Goal: Task Accomplishment & Management: Manage account settings

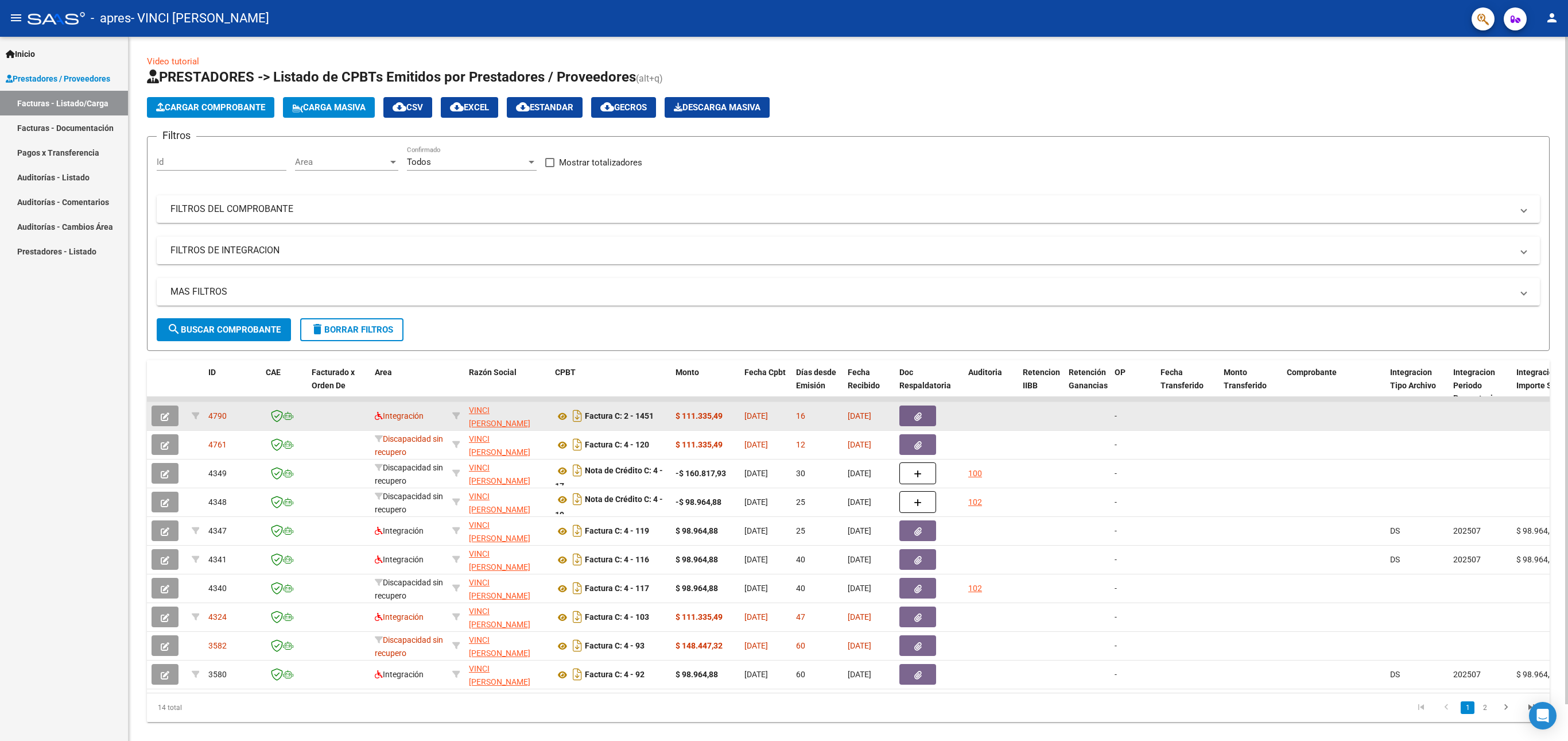
click at [177, 420] on button "button" at bounding box center [165, 415] width 27 height 21
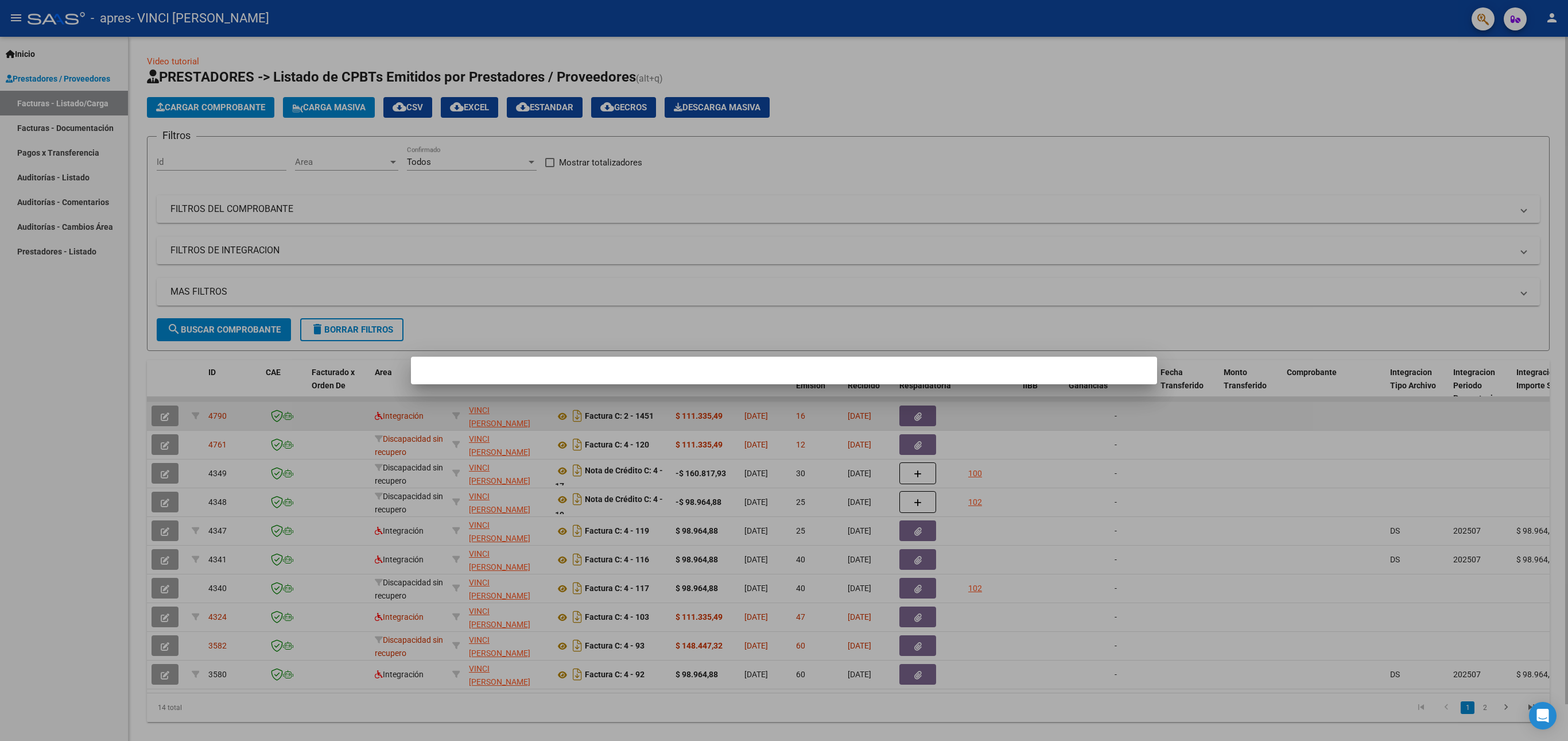
click at [163, 415] on div at bounding box center [784, 370] width 1568 height 741
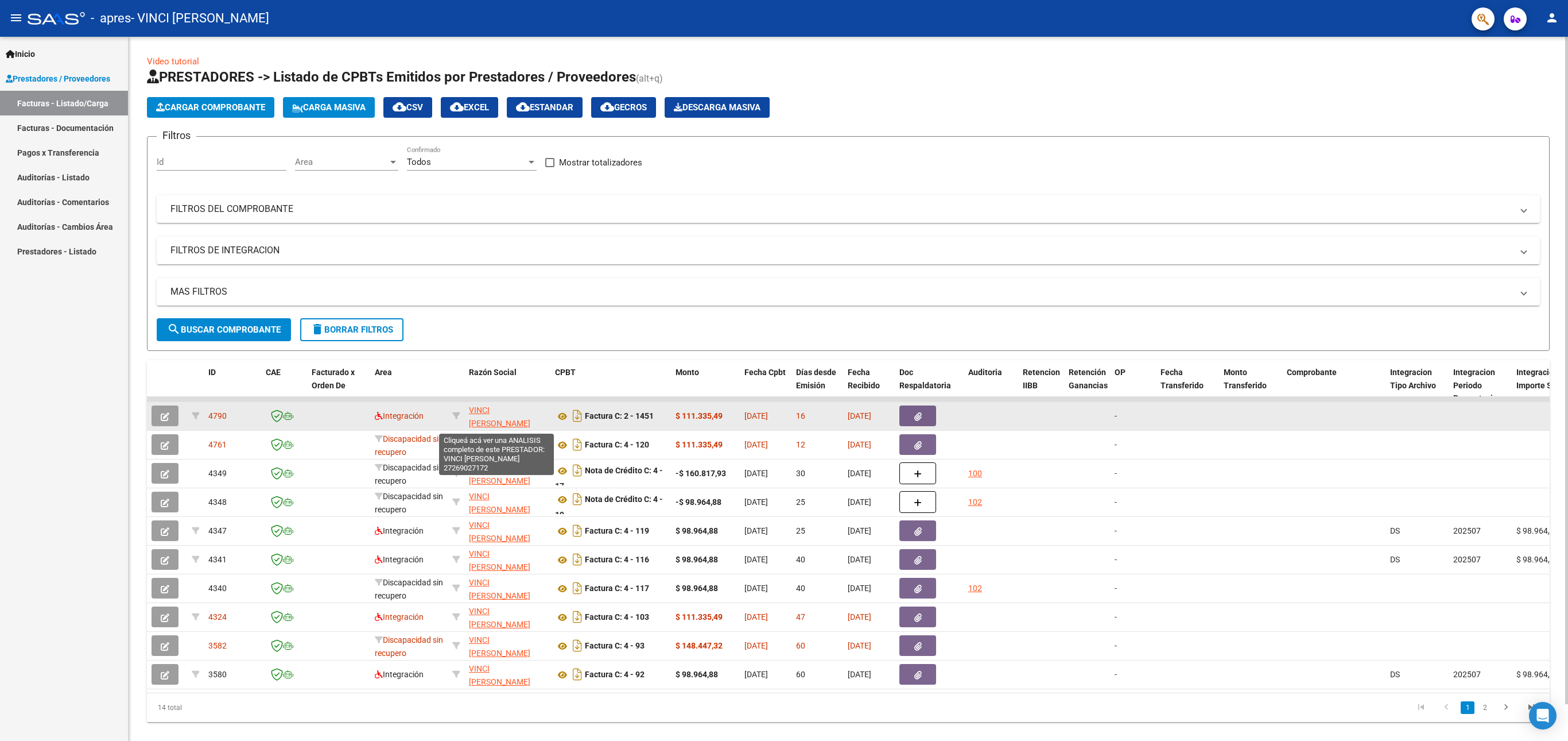
click at [495, 423] on span "VINCI [PERSON_NAME]" at bounding box center [500, 416] width 62 height 22
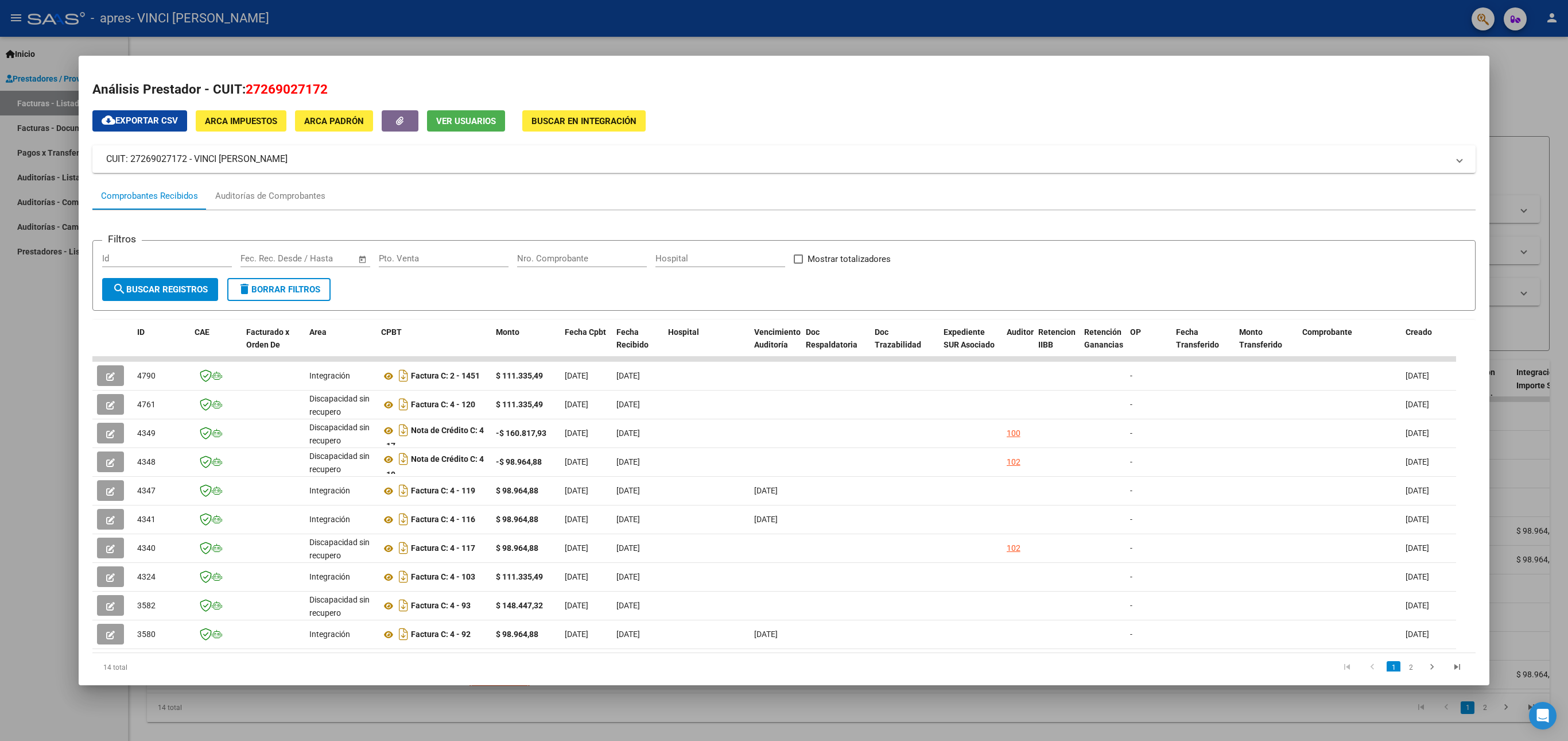
click at [825, 118] on div "cloud_download Exportar CSV ARCA Impuestos ARCA Padrón Ver Usuarios Buscar en I…" at bounding box center [784, 400] width 1384 height 580
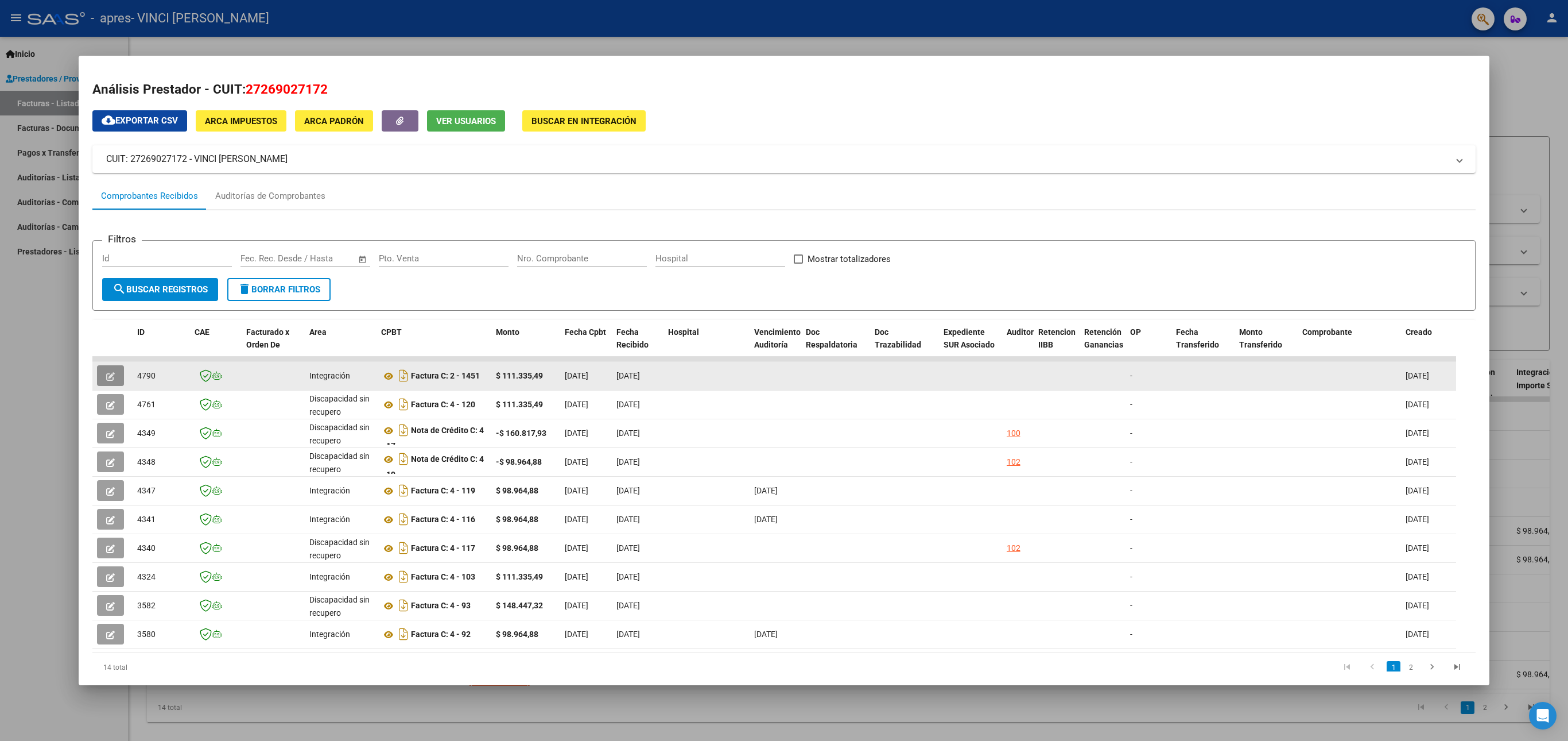
click at [106, 374] on icon "button" at bounding box center [110, 377] width 9 height 9
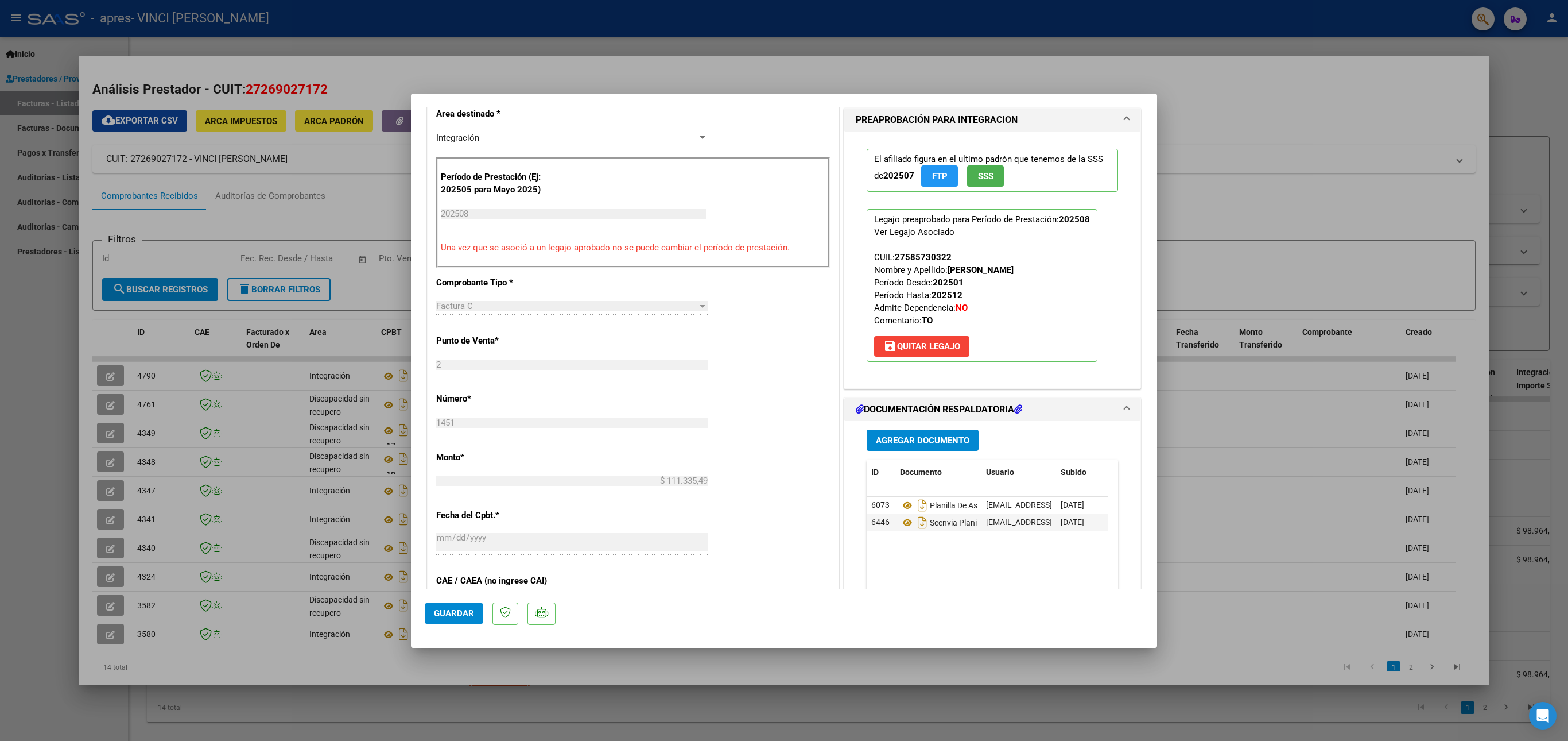
scroll to position [82, 0]
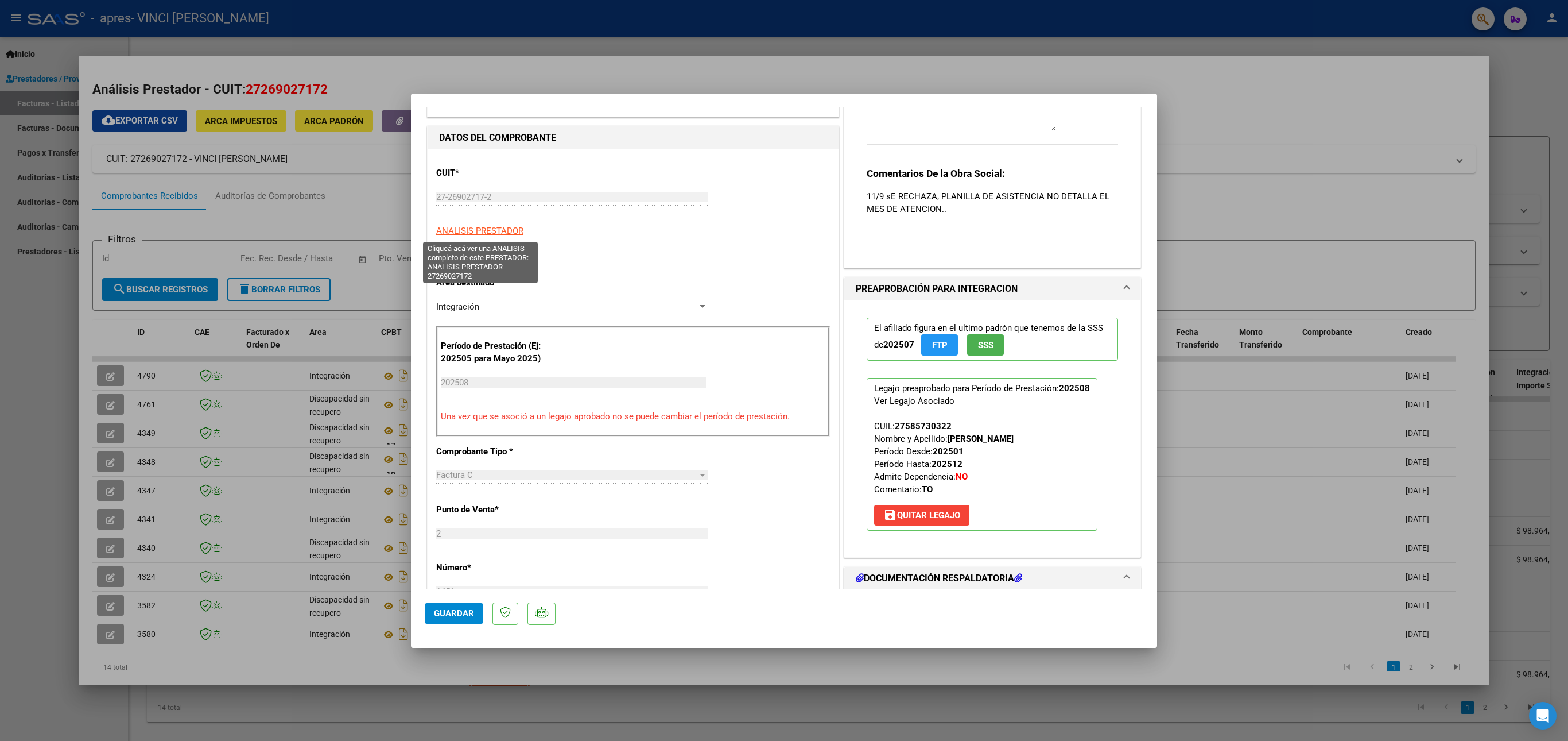
click at [504, 235] on span "ANALISIS PRESTADOR" at bounding box center [480, 231] width 87 height 10
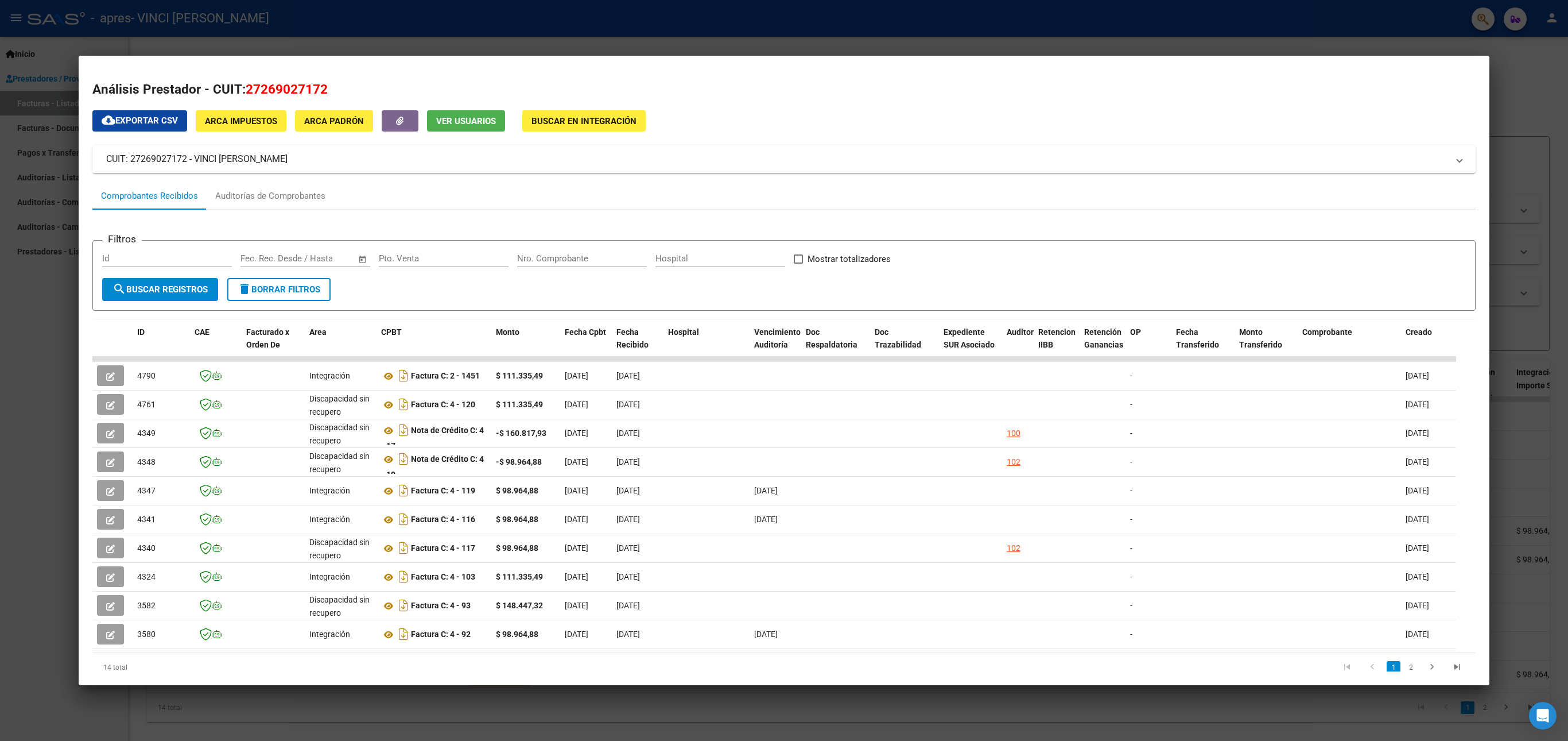
scroll to position [54, 0]
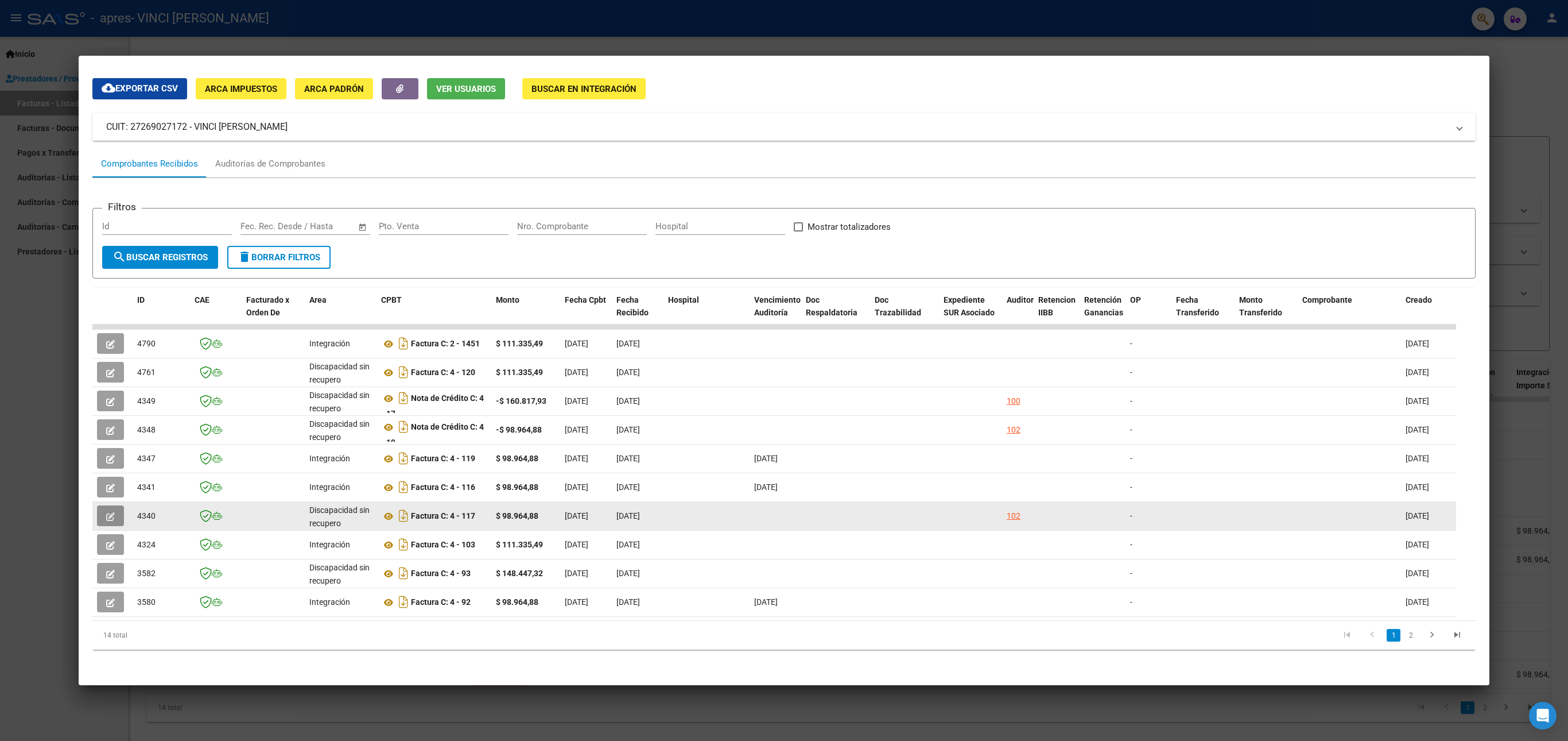
click at [106, 512] on icon "button" at bounding box center [110, 516] width 9 height 9
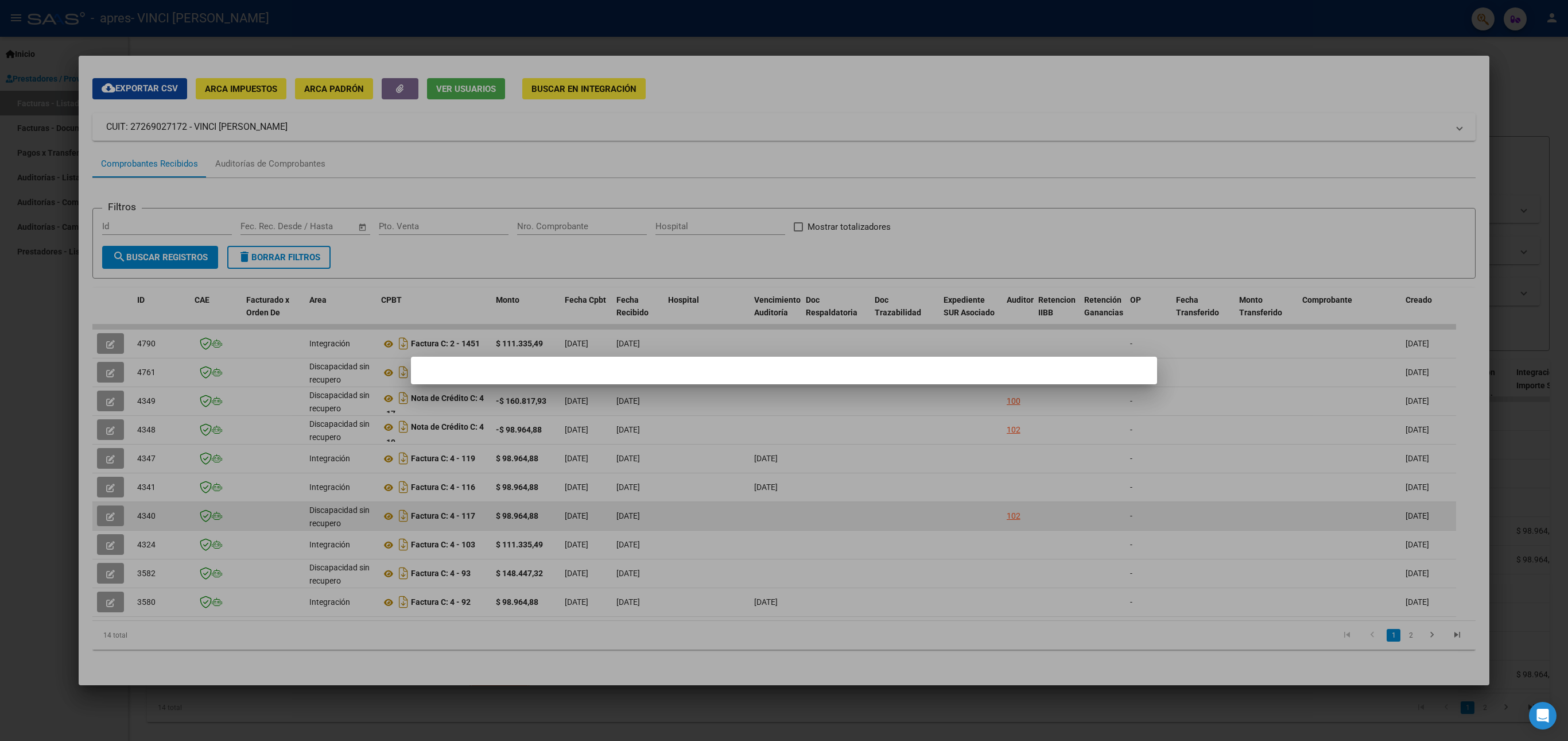
click at [105, 495] on div at bounding box center [784, 370] width 1568 height 741
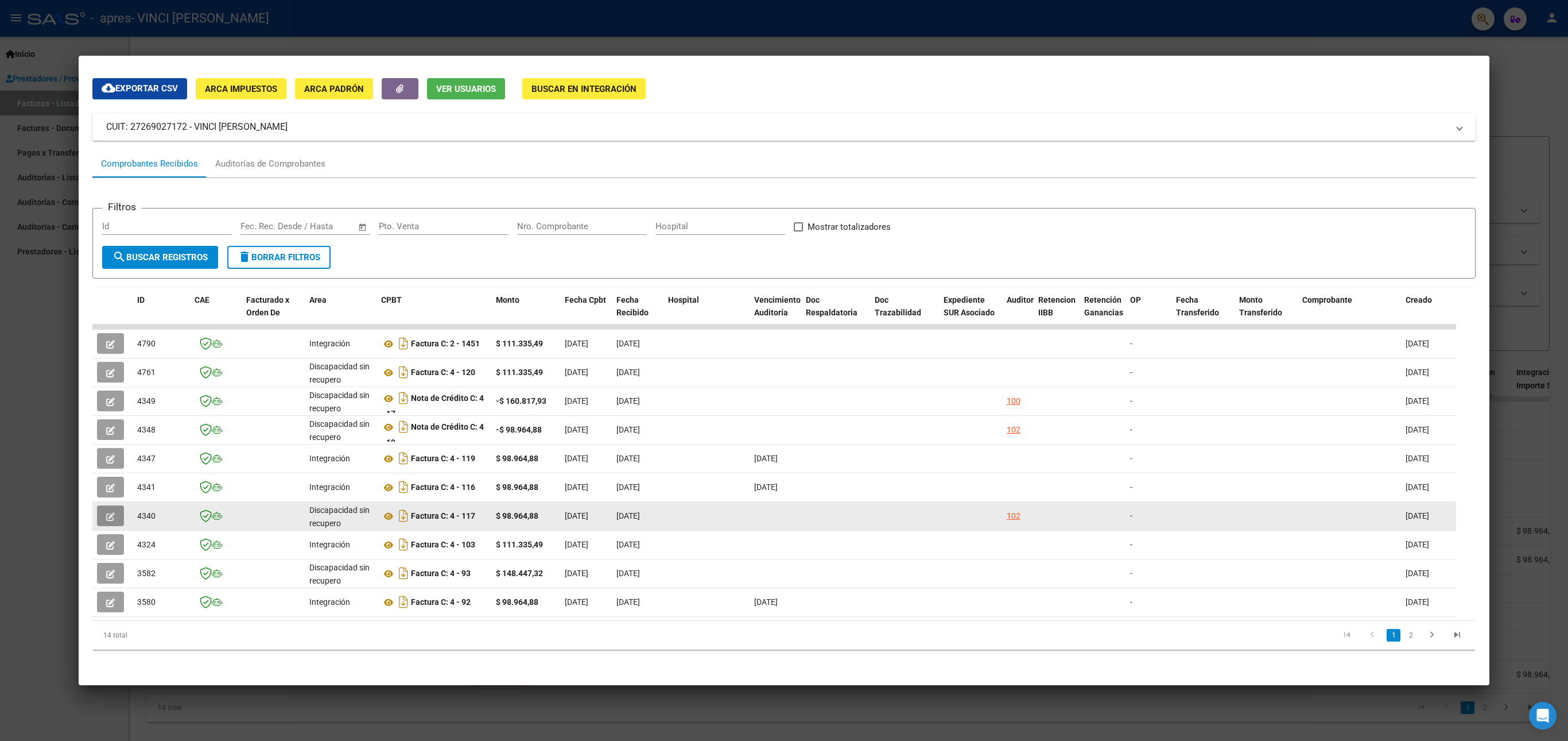
click at [106, 512] on icon "button" at bounding box center [110, 516] width 9 height 9
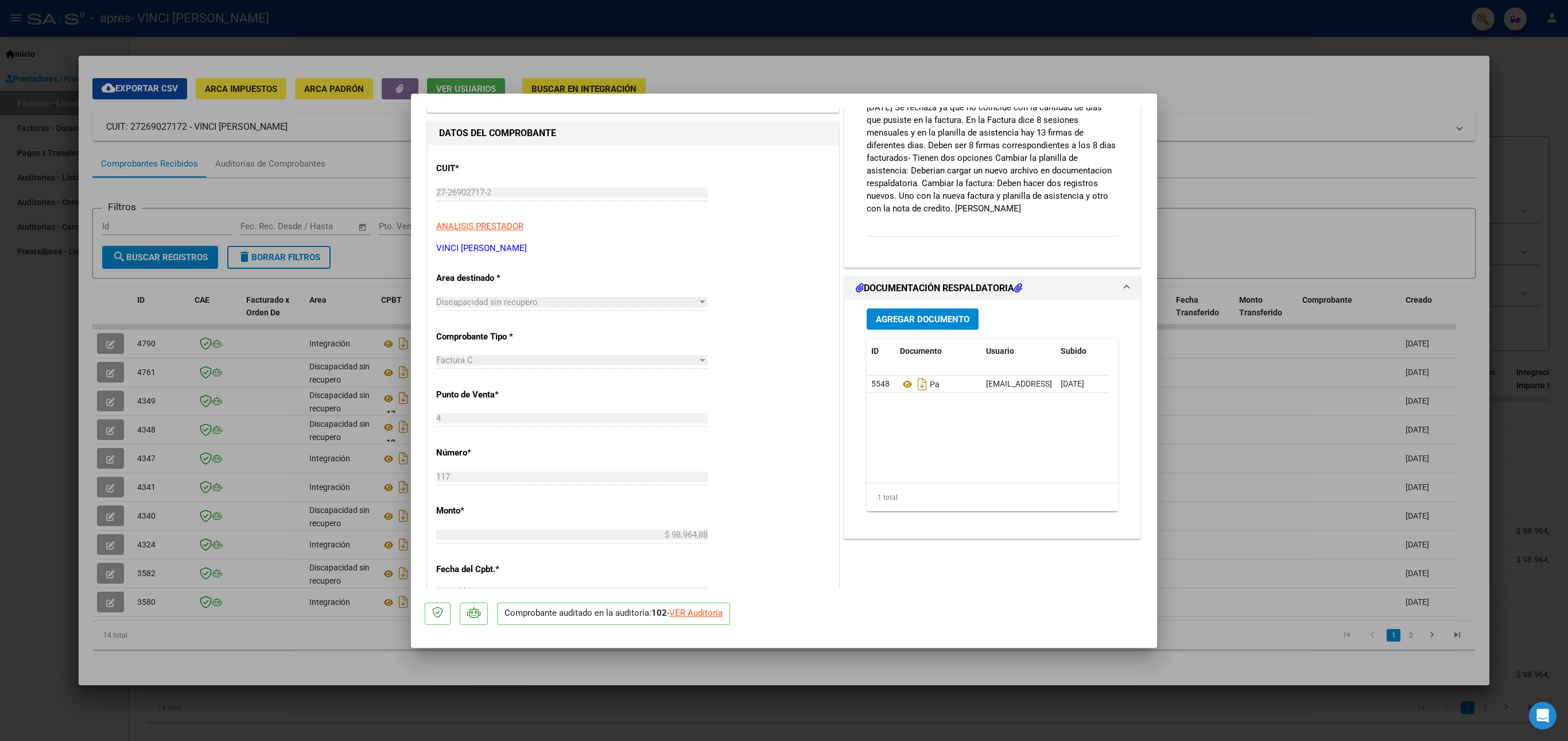
scroll to position [0, 0]
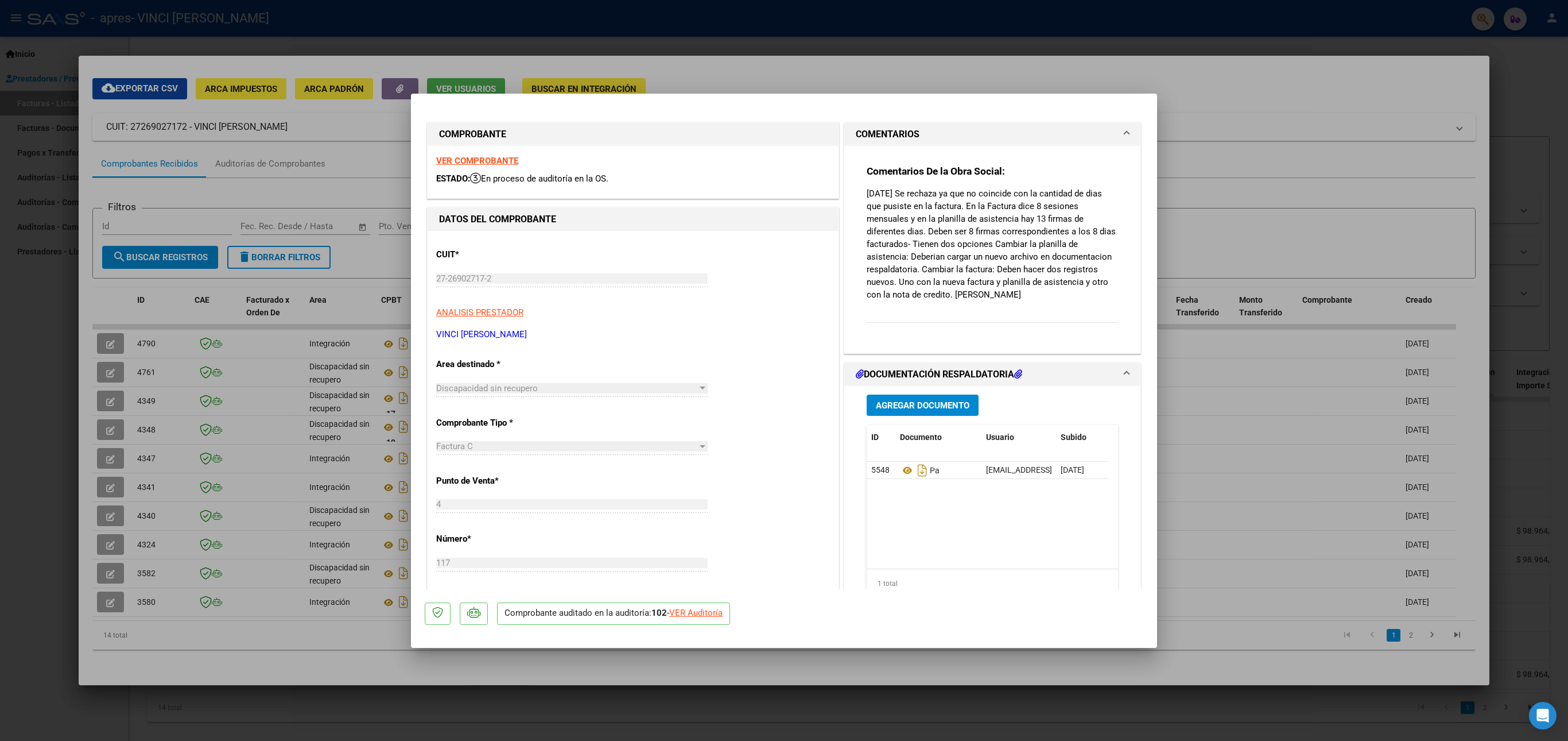
click at [460, 159] on strong "VER COMPROBANTE" at bounding box center [477, 161] width 82 height 10
click at [674, 55] on div at bounding box center [784, 370] width 1568 height 741
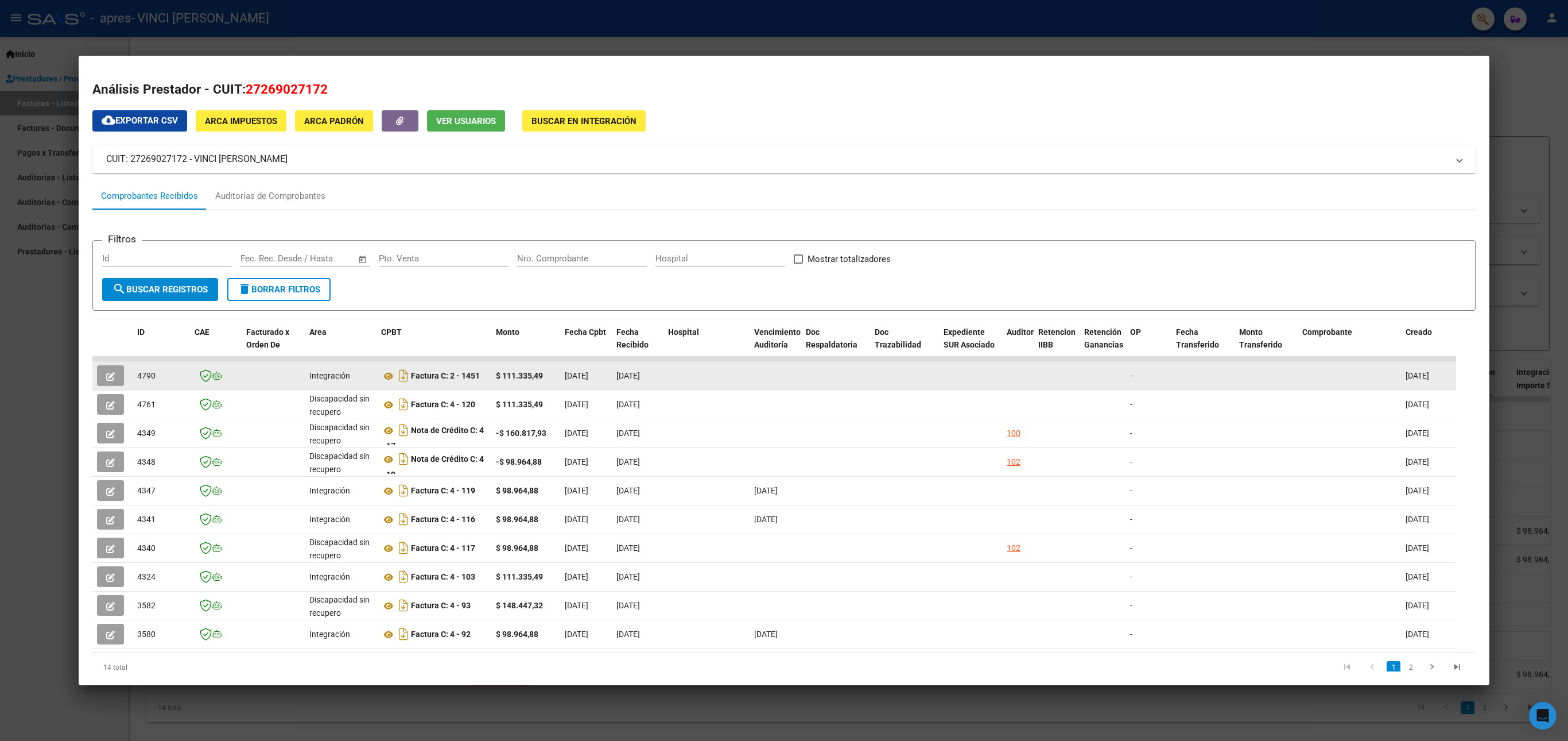
scroll to position [82, 0]
click at [110, 380] on icon "button" at bounding box center [110, 377] width 9 height 9
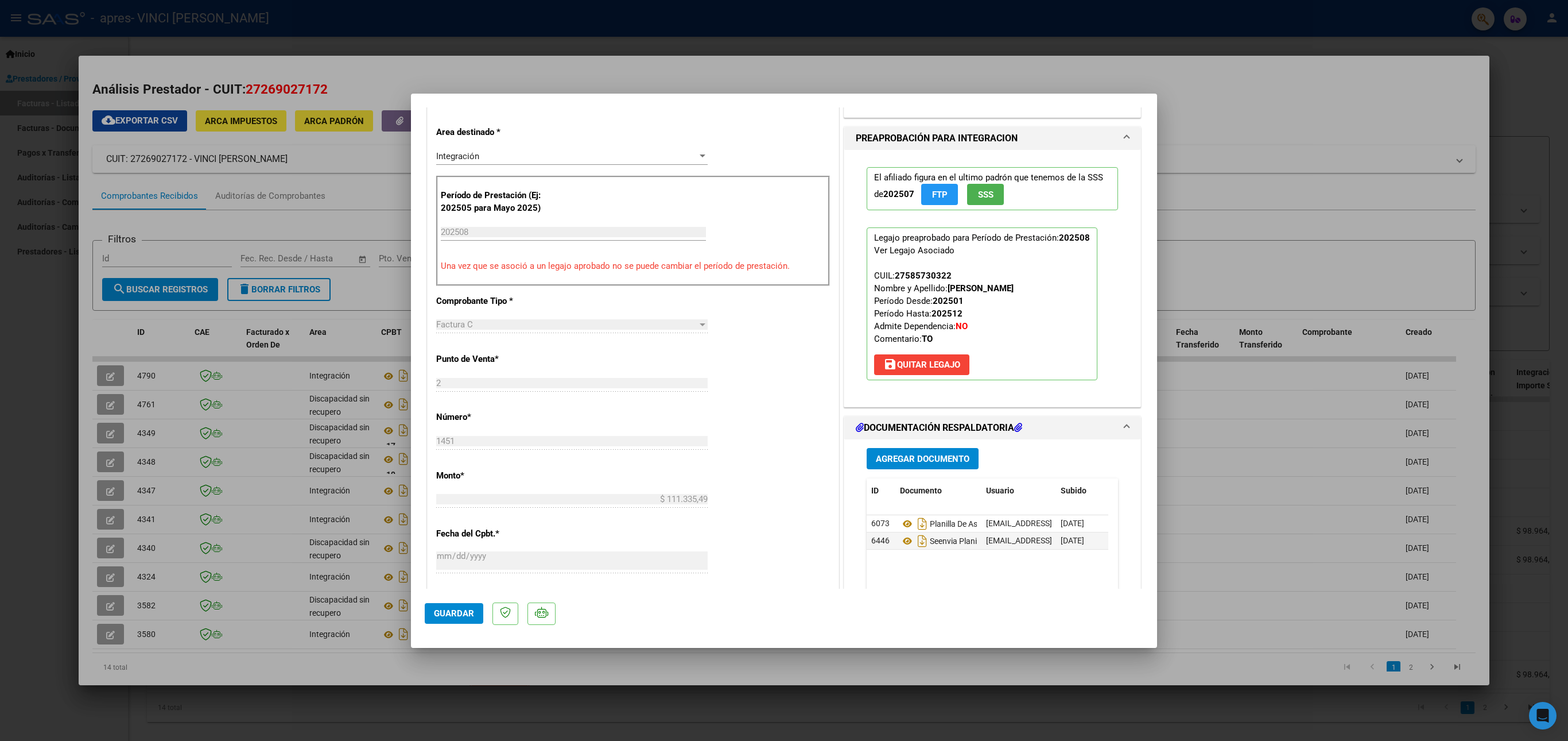
scroll to position [245, 0]
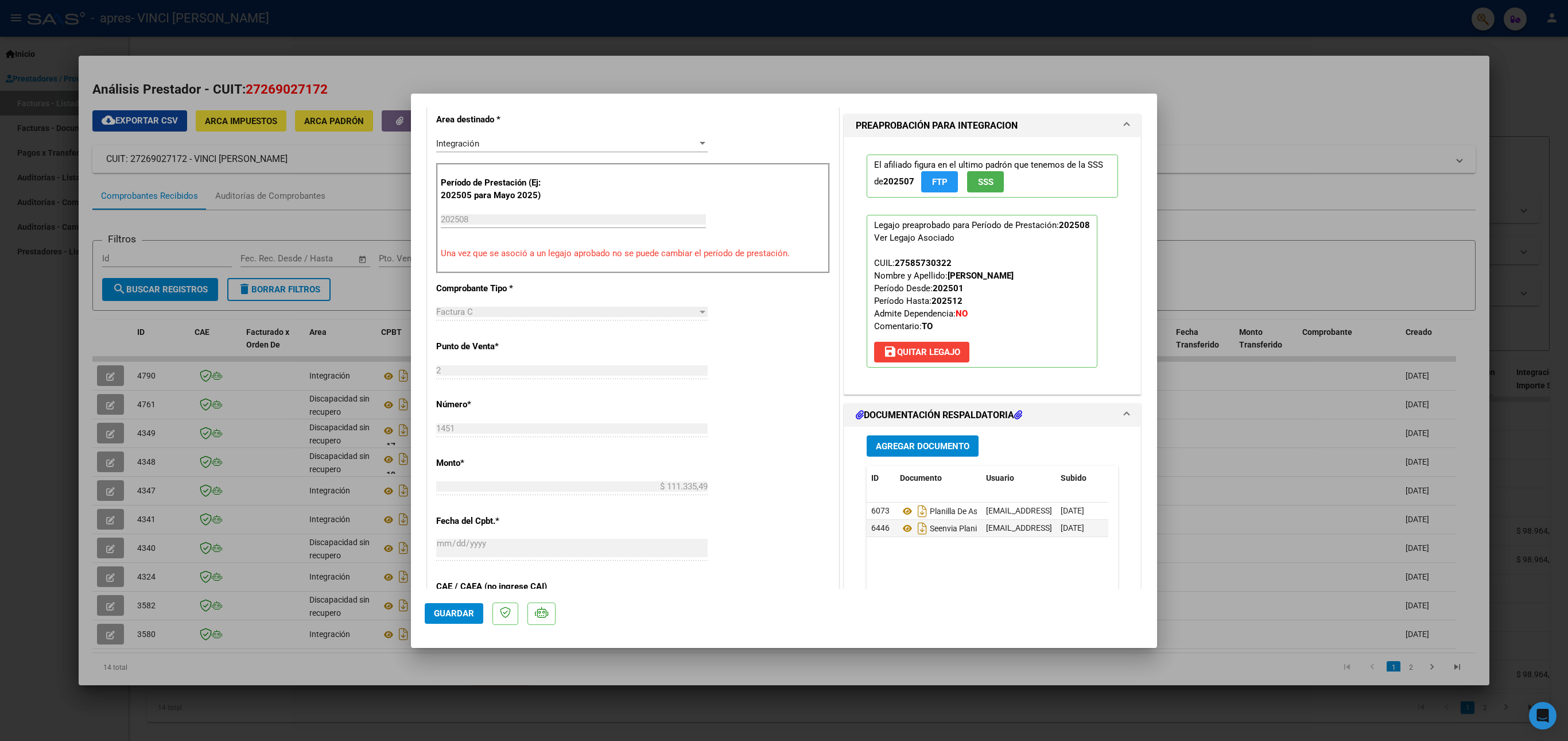
click at [1123, 379] on div "COMENTARIOS Comentarios del Prestador / Gerenciador: Comentarios De la Obra Soc…" at bounding box center [992, 362] width 302 height 973
click at [952, 350] on span "save [PERSON_NAME]" at bounding box center [921, 352] width 77 height 10
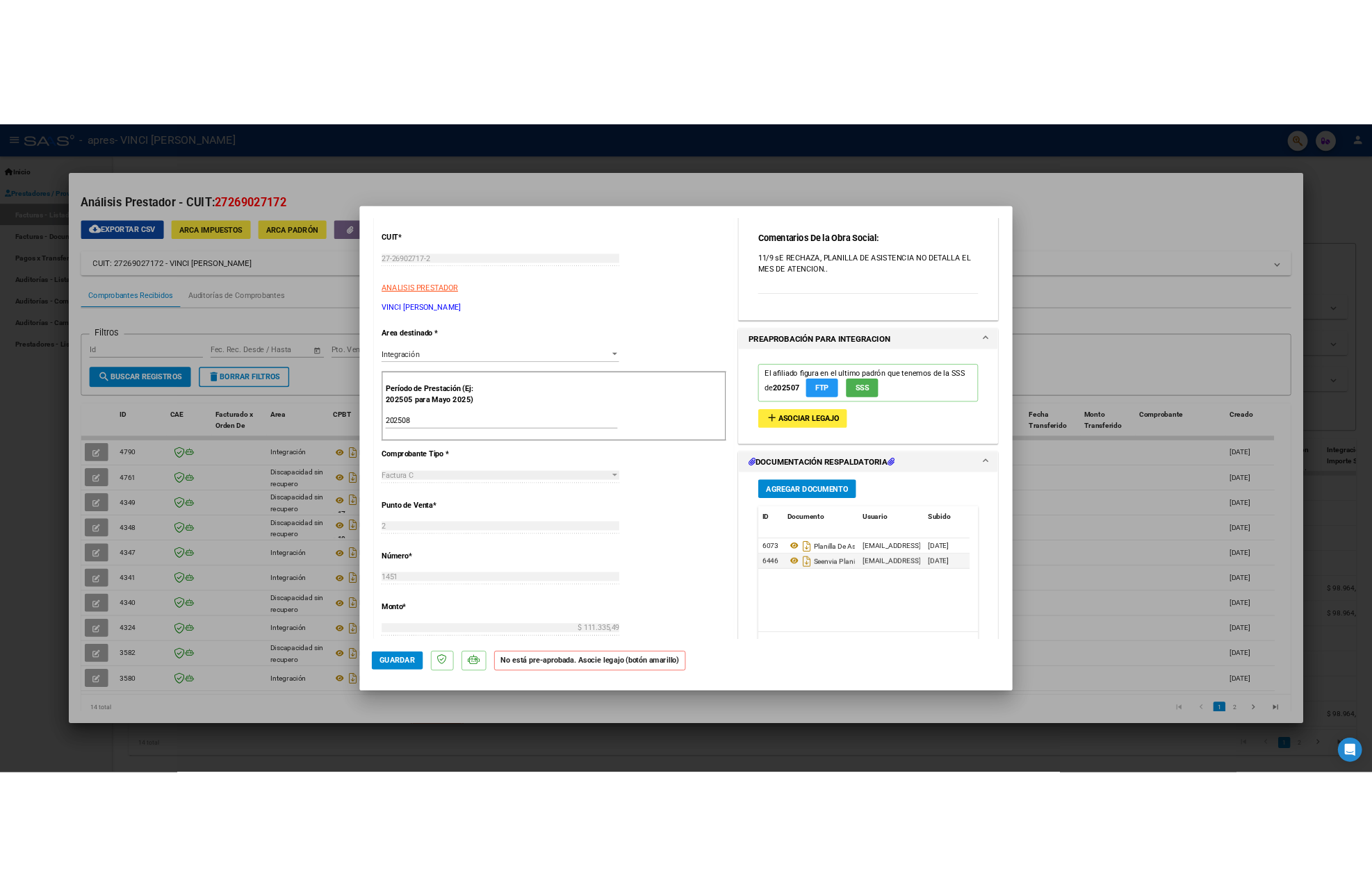
scroll to position [88, 0]
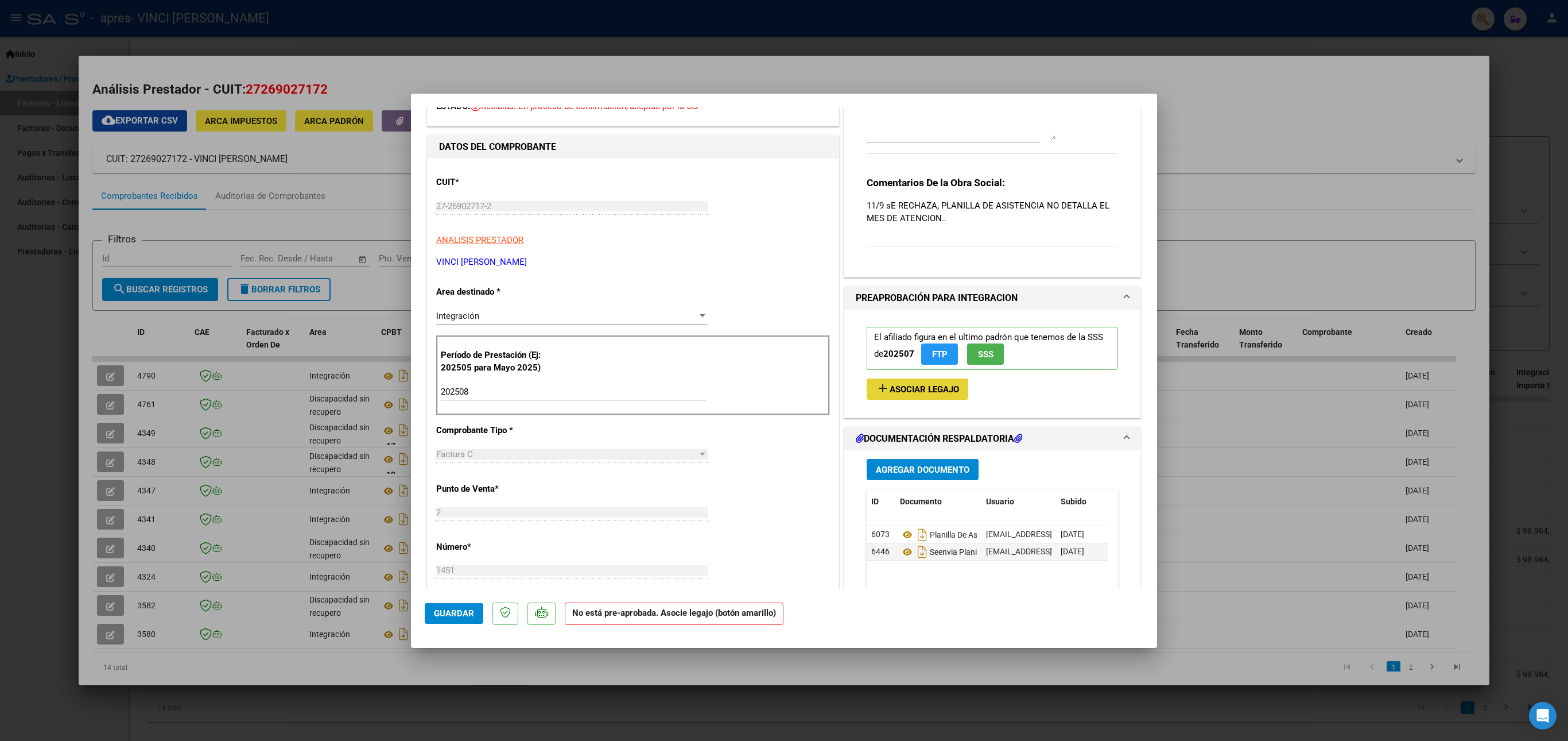
click at [917, 396] on button "add Asociar Legajo" at bounding box center [918, 390] width 102 height 22
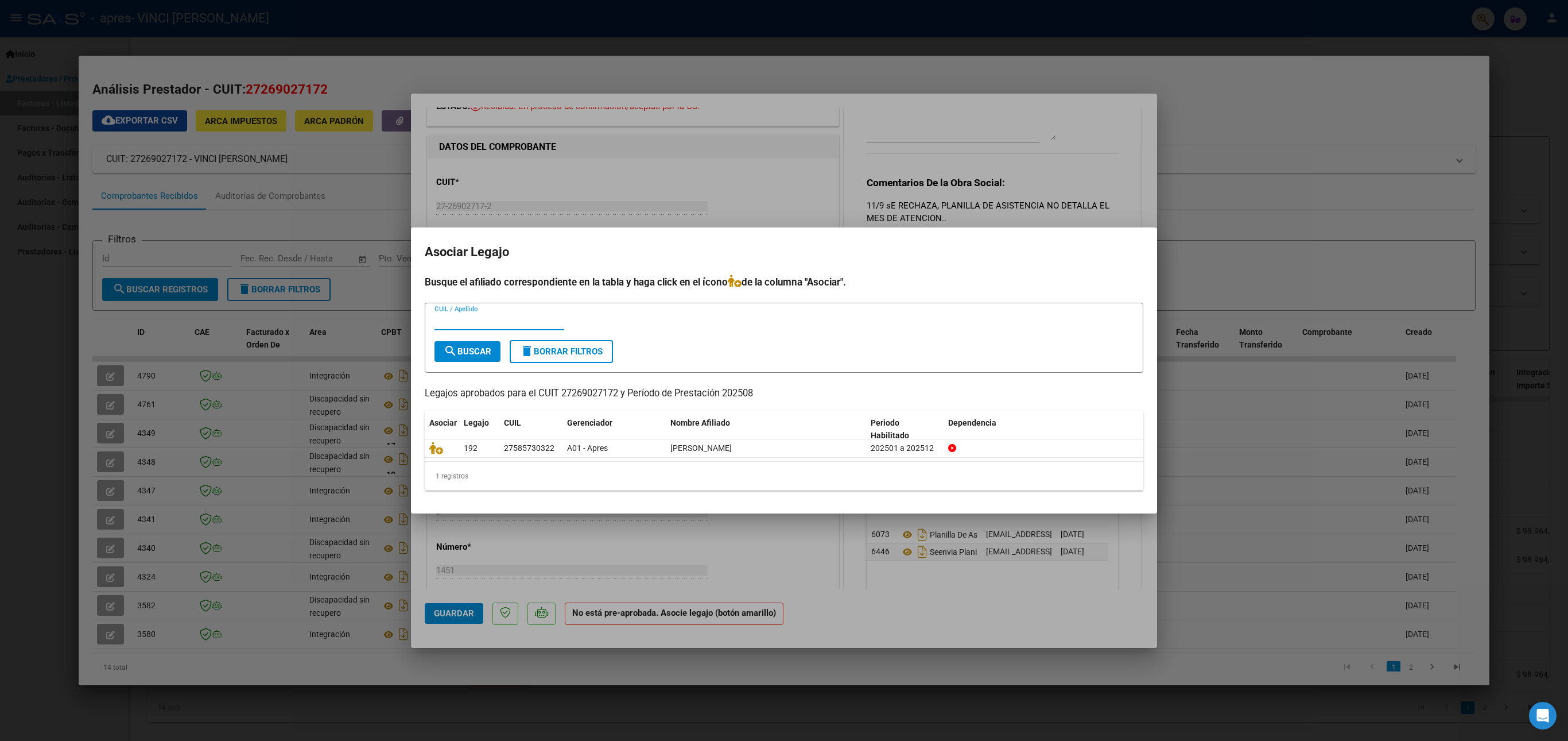
click at [741, 462] on datatable-body "192 27585730322 A01 - Apres [PERSON_NAME] ANTONELLA 202501 a 202512" at bounding box center [784, 450] width 718 height 22
click at [732, 448] on span "[PERSON_NAME]" at bounding box center [701, 448] width 62 height 9
drag, startPoint x: 744, startPoint y: 448, endPoint x: 678, endPoint y: 449, distance: 66.0
click at [732, 448] on span "[PERSON_NAME]" at bounding box center [701, 448] width 62 height 9
click at [653, 457] on datatable-body-cell "A01 - Apres" at bounding box center [614, 448] width 103 height 18
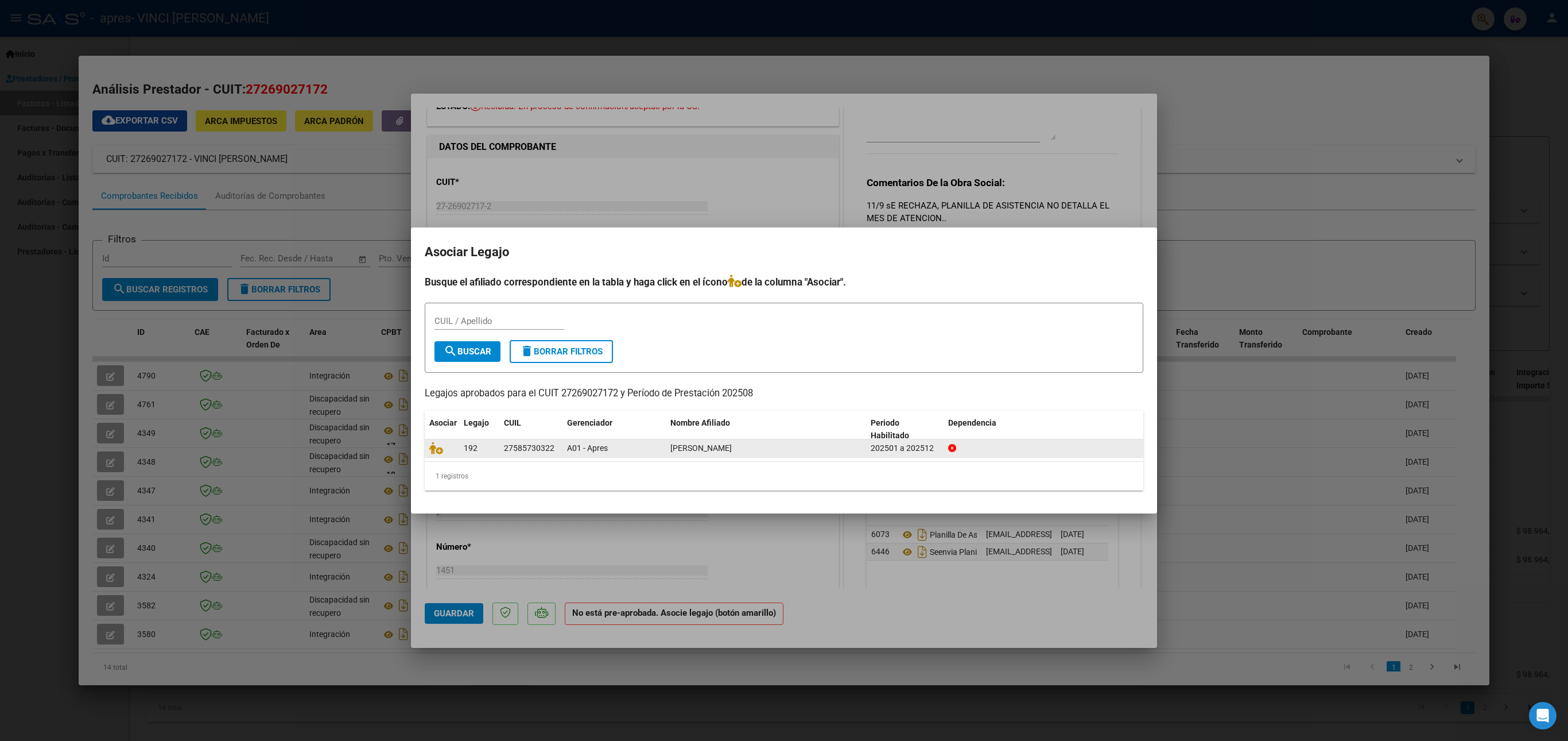
drag, startPoint x: 673, startPoint y: 447, endPoint x: 785, endPoint y: 443, distance: 112.1
click at [785, 443] on div "[PERSON_NAME]" at bounding box center [766, 448] width 191 height 13
copy span "[PERSON_NAME]"
click at [470, 319] on input "CUIL / Apellido" at bounding box center [499, 321] width 130 height 10
paste input "[PERSON_NAME]"
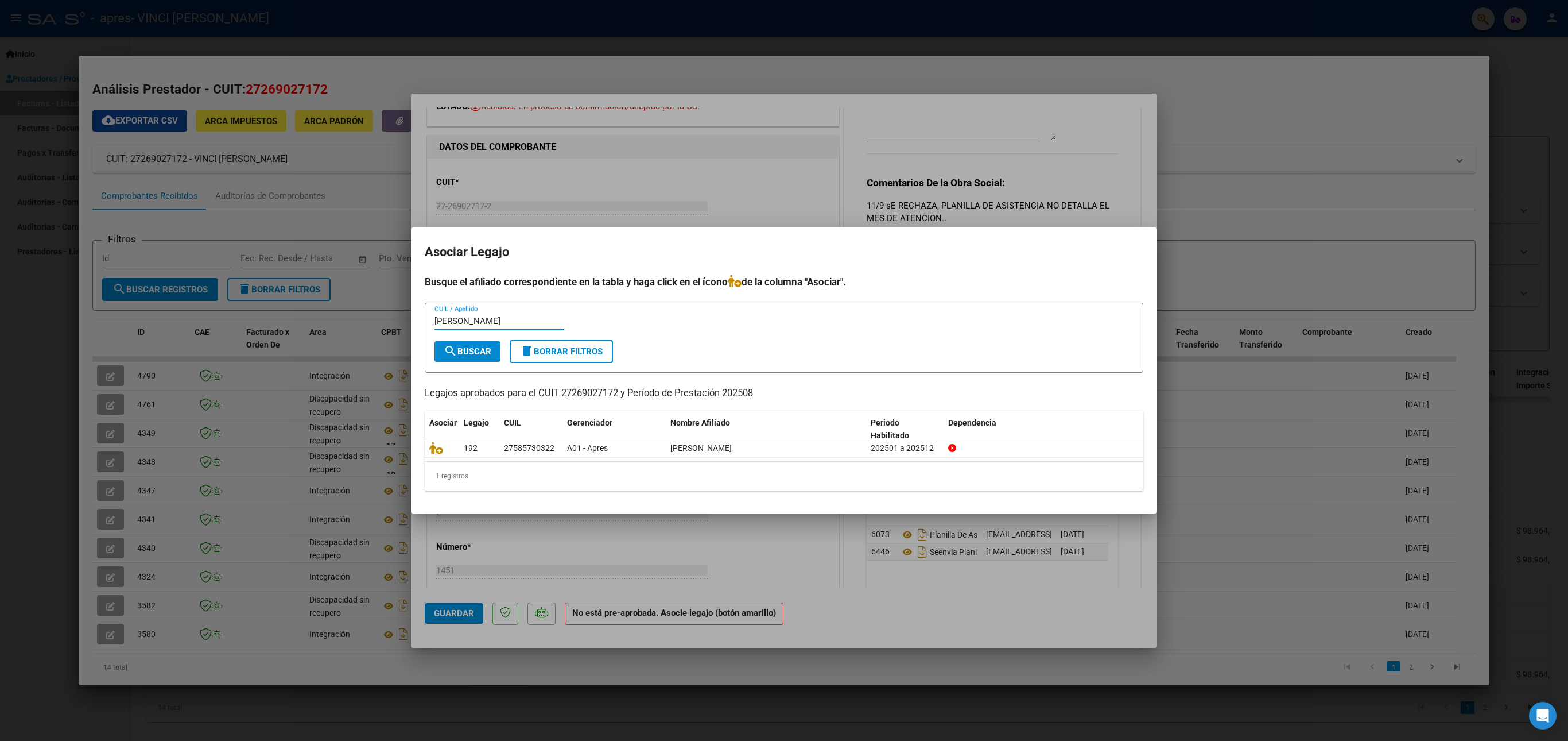
type input "[PERSON_NAME]"
click at [460, 354] on span "search Buscar" at bounding box center [467, 351] width 47 height 10
click at [432, 456] on datatable-body-cell at bounding box center [442, 448] width 34 height 18
click at [432, 455] on div at bounding box center [442, 448] width 25 height 13
click at [431, 450] on icon at bounding box center [436, 448] width 14 height 13
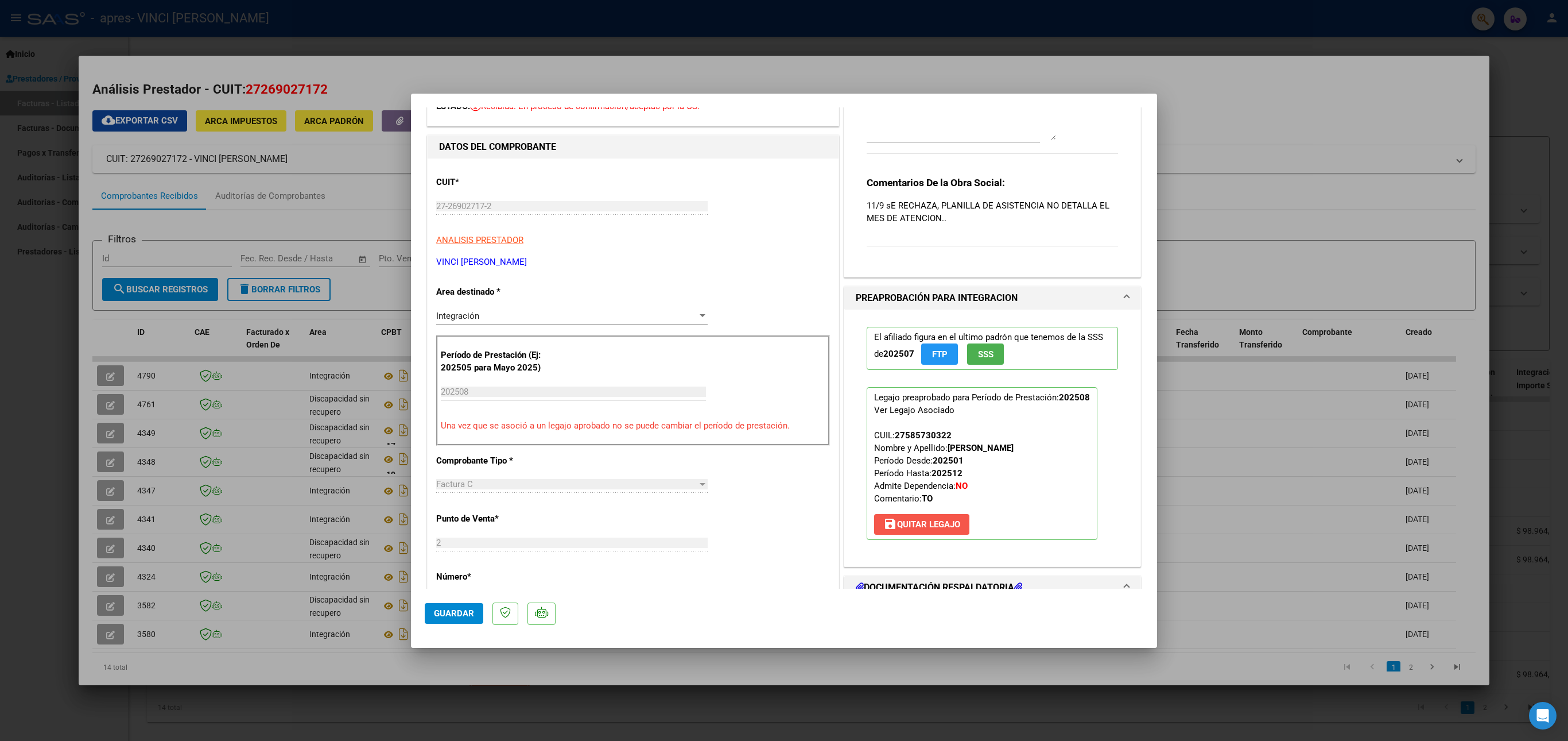
click at [909, 529] on span "save [PERSON_NAME]" at bounding box center [921, 524] width 77 height 10
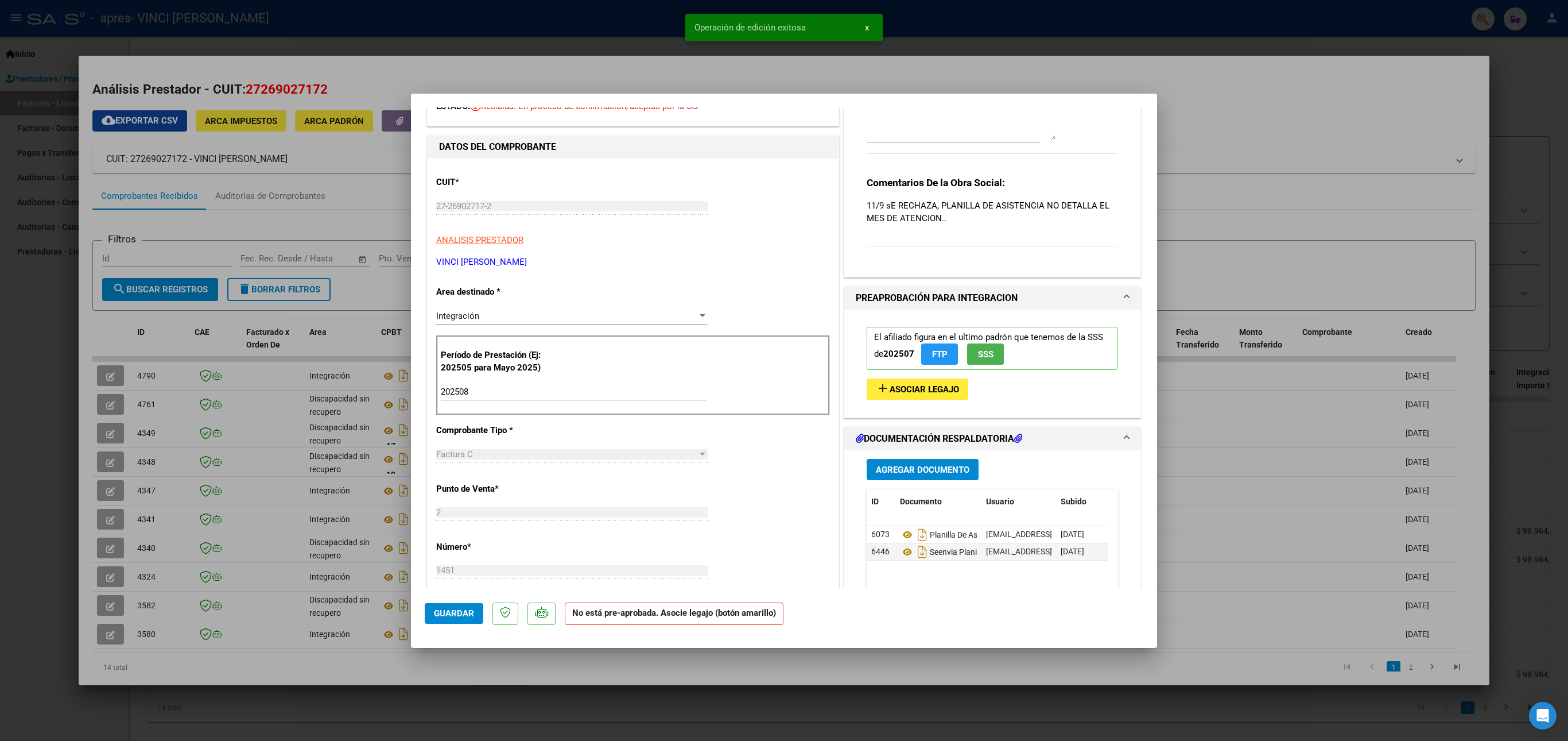
drag, startPoint x: 909, startPoint y: 531, endPoint x: 802, endPoint y: 31, distance: 511.3
click at [802, 31] on span "Operación de edición exitosa" at bounding box center [750, 27] width 111 height 11
click at [893, 395] on span "Asociar Legajo" at bounding box center [924, 390] width 70 height 10
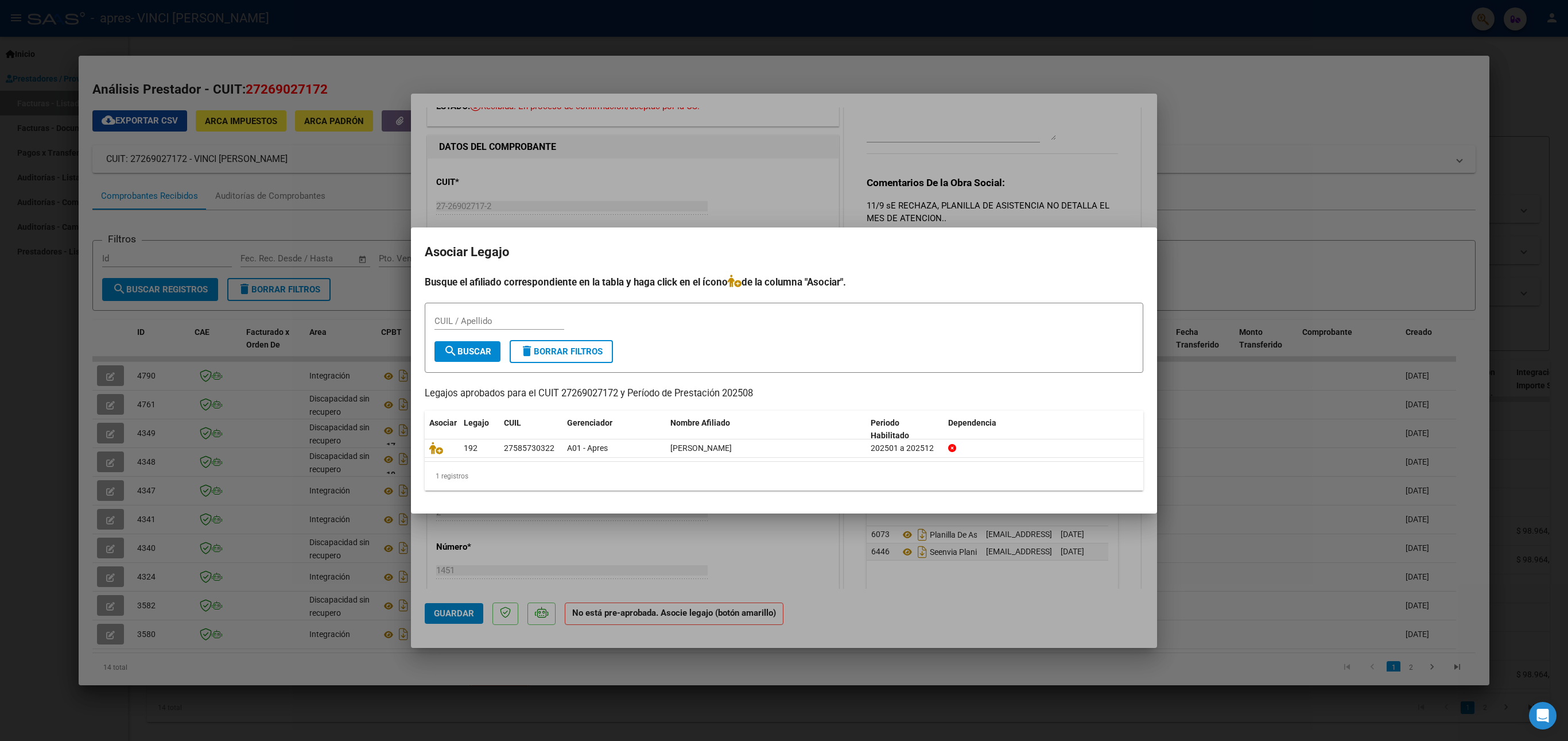
click at [483, 326] on div "CUIL / Apellido" at bounding box center [499, 321] width 130 height 17
click at [475, 319] on input "CUIL / Apellido" at bounding box center [499, 321] width 130 height 10
paste input "[PERSON_NAME]"
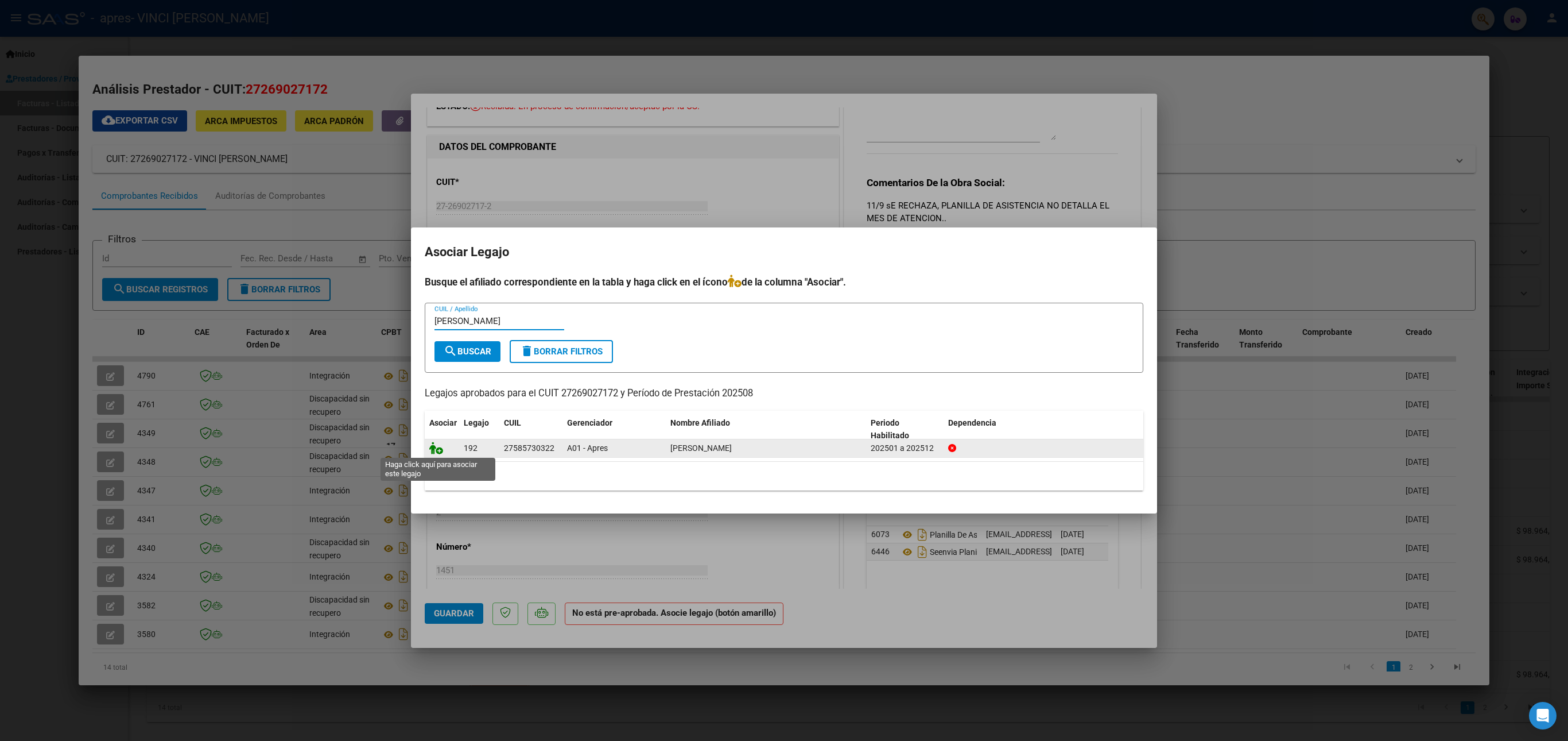
type input "[PERSON_NAME]"
click at [442, 453] on icon at bounding box center [436, 448] width 14 height 13
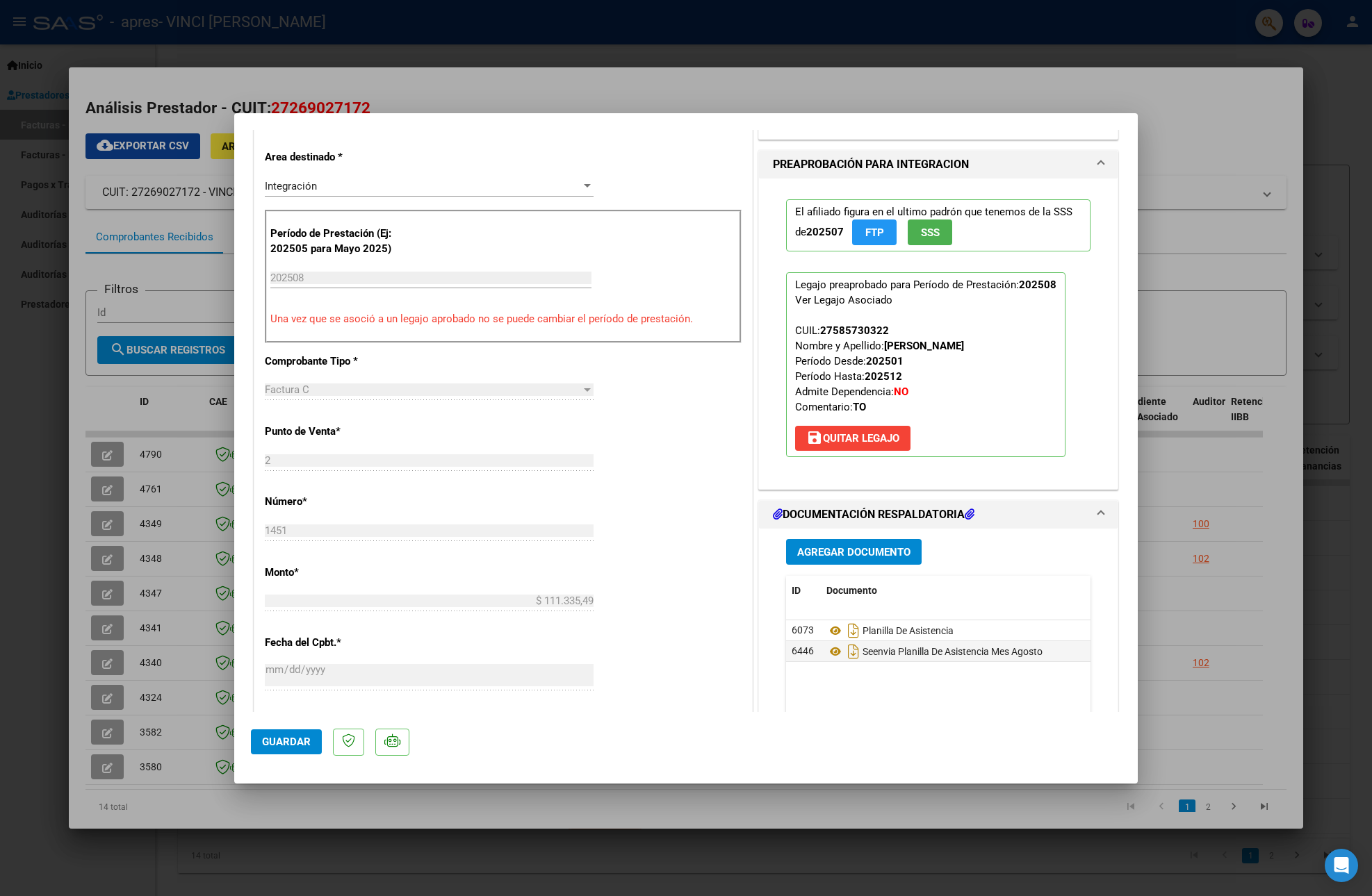
scroll to position [196, 0]
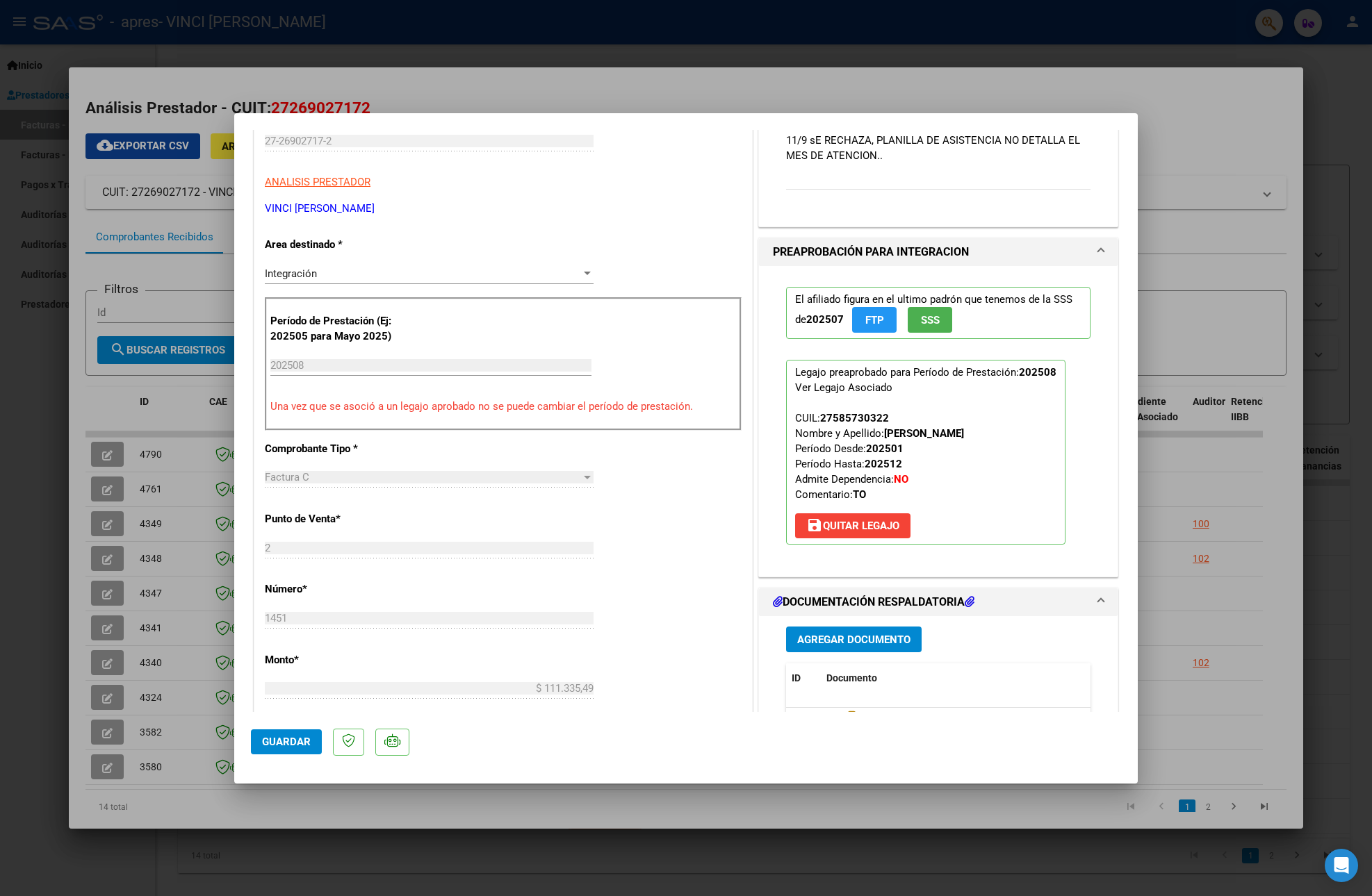
drag, startPoint x: 1058, startPoint y: 343, endPoint x: 1056, endPoint y: 367, distance: 24.1
click at [1056, 367] on div "El afiliado figura en el ultimo padrón que tenemos de la SSS de 202507 FTP SSS …" at bounding box center [938, 415] width 325 height 299
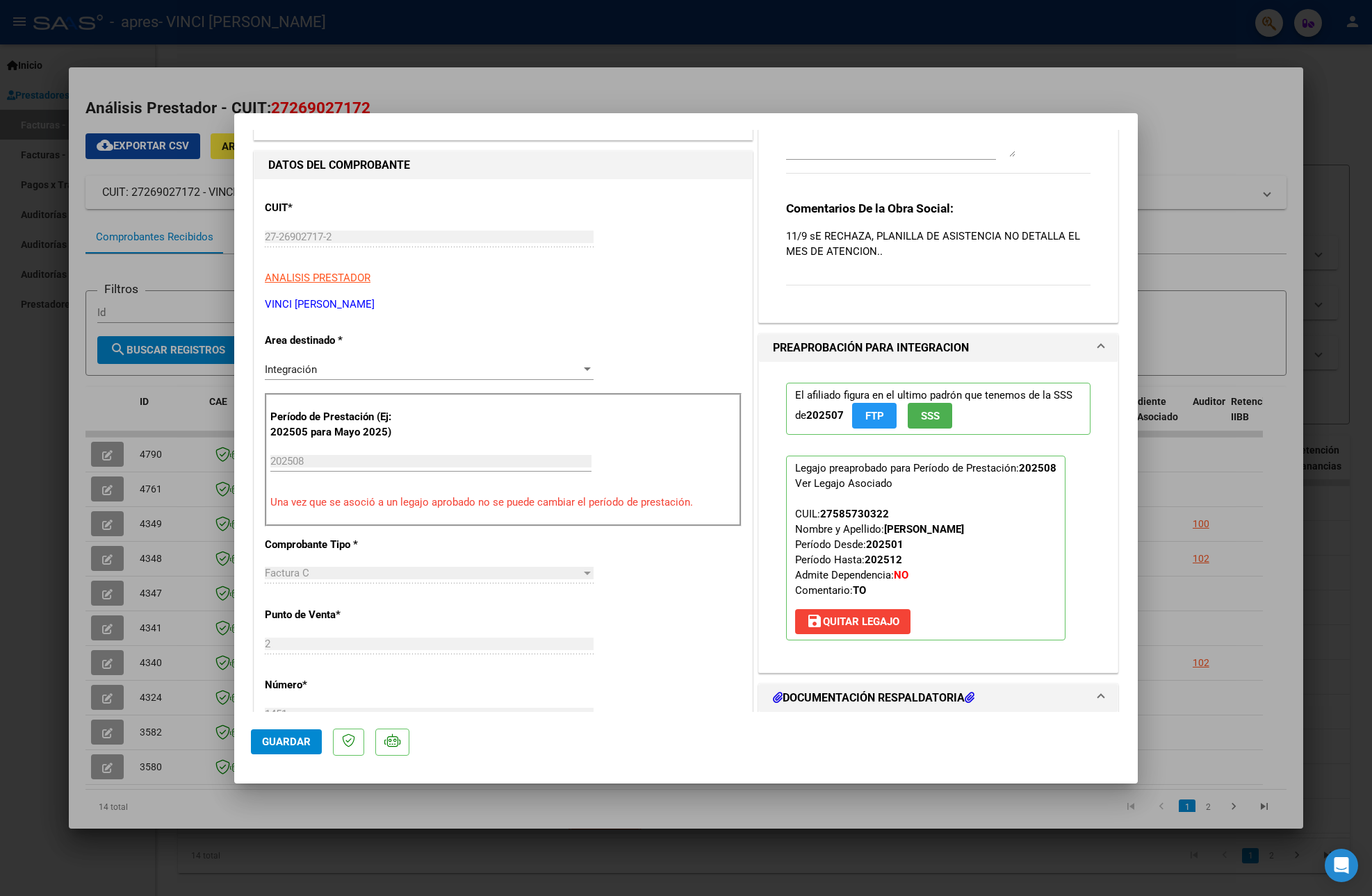
scroll to position [0, 0]
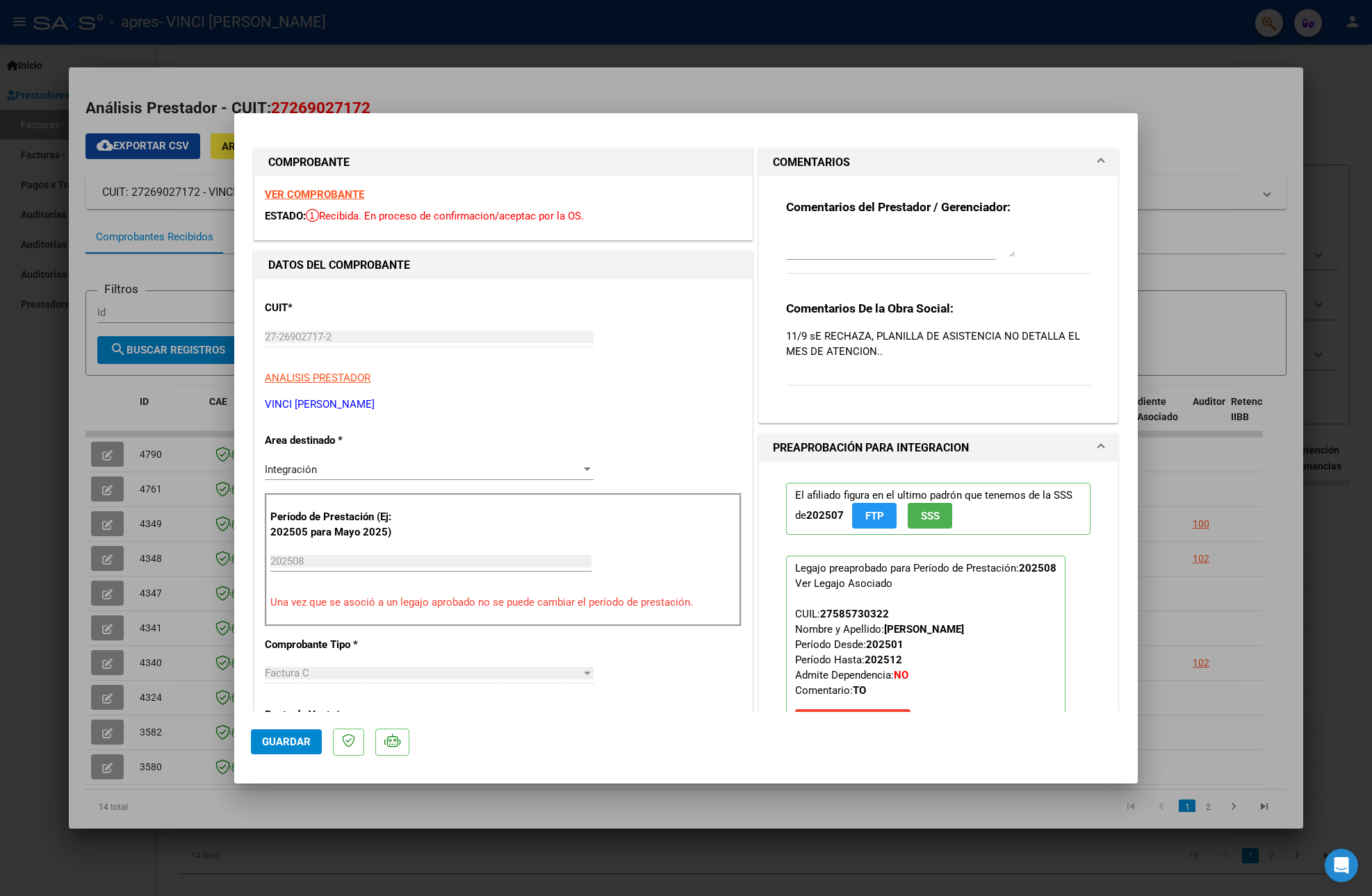
click at [316, 189] on strong "VER COMPROBANTE" at bounding box center [314, 194] width 99 height 12
click at [1045, 298] on div "Comentarios del Prestador / Gerenciador: Comentarios De la Obra Social: 11/9 sE…" at bounding box center [938, 293] width 325 height 235
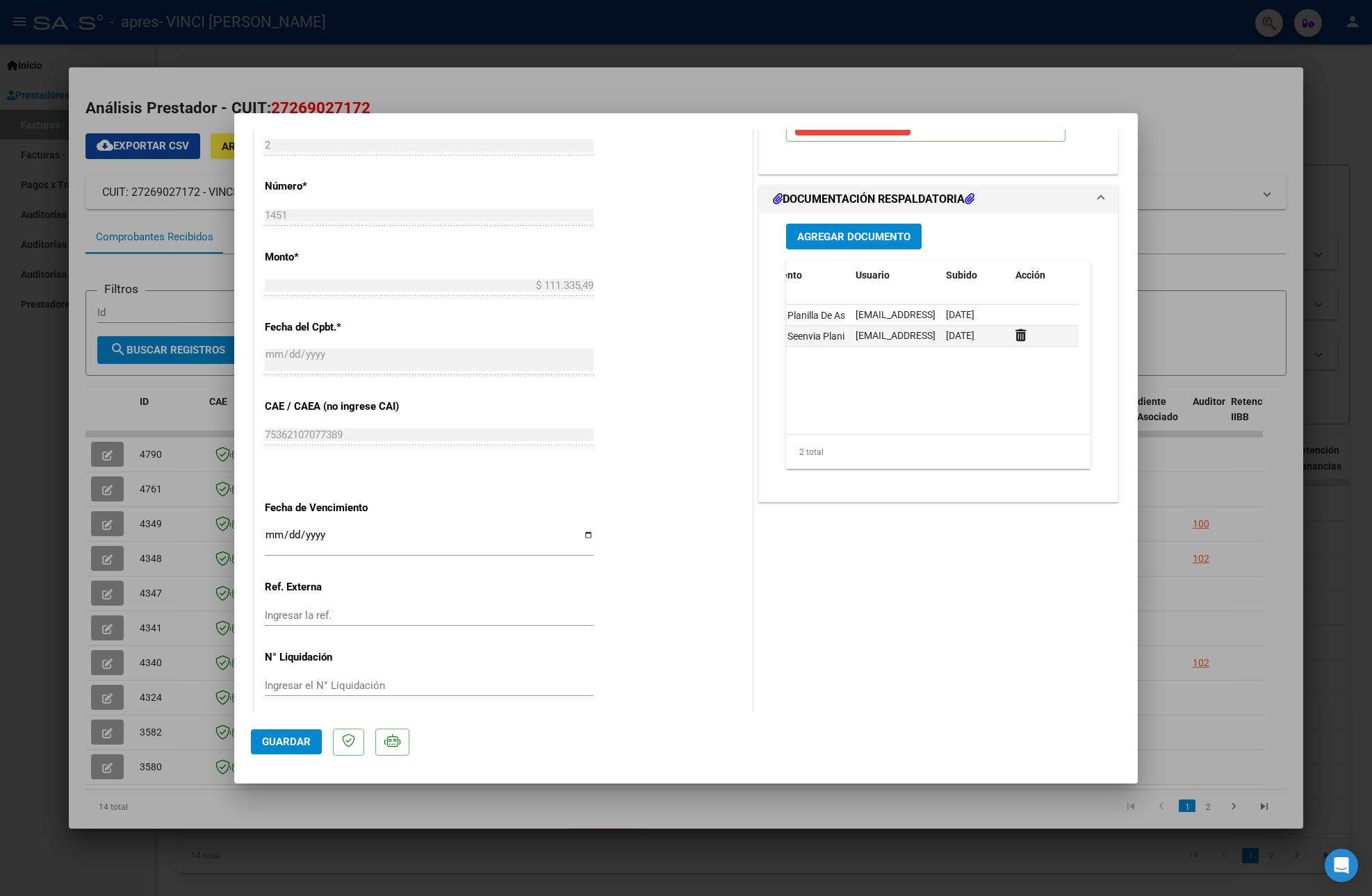
scroll to position [617, 0]
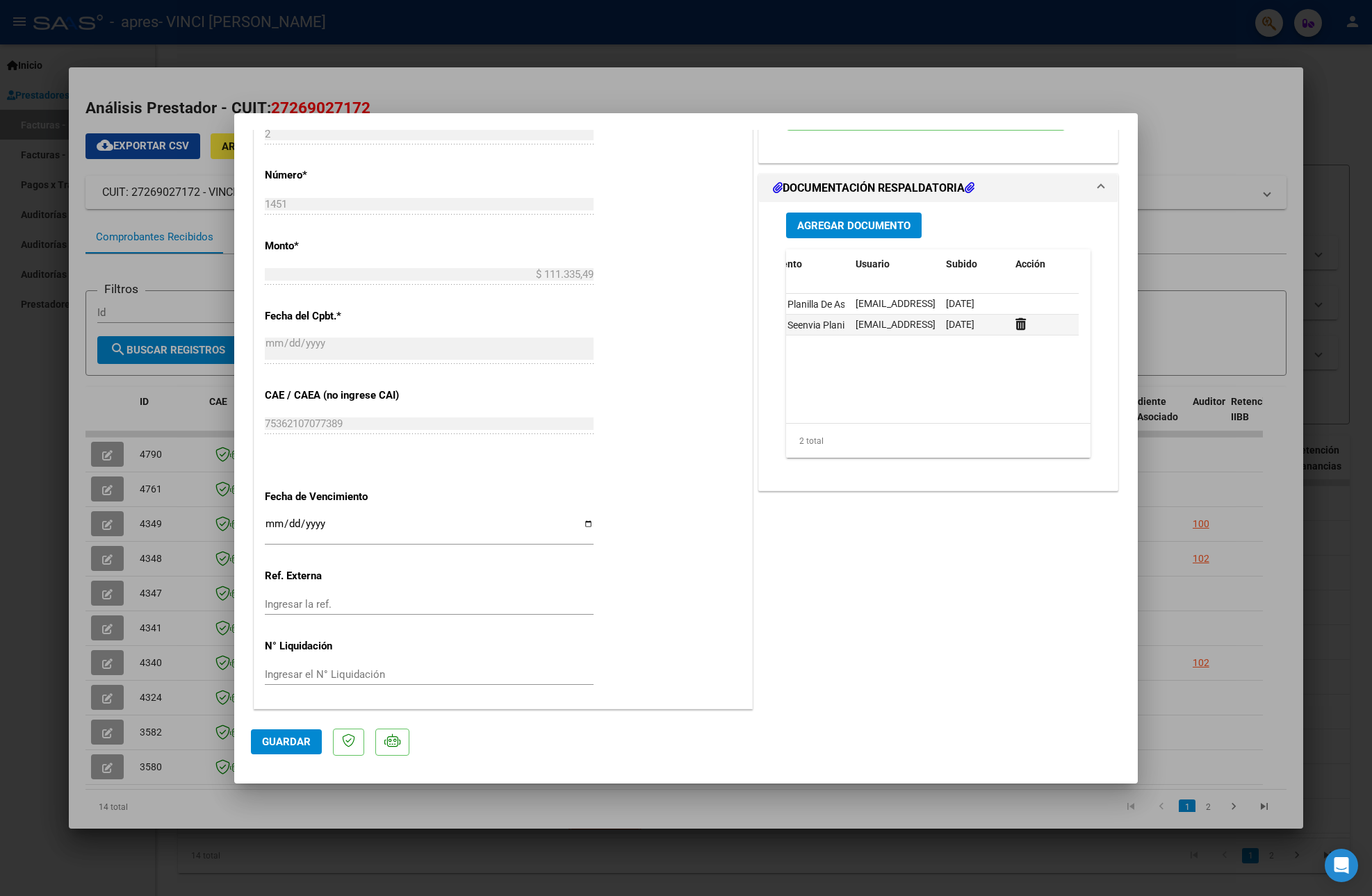
click at [906, 182] on h1 "DOCUMENTACIÓN RESPALDATORIA" at bounding box center [873, 187] width 201 height 16
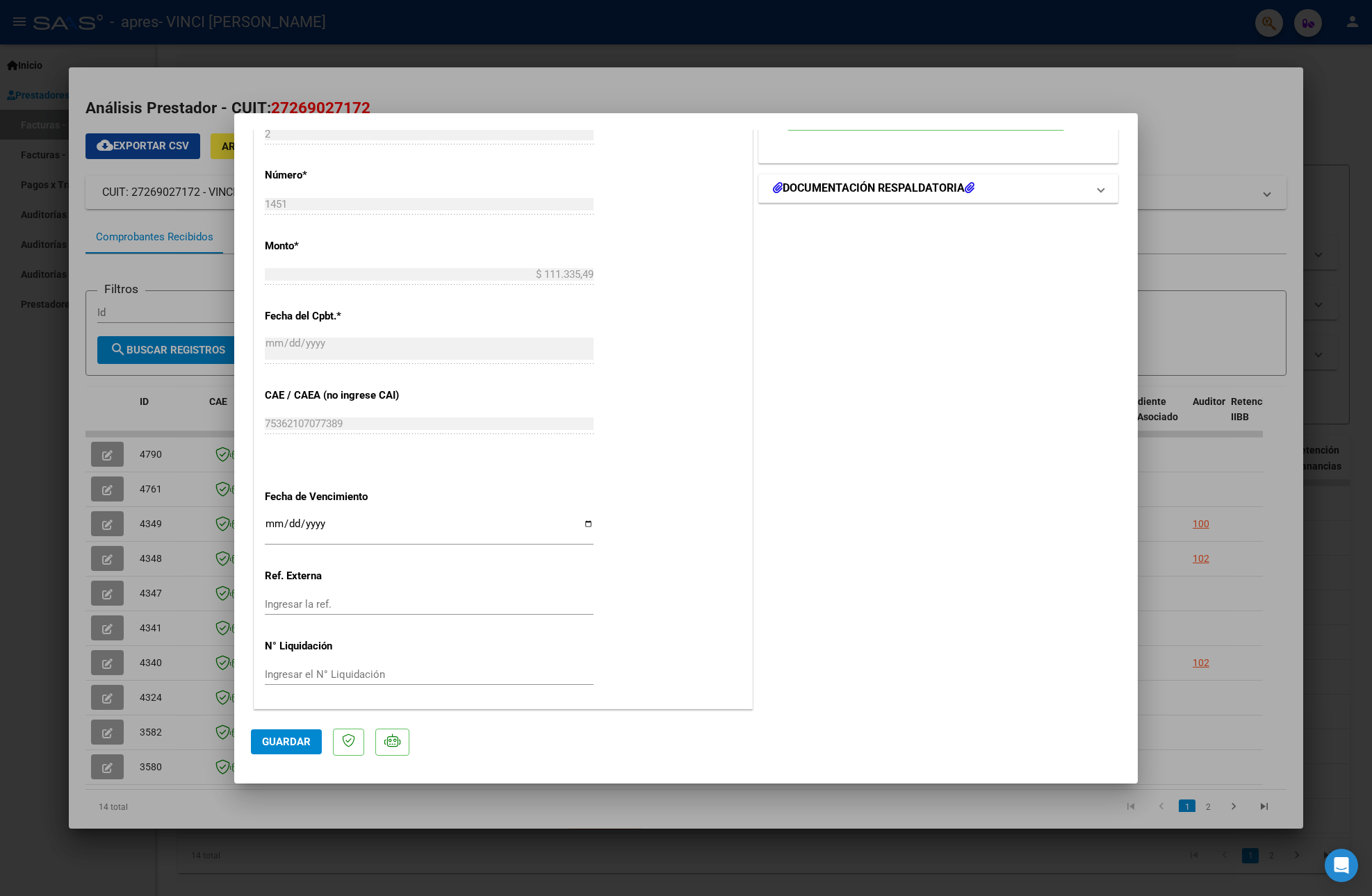
click at [910, 174] on mat-expansion-panel-header "DOCUMENTACIÓN RESPALDATORIA" at bounding box center [937, 188] width 358 height 28
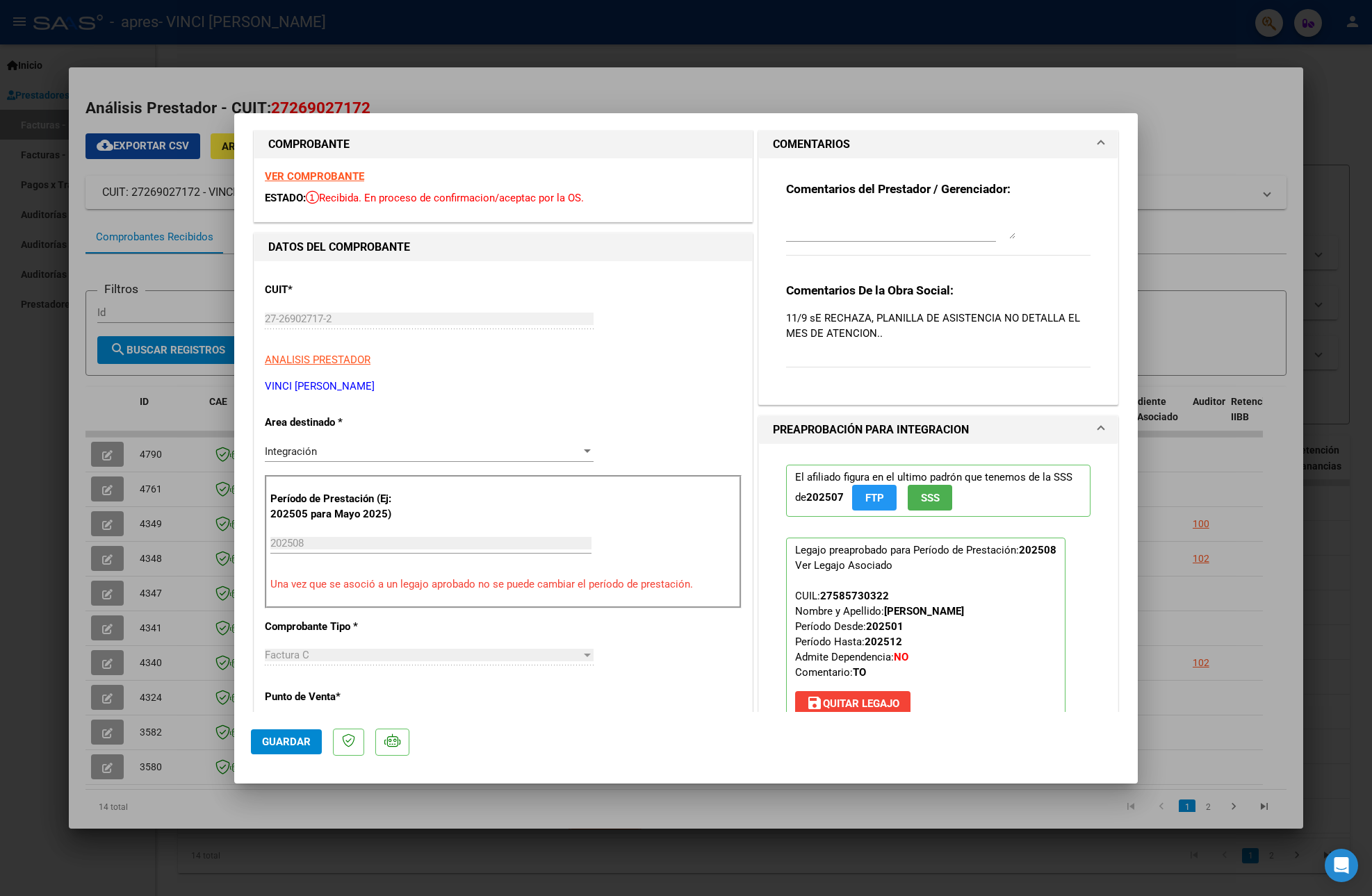
scroll to position [10, 0]
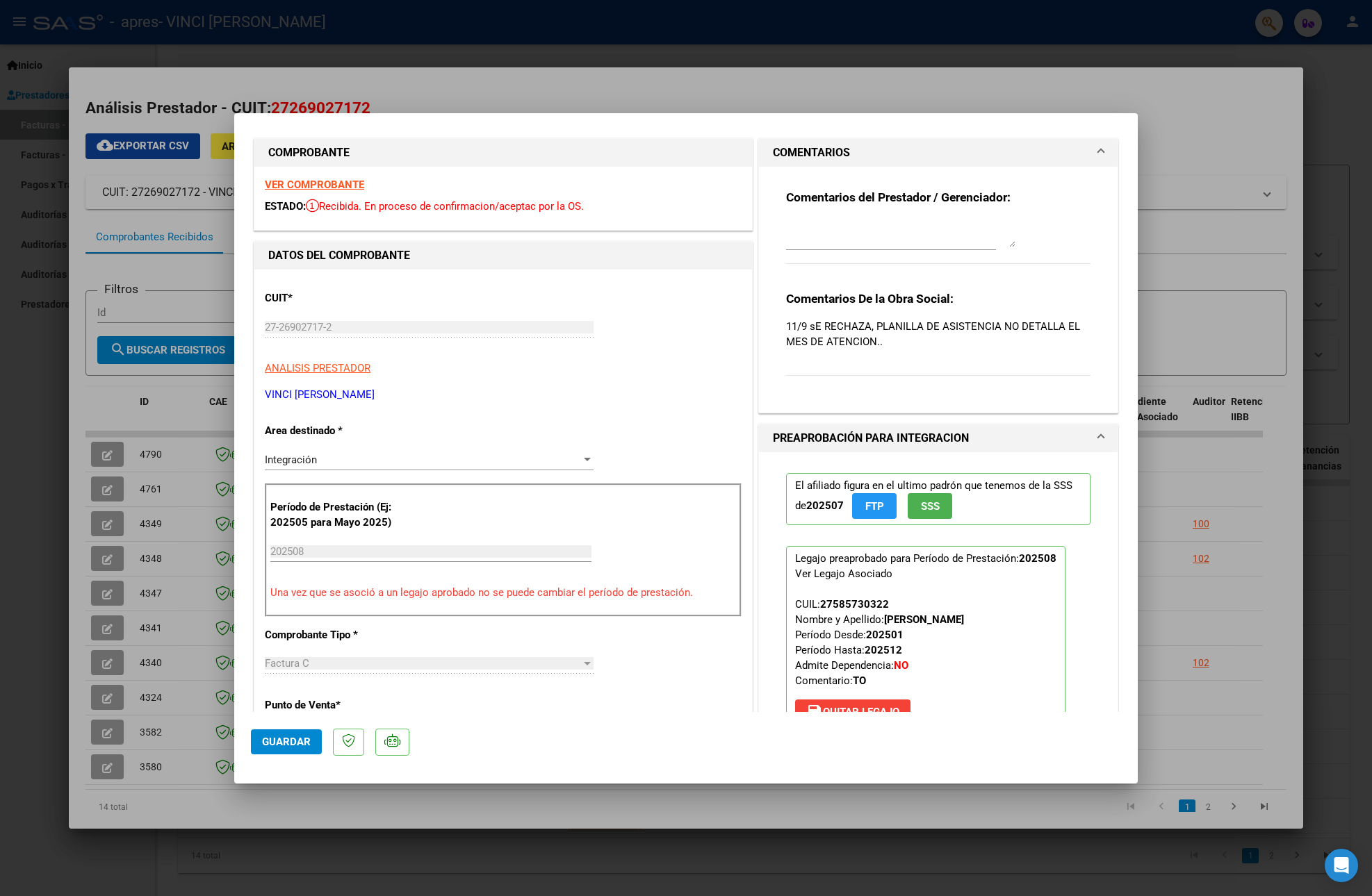
click at [985, 326] on p "11/9 sE RECHAZA, PLANILLA DE ASISTENCIA NO DETALLA EL MES DE ATENCION.." at bounding box center [938, 334] width 305 height 30
click at [864, 298] on strong "Comentarios De la Obra Social:" at bounding box center [870, 298] width 167 height 14
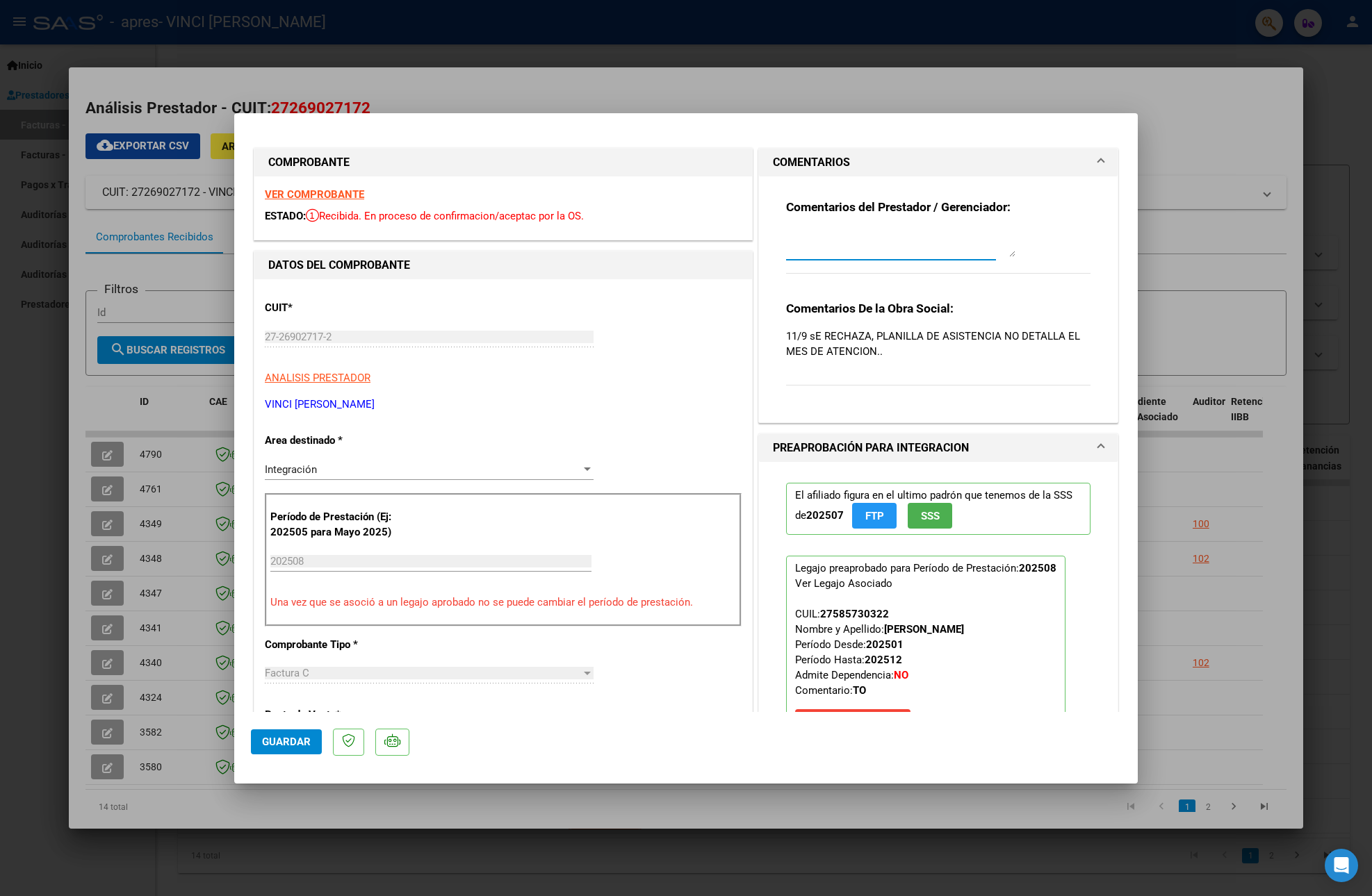
click at [929, 245] on textarea at bounding box center [901, 243] width 229 height 28
type textarea "hemos enviado la planilla de asistencia con el detalle del mes de atencion"
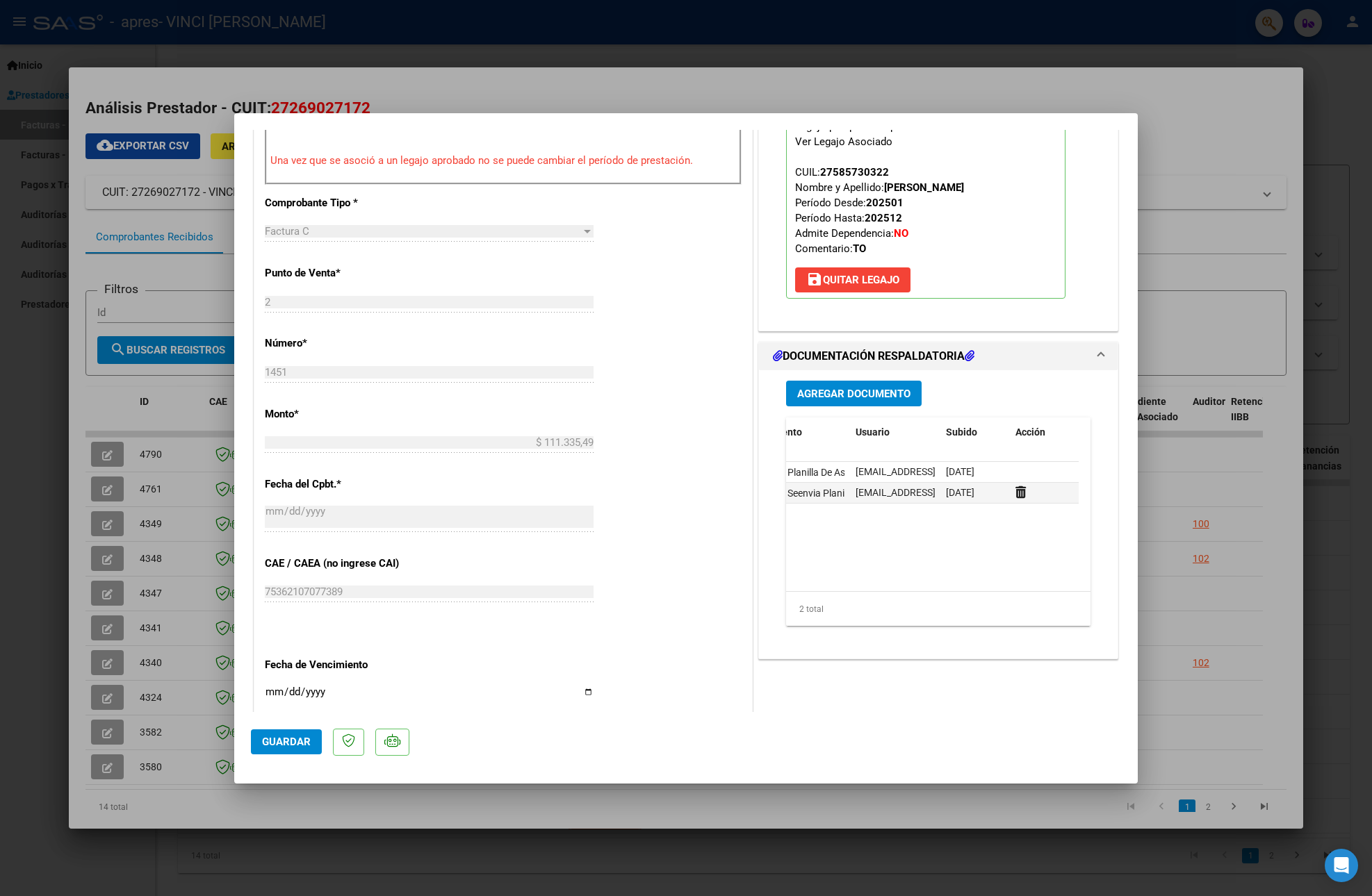
scroll to position [446, 0]
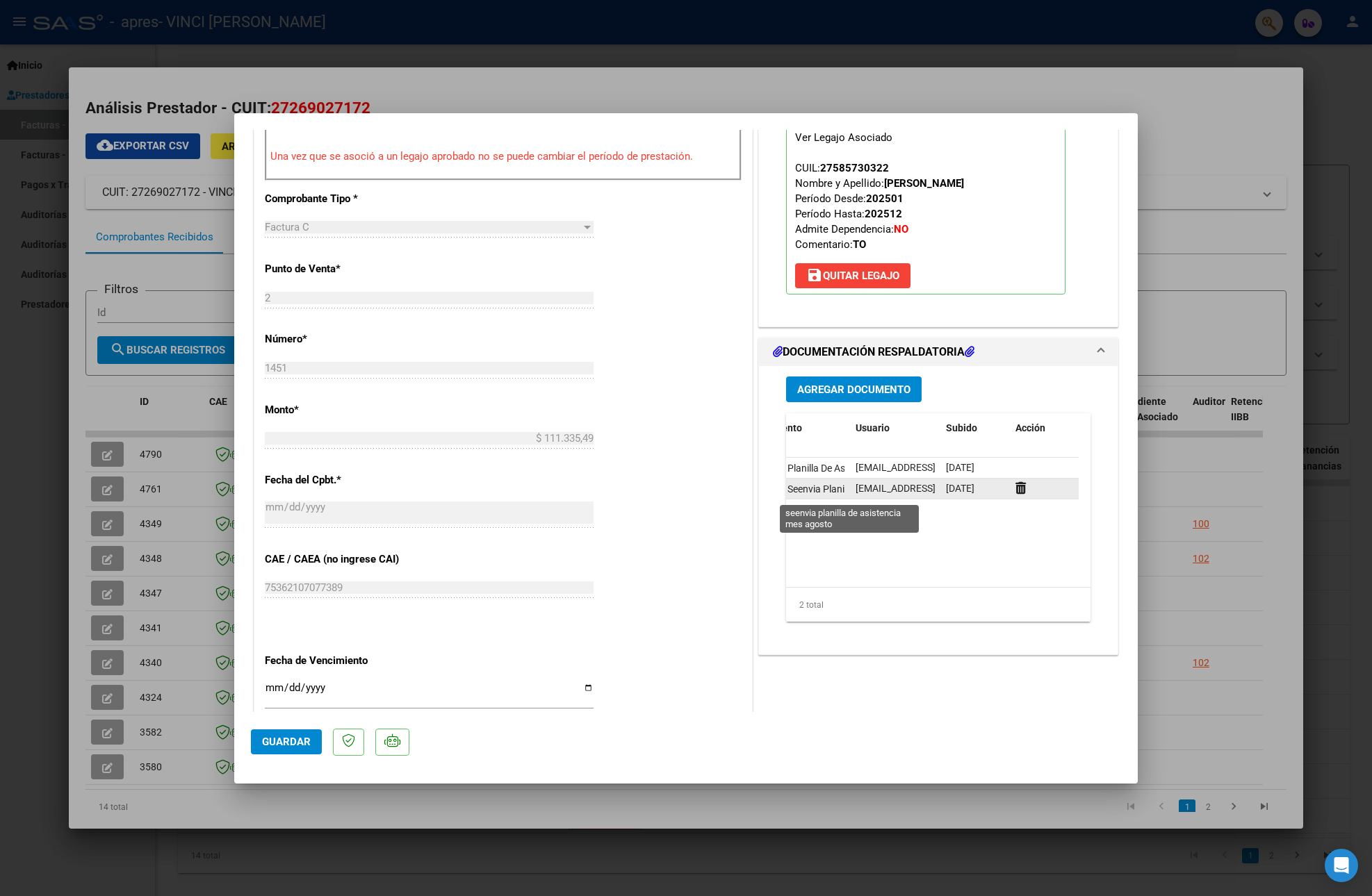
click at [811, 494] on span "Seenvia Planilla De Asistencia Mes Agosto" at bounding box center [859, 488] width 216 height 11
drag, startPoint x: 811, startPoint y: 494, endPoint x: 695, endPoint y: 531, distance: 121.8
click at [695, 531] on div "CUIT * 27-26902717-2 Ingresar CUIT ANALISIS PRESTADOR VINCI [PERSON_NAME] ARCA …" at bounding box center [502, 353] width 497 height 1039
drag, startPoint x: 1290, startPoint y: 489, endPoint x: 1271, endPoint y: 409, distance: 82.2
click at [1271, 409] on div at bounding box center [686, 448] width 1372 height 896
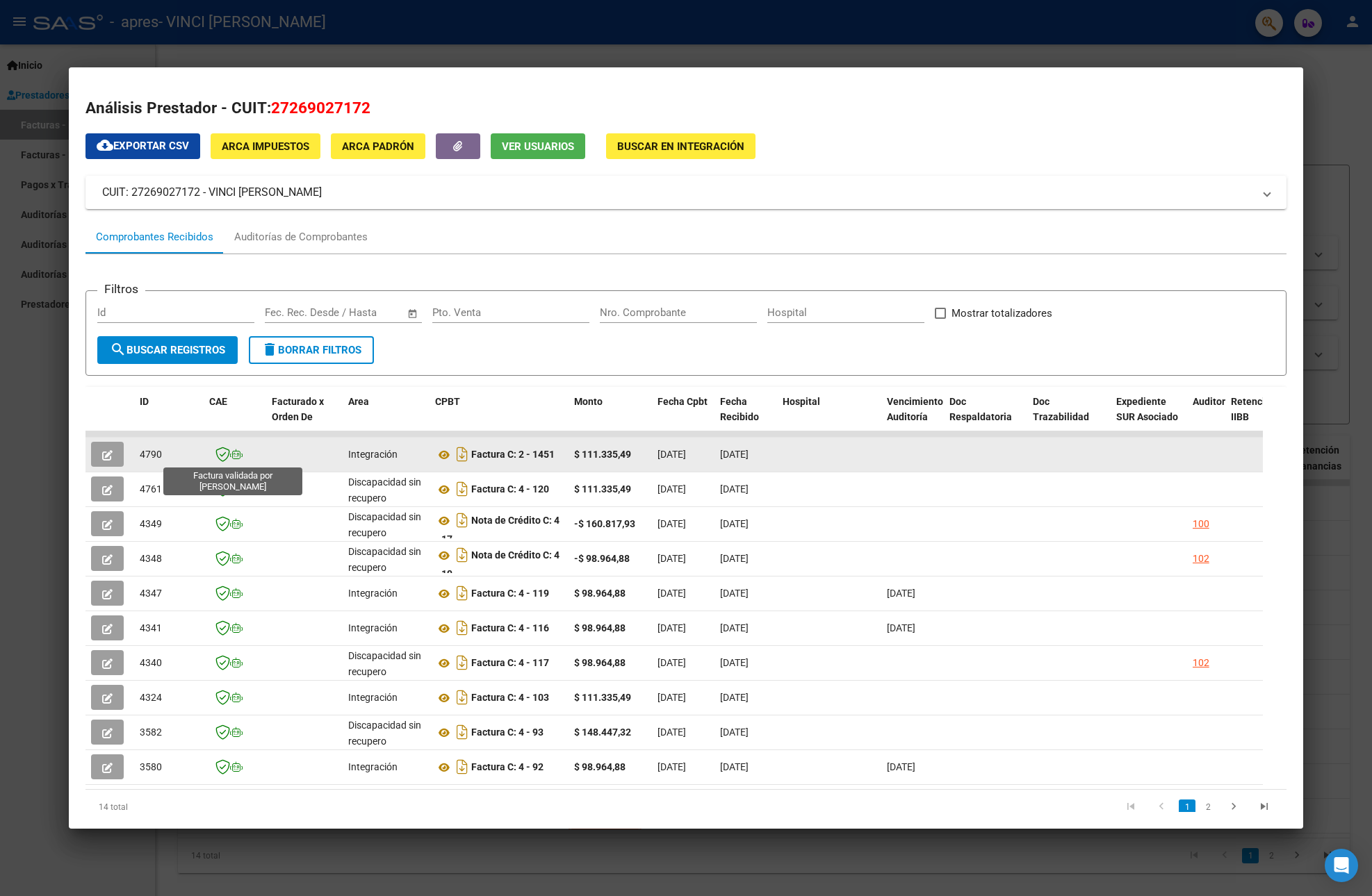
click at [225, 451] on icon at bounding box center [222, 455] width 15 height 16
click at [465, 460] on icon "Descargar documento" at bounding box center [462, 455] width 18 height 23
click at [279, 469] on datatable-body-cell at bounding box center [305, 454] width 76 height 34
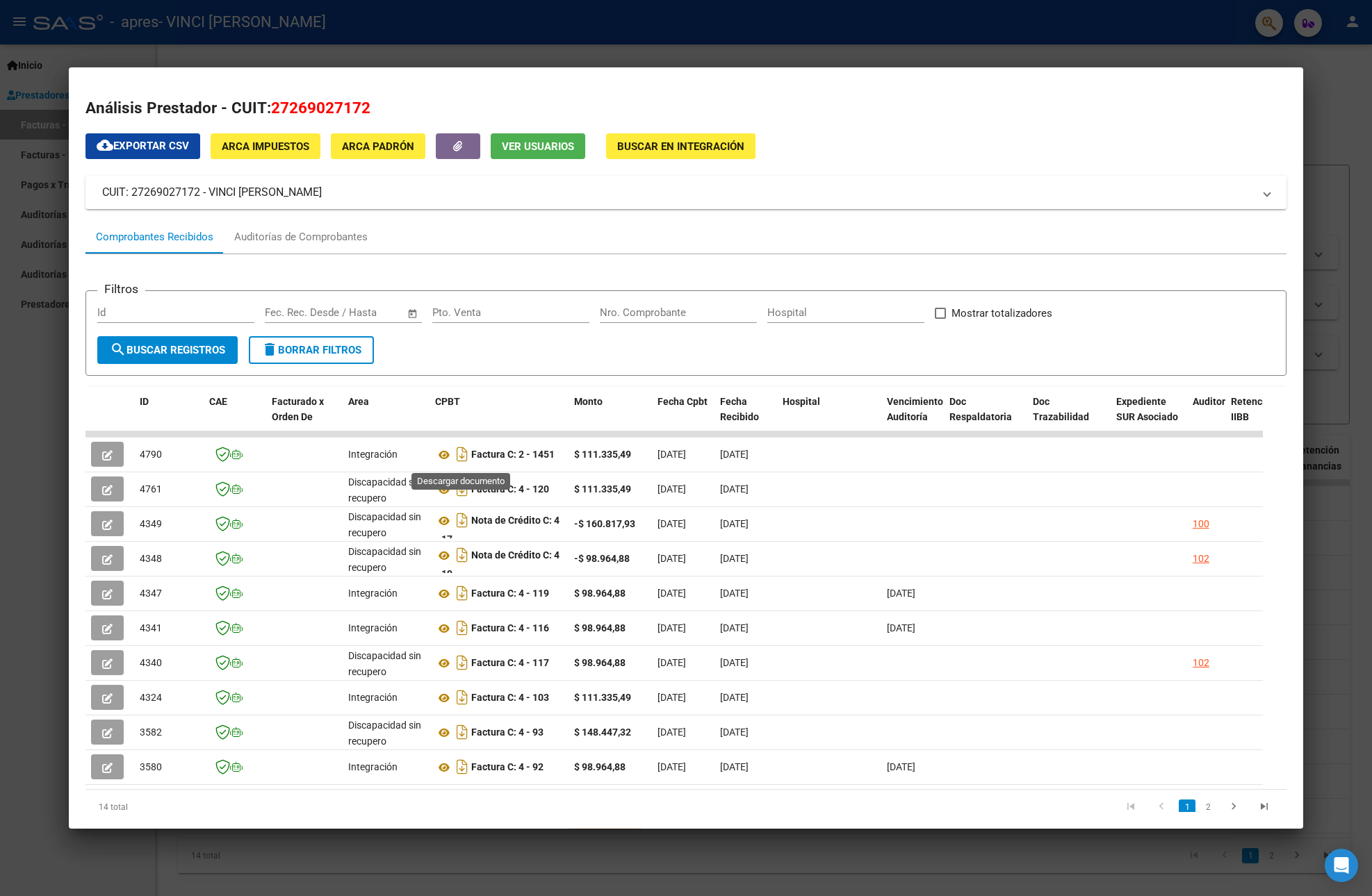
click at [463, 441] on datatable-body-cell "Factura C: 2 - 1451" at bounding box center [499, 454] width 139 height 34
click at [463, 457] on icon "Descargar documento" at bounding box center [462, 455] width 18 height 23
click at [437, 457] on icon at bounding box center [443, 455] width 18 height 16
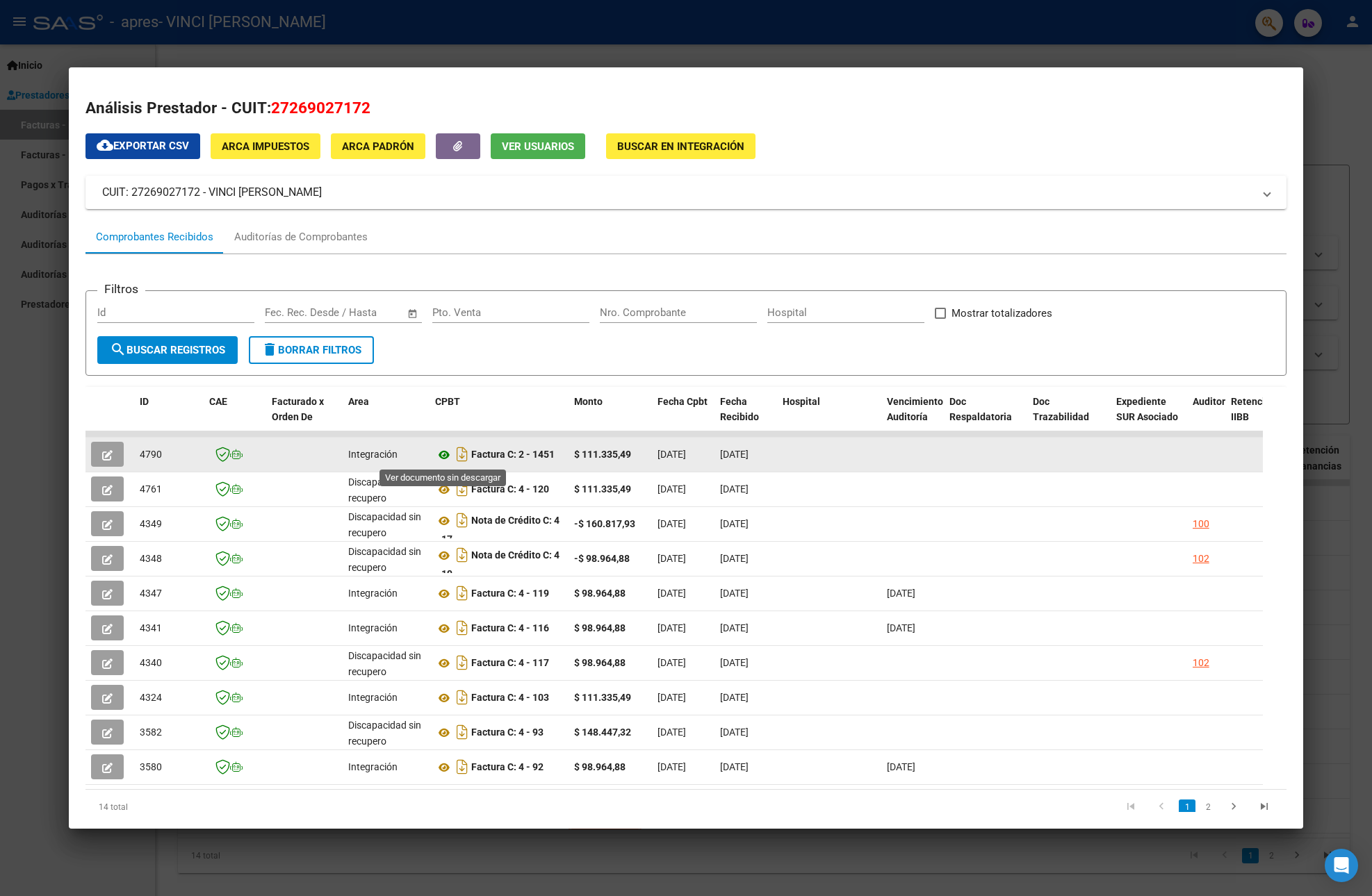
click at [441, 453] on icon at bounding box center [443, 455] width 18 height 16
click at [218, 461] on icon at bounding box center [222, 455] width 15 height 16
click at [218, 460] on icon at bounding box center [222, 455] width 15 height 16
click at [218, 457] on icon at bounding box center [222, 455] width 15 height 16
click at [232, 457] on icon at bounding box center [236, 454] width 12 height 10
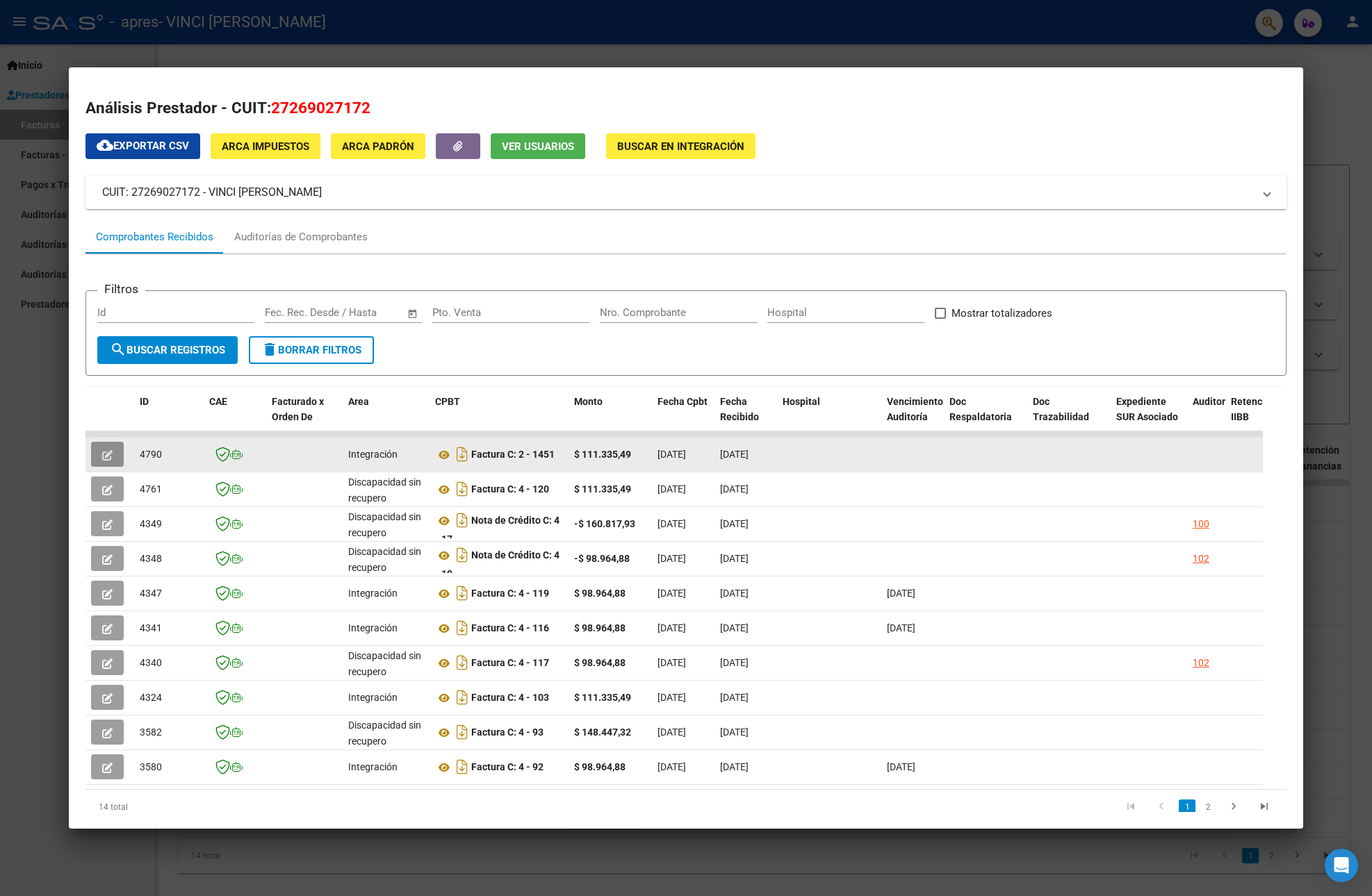
click at [103, 462] on button "button" at bounding box center [108, 454] width 33 height 25
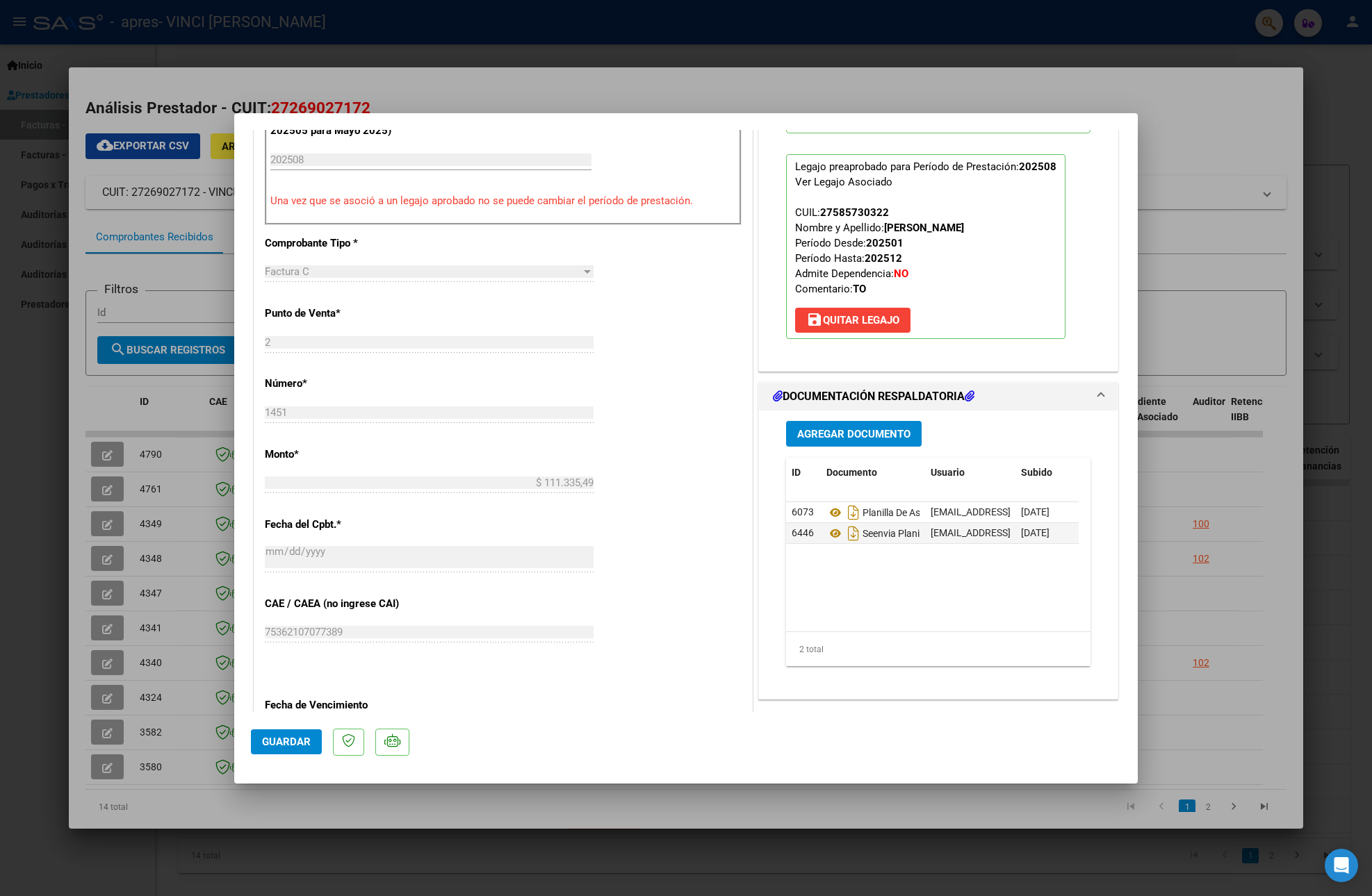
scroll to position [406, 0]
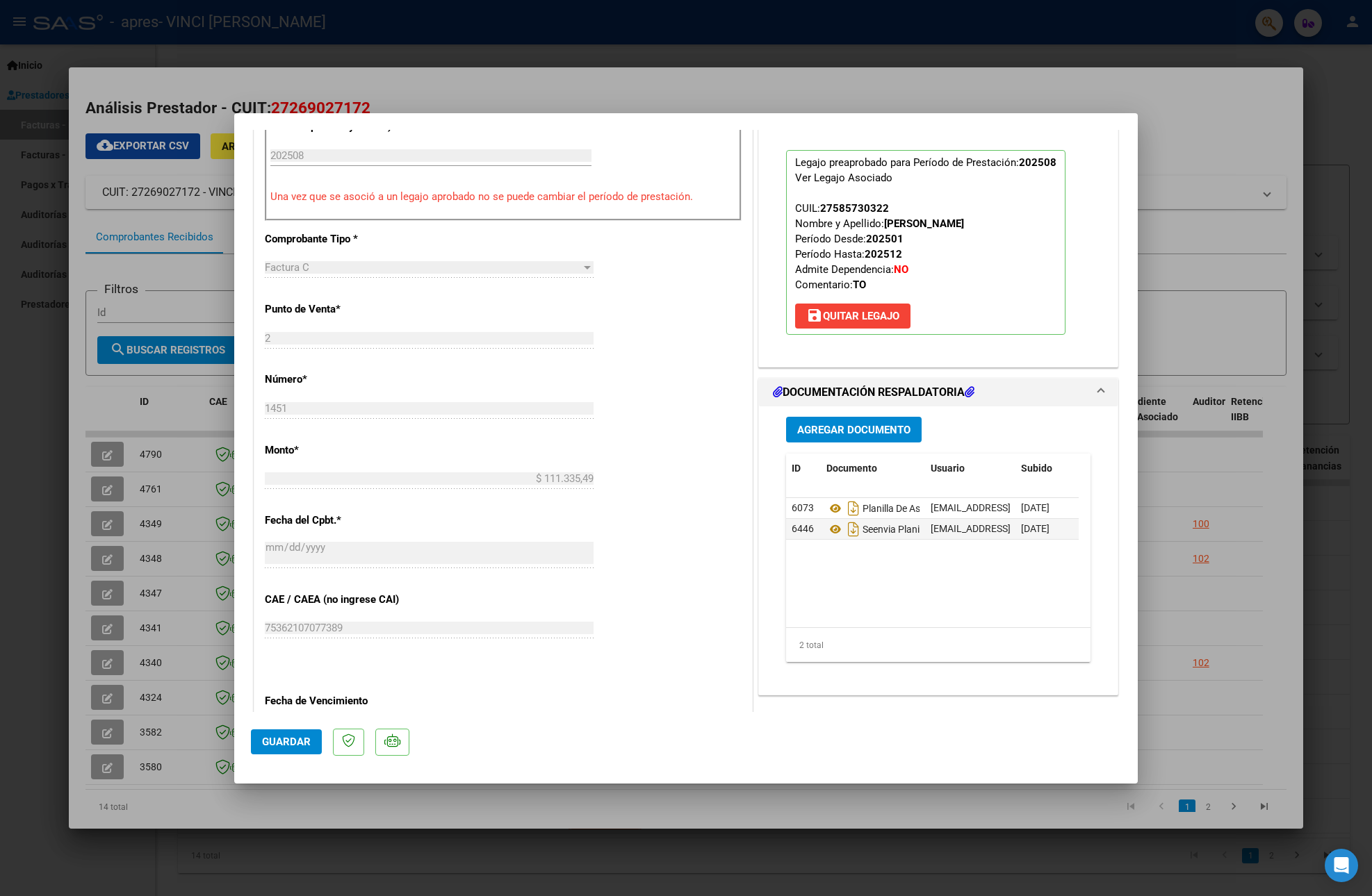
click at [831, 563] on datatable-body "6073 Planilla De Asistencia [EMAIL_ADDRESS][DOMAIN_NAME] - VINCI [PERSON_NAME] …" at bounding box center [932, 562] width 292 height 129
click at [844, 536] on icon "Descargar documento" at bounding box center [853, 529] width 18 height 23
drag, startPoint x: 837, startPoint y: 514, endPoint x: 693, endPoint y: 409, distance: 178.2
click at [693, 409] on div "CUIT * 27-26902717-2 Ingresar CUIT ANALISIS PRESTADOR VINCI [PERSON_NAME] ARCA …" at bounding box center [502, 393] width 497 height 1039
drag, startPoint x: 814, startPoint y: 514, endPoint x: 692, endPoint y: 476, distance: 127.8
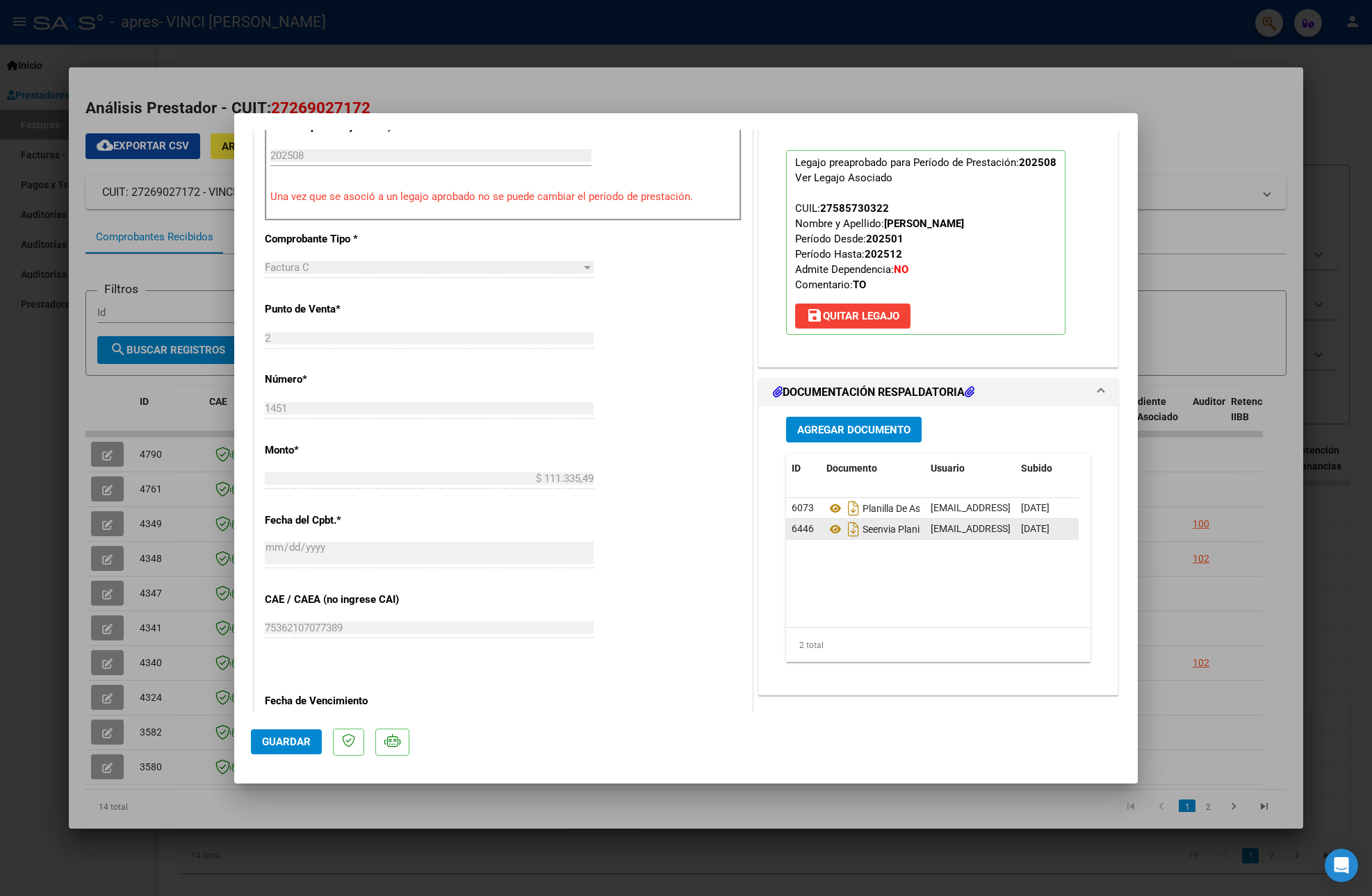
click at [692, 476] on div "CUIT * 27-26902717-2 Ingresar CUIT ANALISIS PRESTADOR VINCI [PERSON_NAME] ARCA …" at bounding box center [502, 393] width 497 height 1039
click at [948, 474] on span "Subido" at bounding box center [962, 468] width 31 height 11
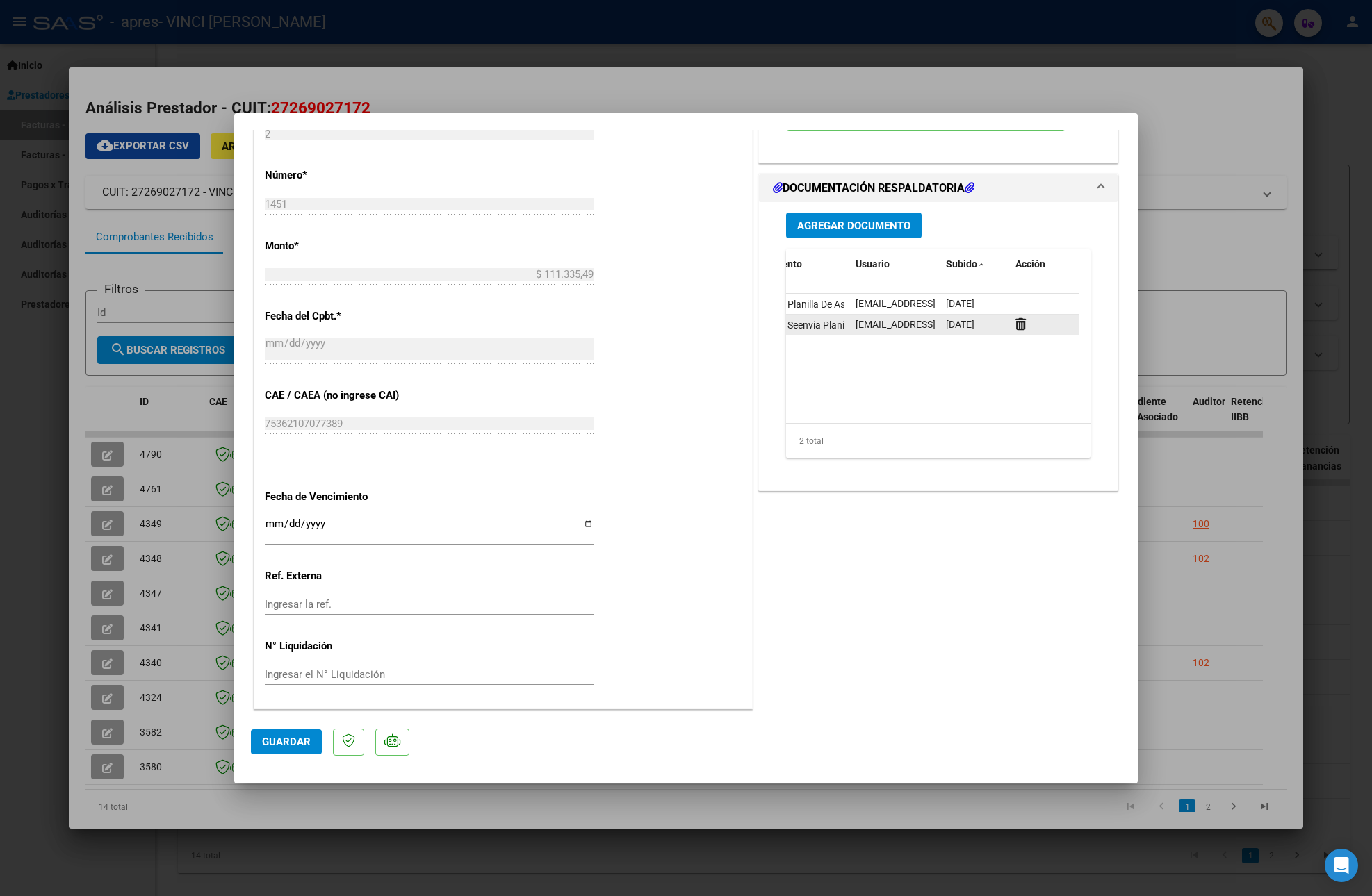
scroll to position [2, 0]
drag, startPoint x: 783, startPoint y: 296, endPoint x: 1002, endPoint y: 303, distance: 219.1
click at [1002, 303] on div "6073 Planilla De Asistencia [EMAIL_ADDRESS][DOMAIN_NAME] - VINCI [PERSON_NAME] …" at bounding box center [895, 304] width 368 height 21
drag, startPoint x: 959, startPoint y: 298, endPoint x: 845, endPoint y: 589, distance: 312.5
click at [845, 589] on div "COMENTARIOS Comentarios del Prestador / Gerenciador: Comentarios De la Obra Soc…" at bounding box center [937, 123] width 365 height 1176
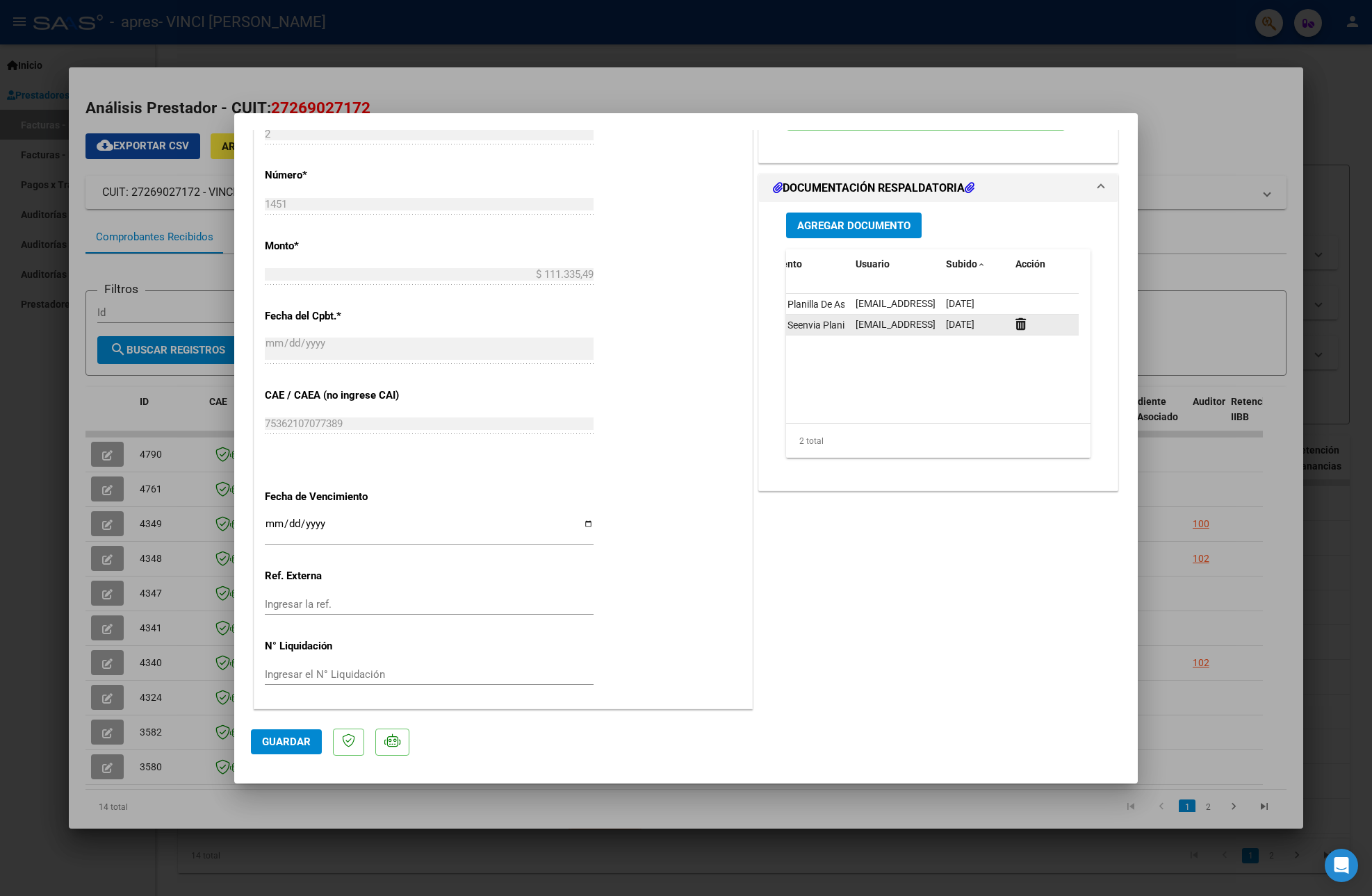
drag, startPoint x: 1141, startPoint y: 564, endPoint x: 1132, endPoint y: 383, distance: 181.2
click at [1132, 383] on div "Análisis Prestador - CUIT: 27269027172 cloud_download Exportar CSV ARCA Impuest…" at bounding box center [686, 448] width 1372 height 896
click at [1023, 592] on div "COMENTARIOS Comentarios del Prestador / Gerenciador: Comentarios De la Obra Soc…" at bounding box center [937, 123] width 365 height 1176
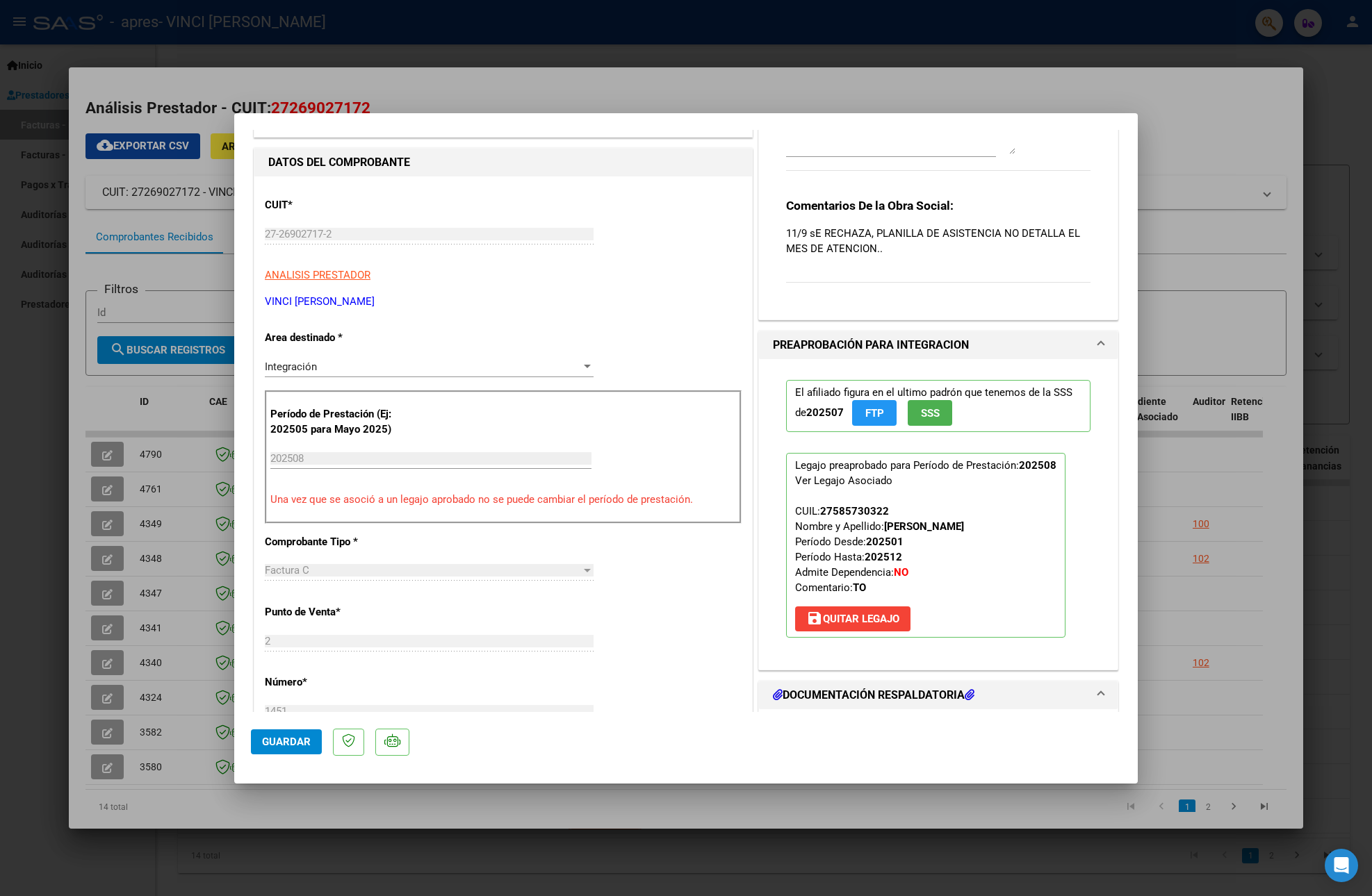
click at [358, 204] on p "CUIT *" at bounding box center [336, 205] width 143 height 16
click at [363, 222] on div "CUIT * 27-26902717-2 Ingresar CUIT ANALISIS PRESTADOR VINCI [PERSON_NAME]" at bounding box center [502, 247] width 476 height 122
click at [332, 275] on span "ANALISIS PRESTADOR" at bounding box center [318, 275] width 106 height 12
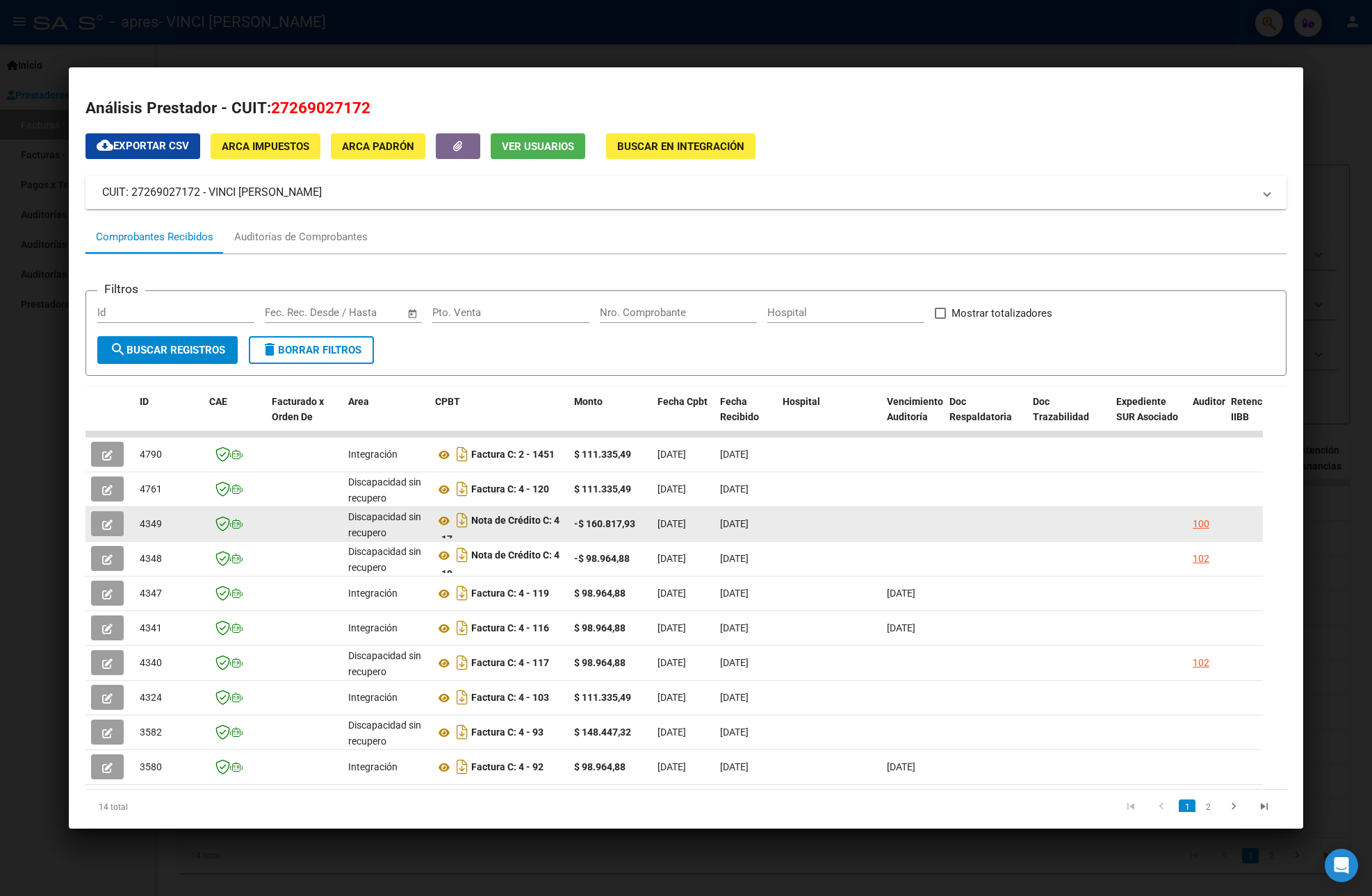
click at [104, 522] on icon "button" at bounding box center [108, 525] width 10 height 10
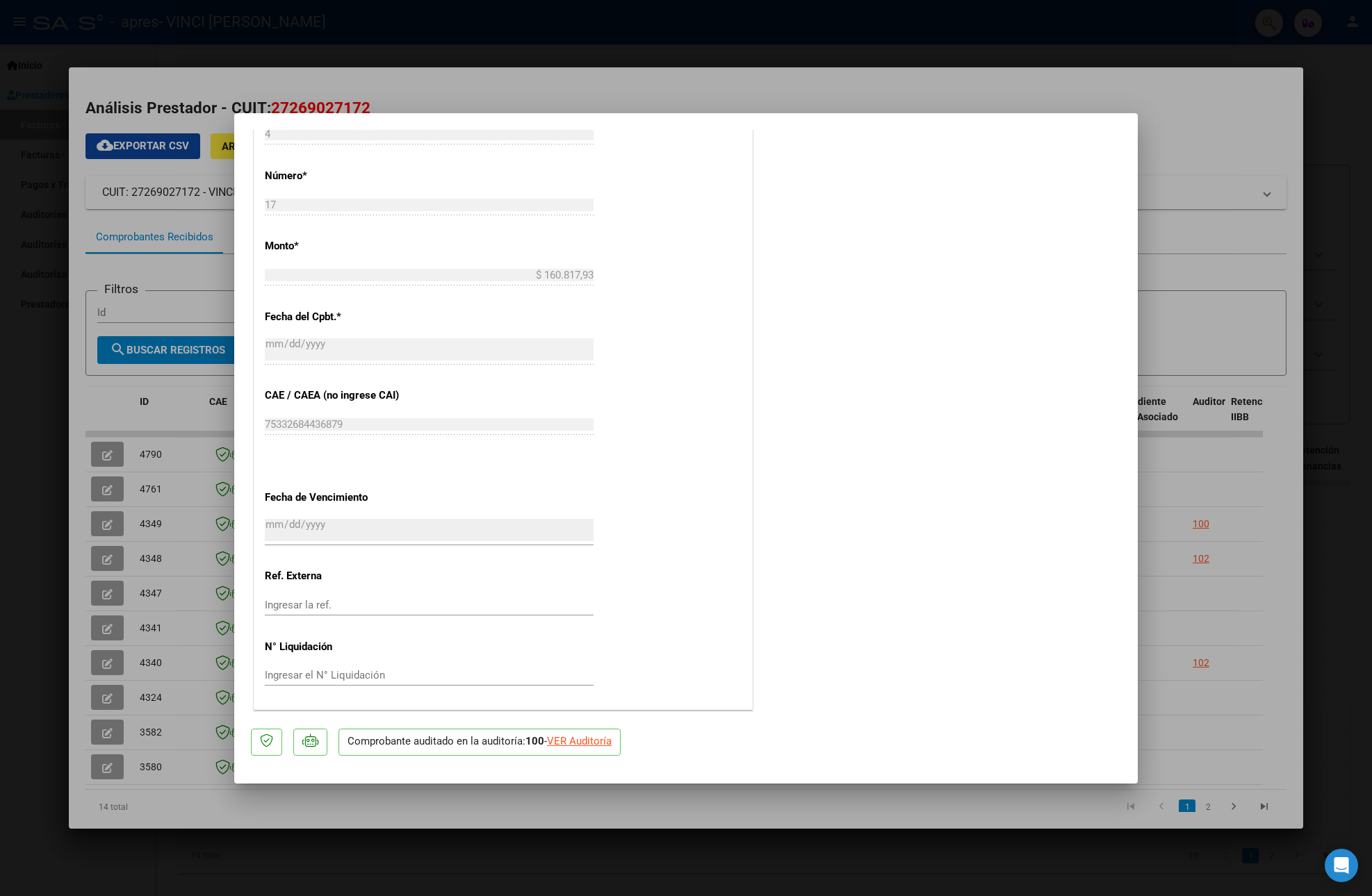
scroll to position [201, 0]
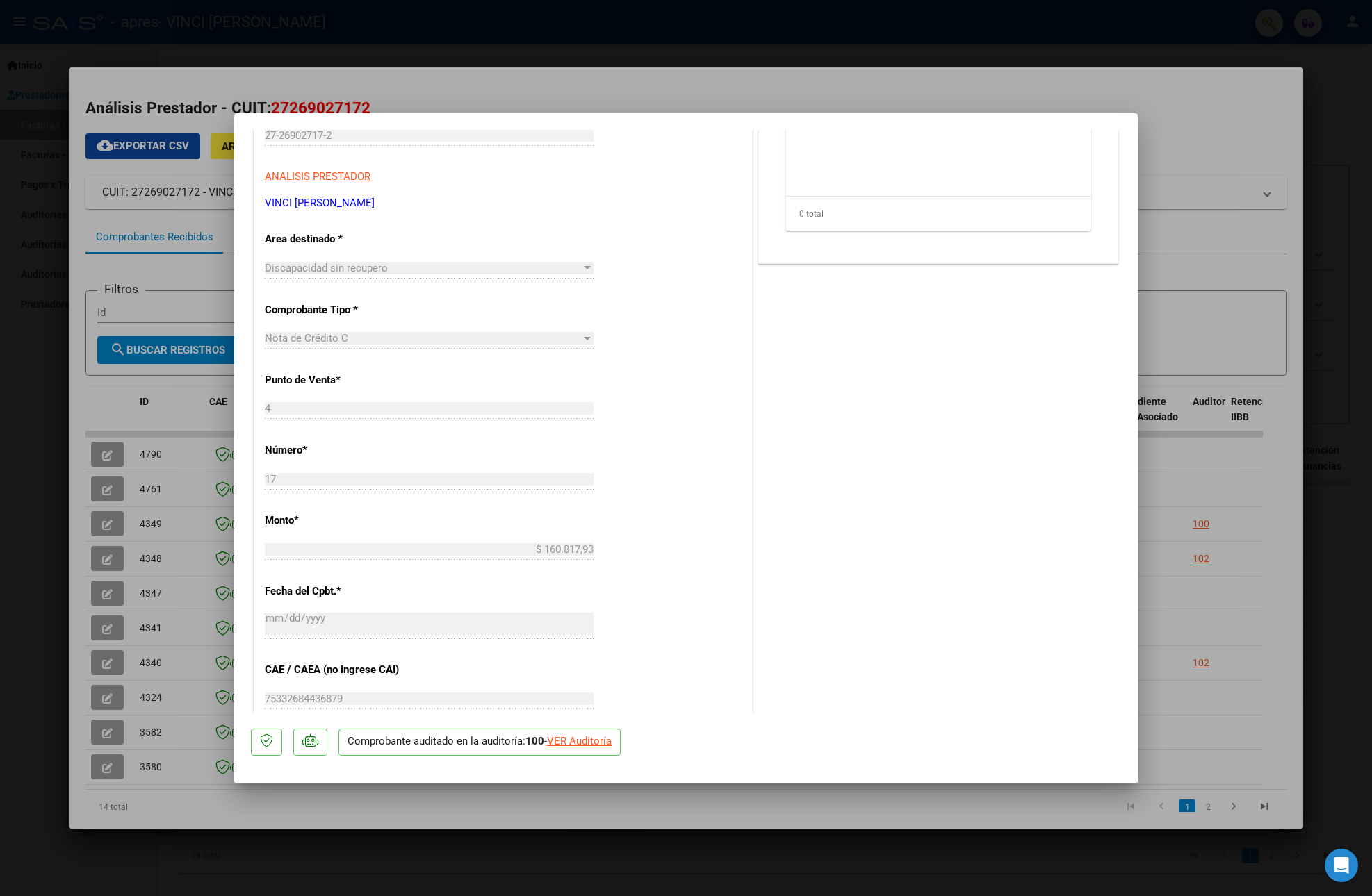
click at [580, 748] on div "VER Auditoría" at bounding box center [579, 742] width 64 height 16
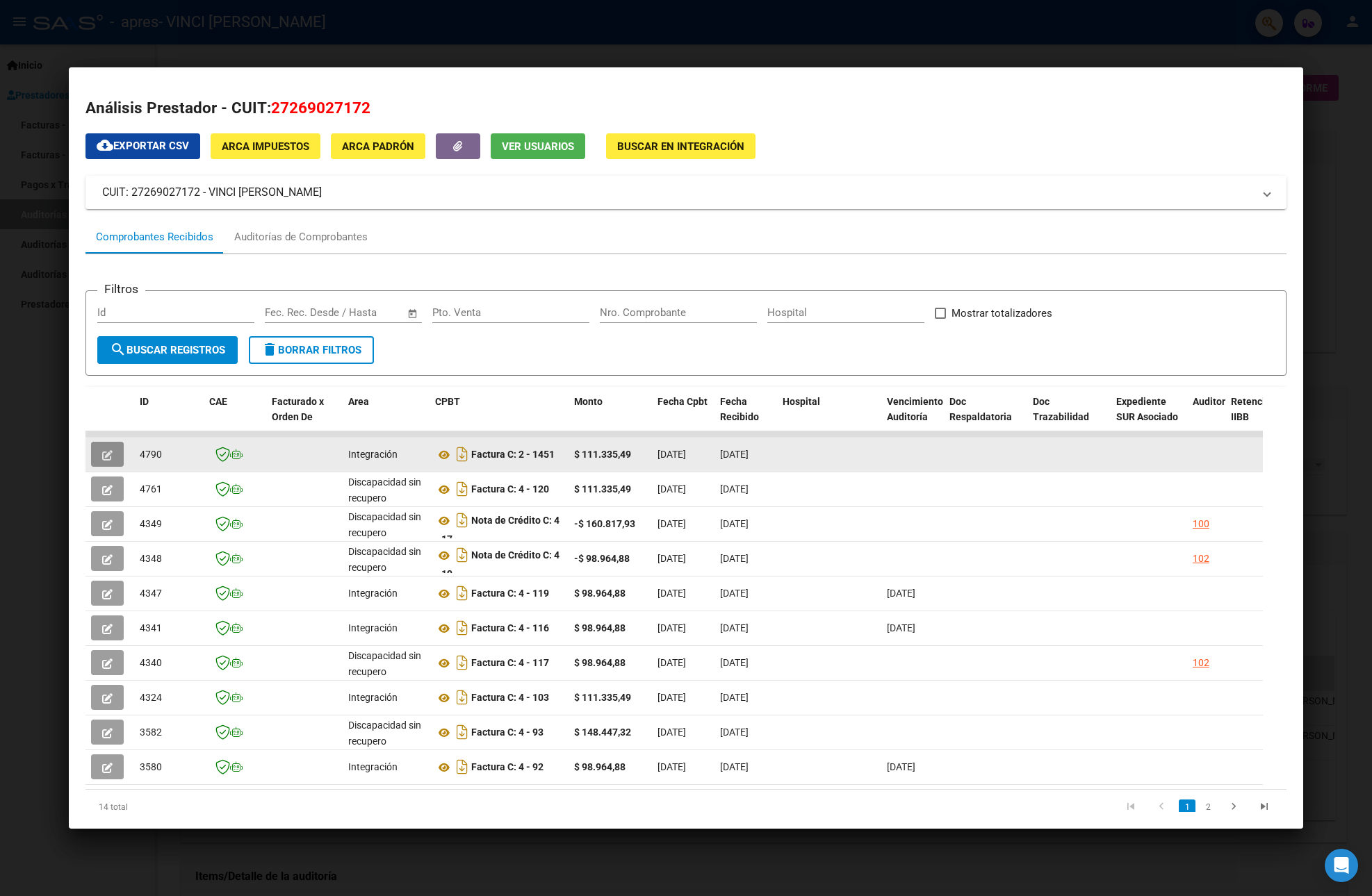
click at [113, 453] on icon "button" at bounding box center [108, 455] width 10 height 10
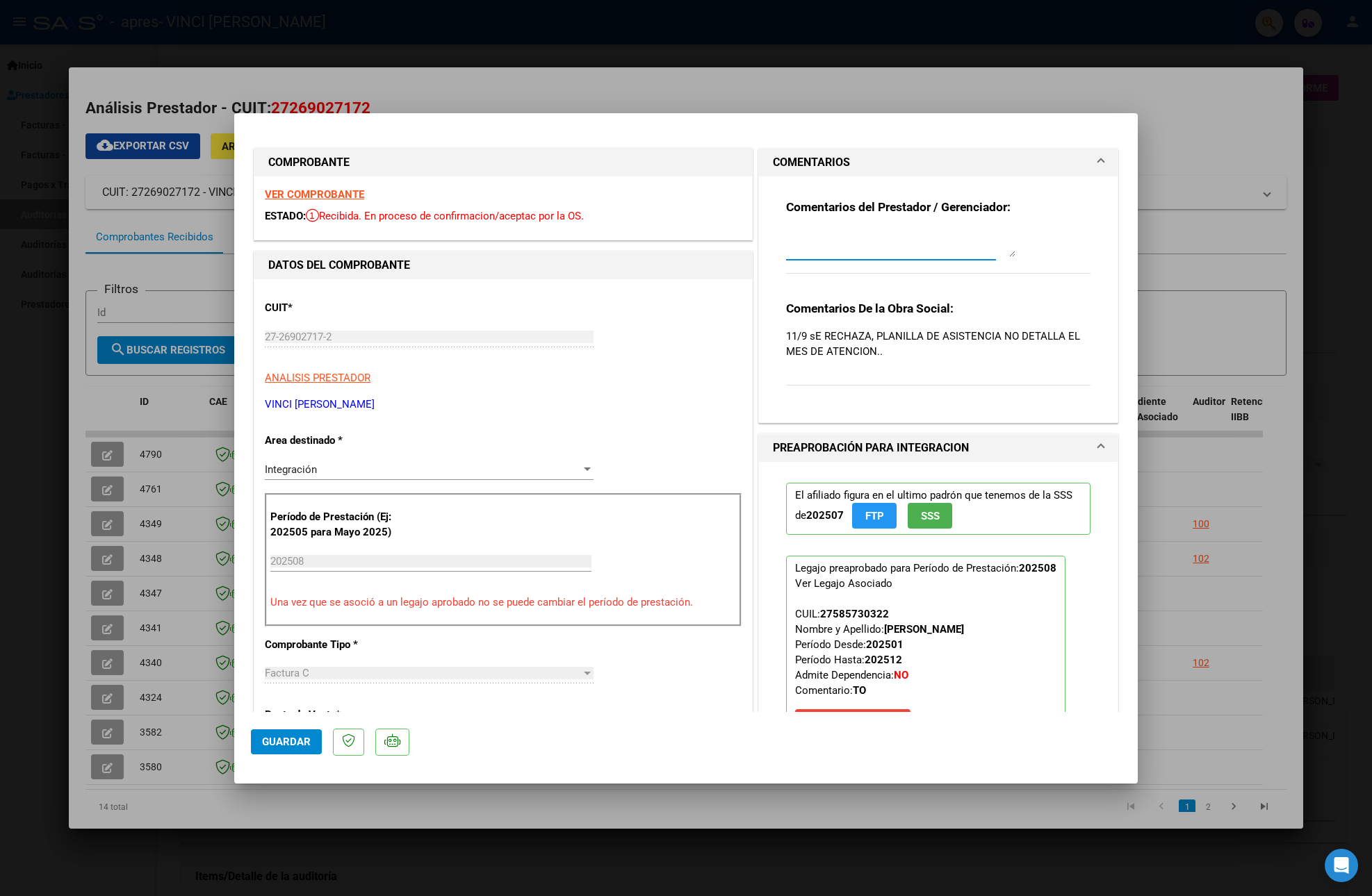
click at [911, 245] on textarea at bounding box center [901, 243] width 229 height 28
type textarea "se asocio planilla deasistencia con el detalle [PERSON_NAME][DATE]"
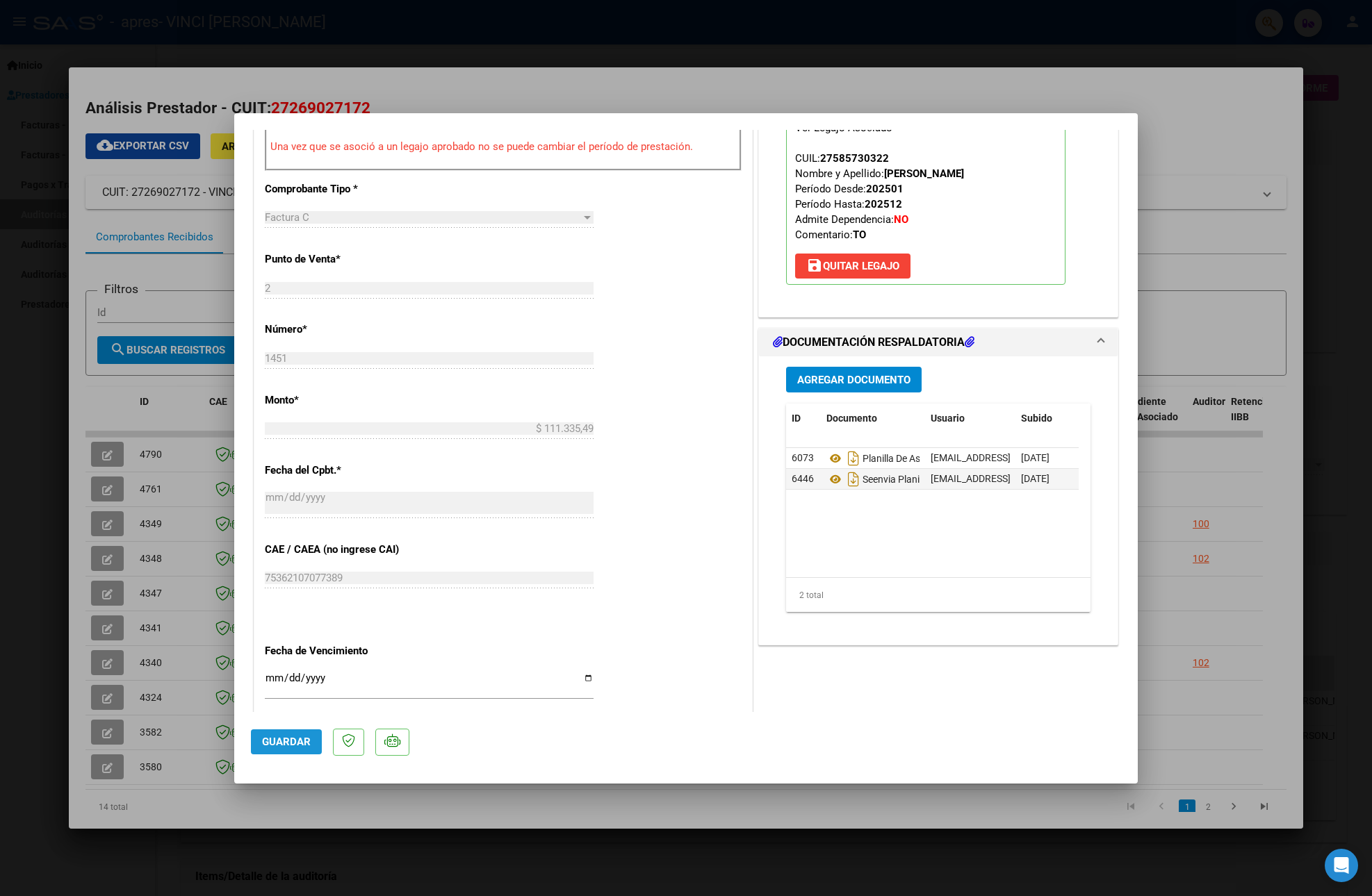
click at [300, 741] on span "Guardar" at bounding box center [286, 742] width 49 height 12
click at [1222, 720] on div at bounding box center [686, 448] width 1372 height 896
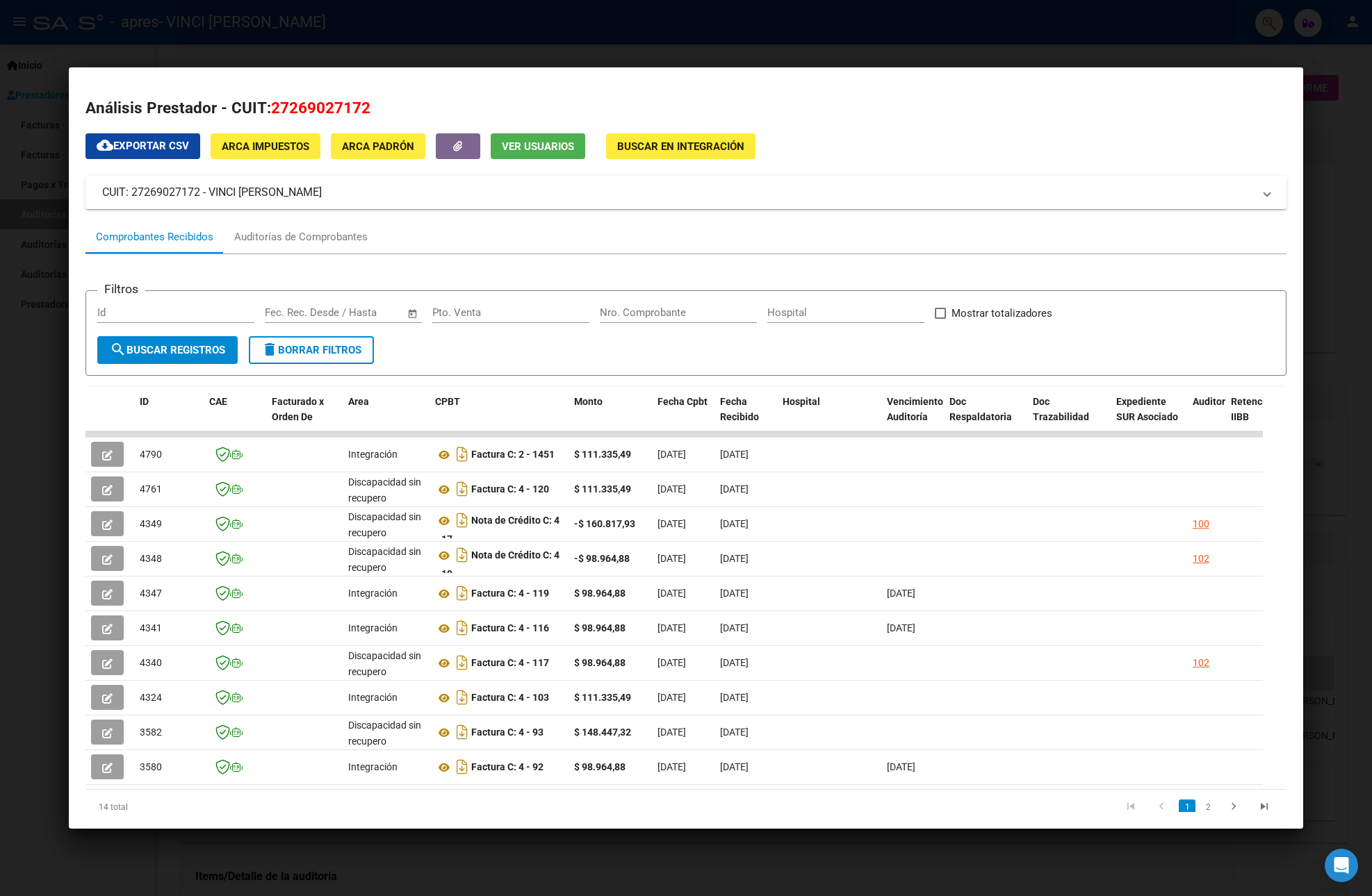
scroll to position [65, 0]
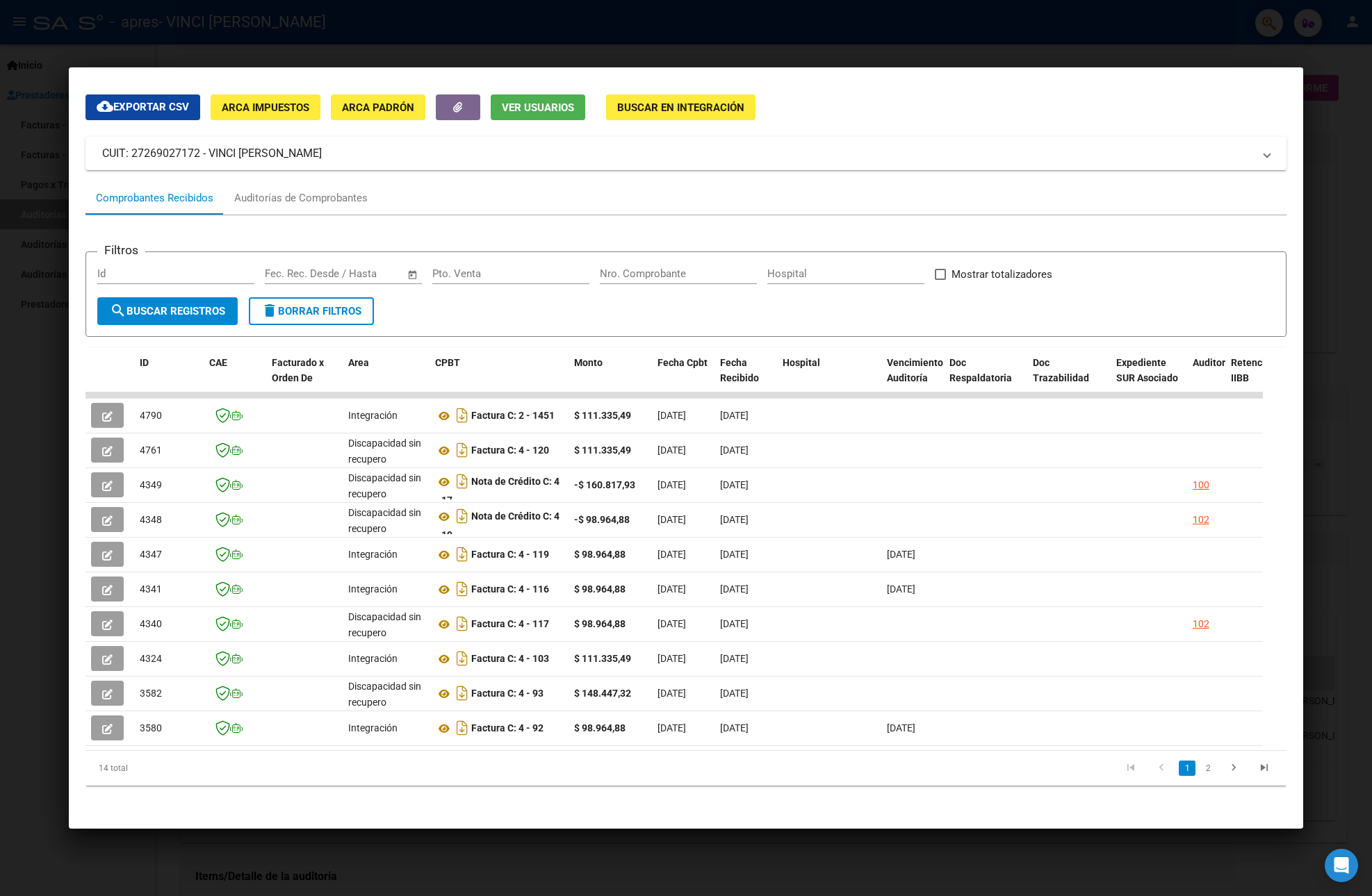
click at [1198, 757] on li "2" at bounding box center [1208, 768] width 21 height 23
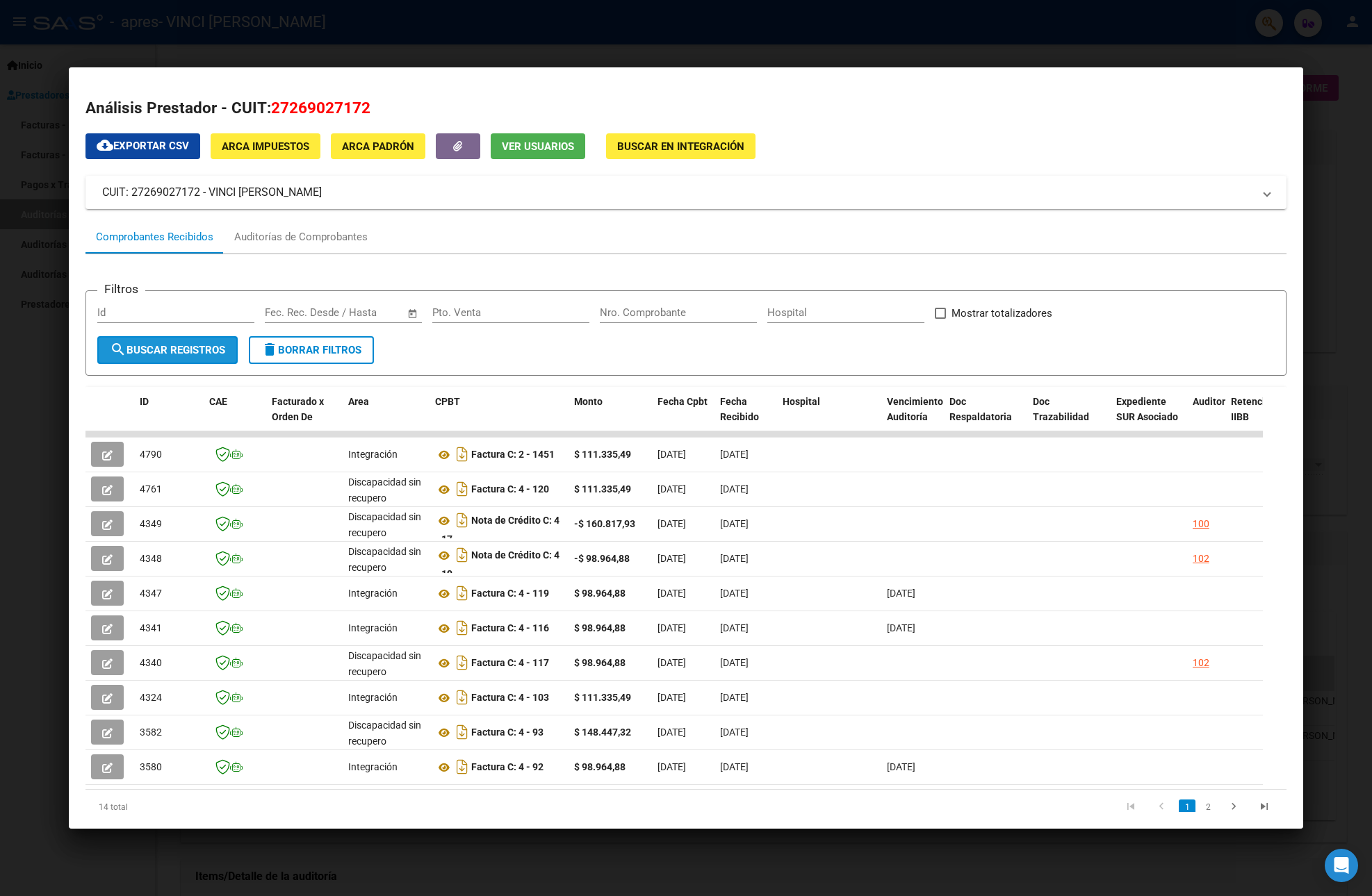
click at [194, 351] on span "search Buscar Registros" at bounding box center [167, 350] width 115 height 12
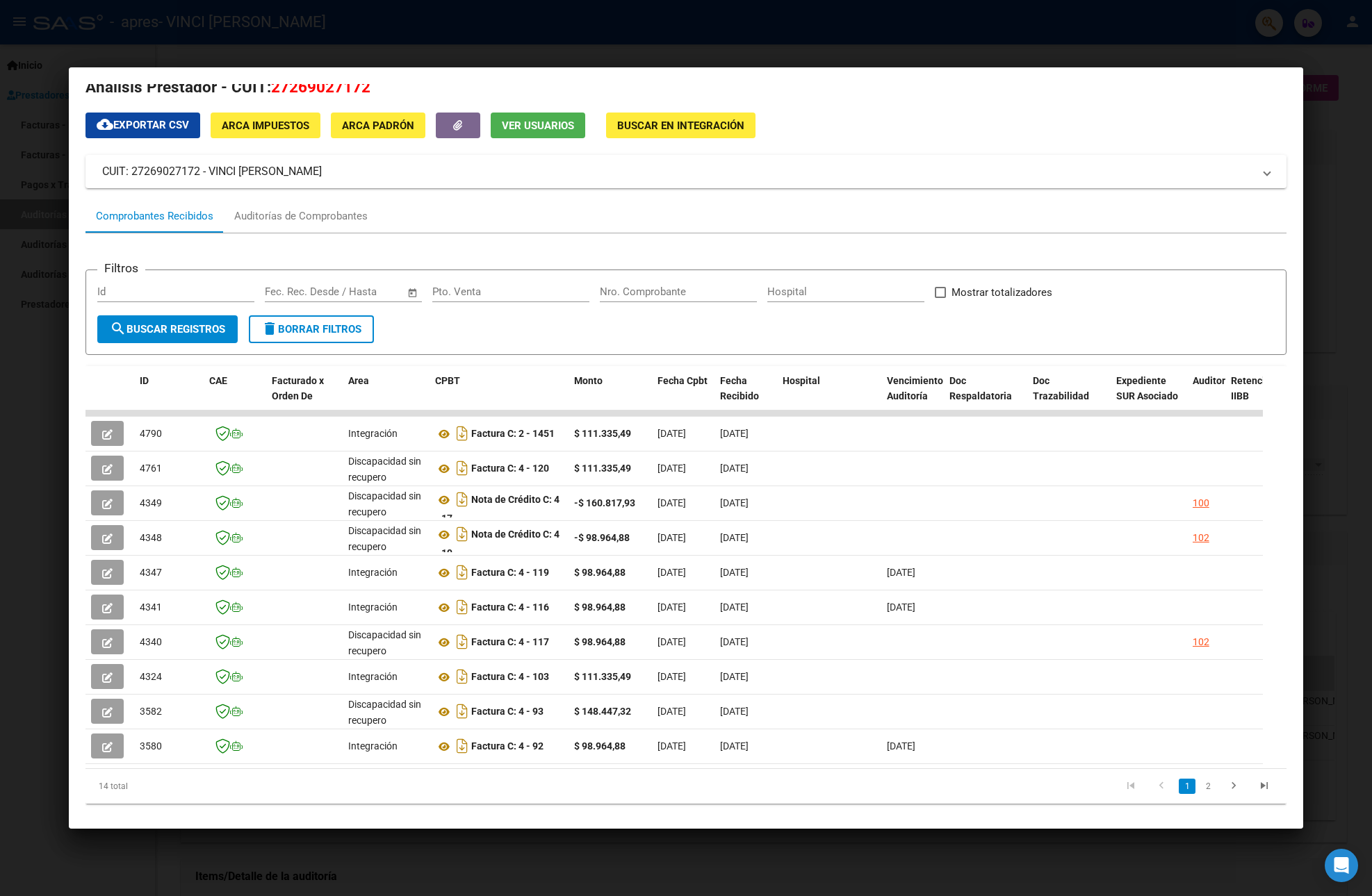
scroll to position [65, 0]
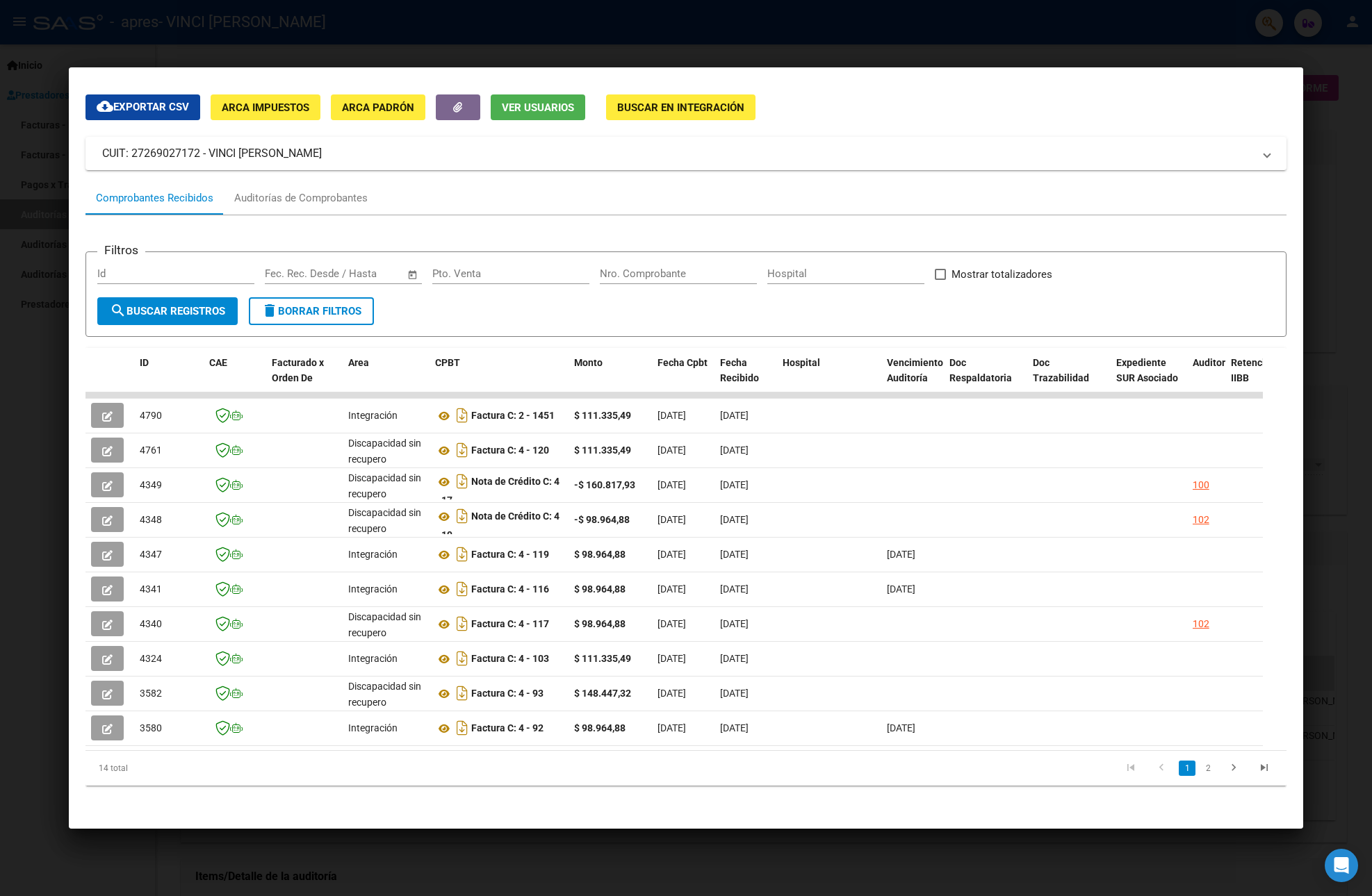
click at [1218, 751] on div "14 total 1 2" at bounding box center [686, 768] width 1201 height 35
click at [1224, 771] on icon "go to next page" at bounding box center [1233, 769] width 18 height 16
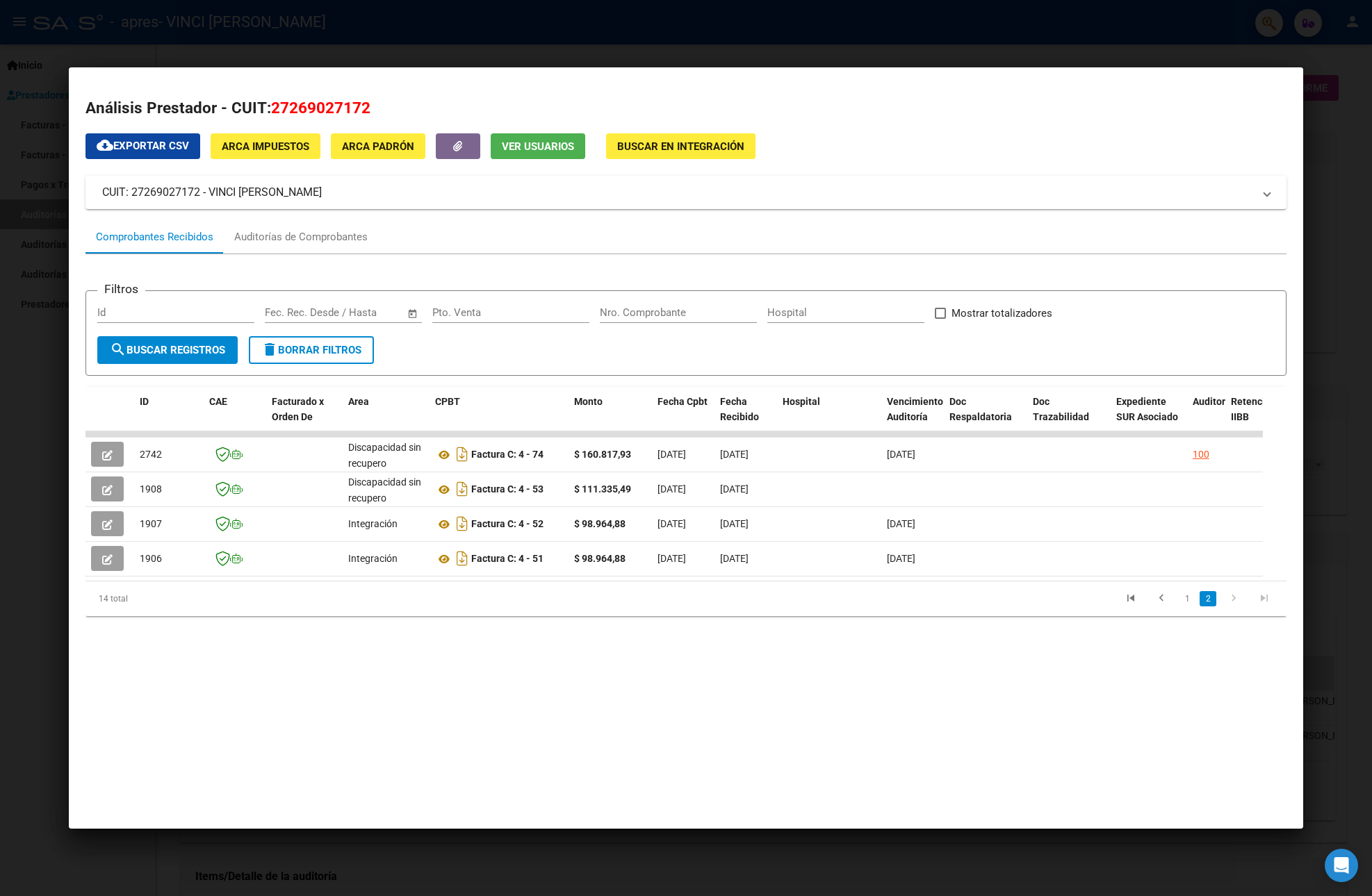
scroll to position [0, 0]
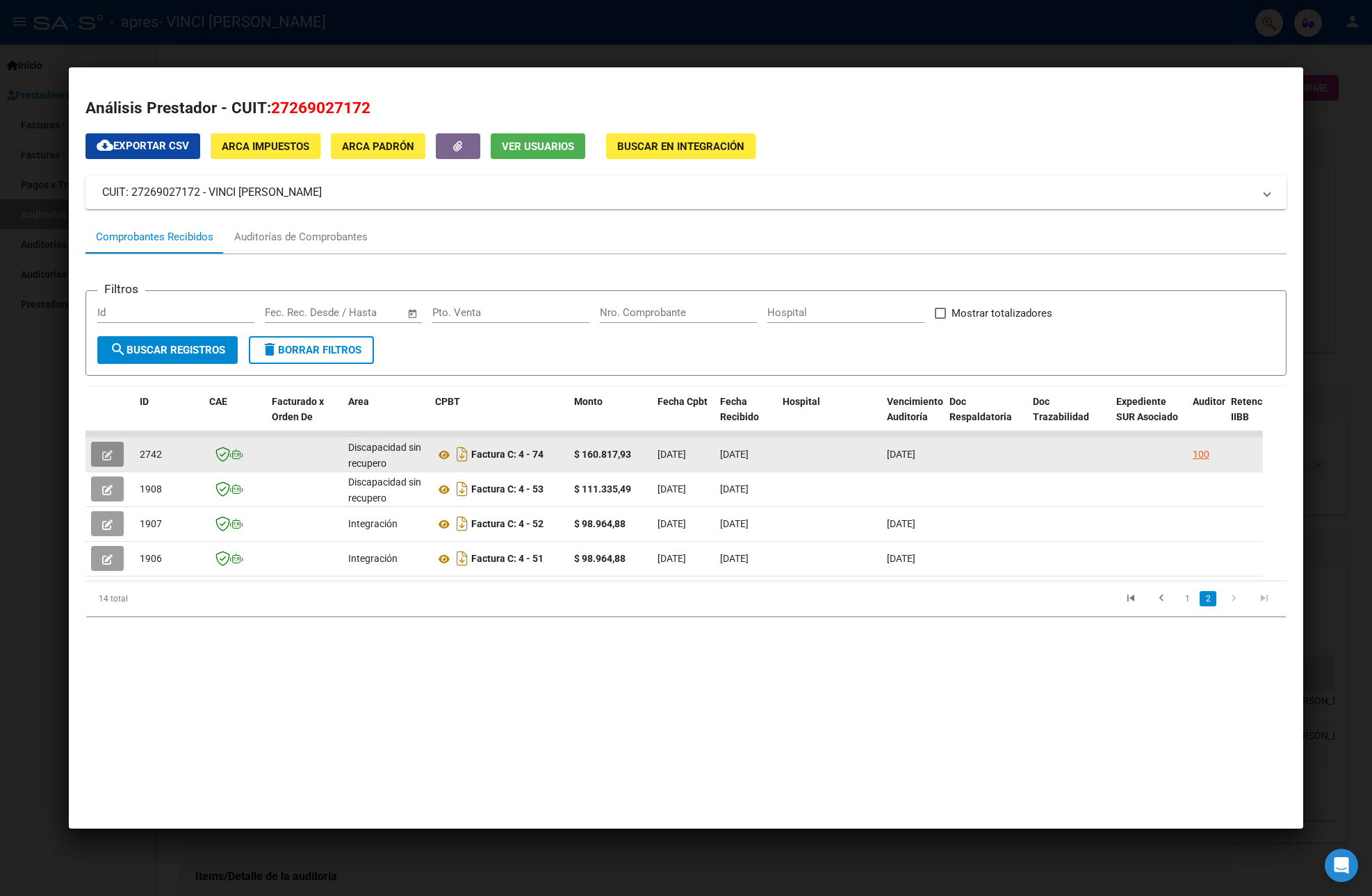
click at [103, 453] on icon "button" at bounding box center [108, 455] width 10 height 10
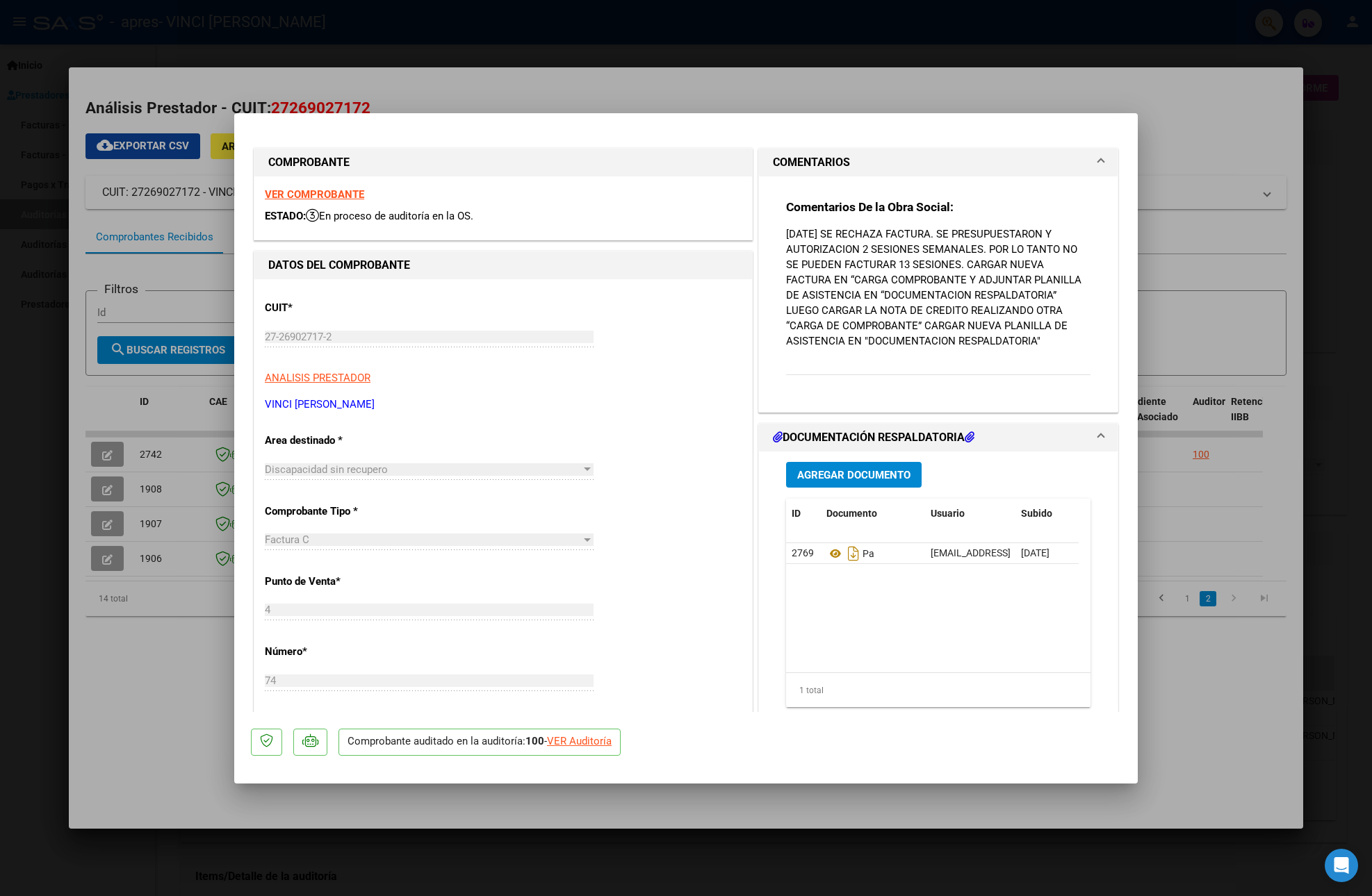
click at [423, 79] on div at bounding box center [686, 448] width 1372 height 896
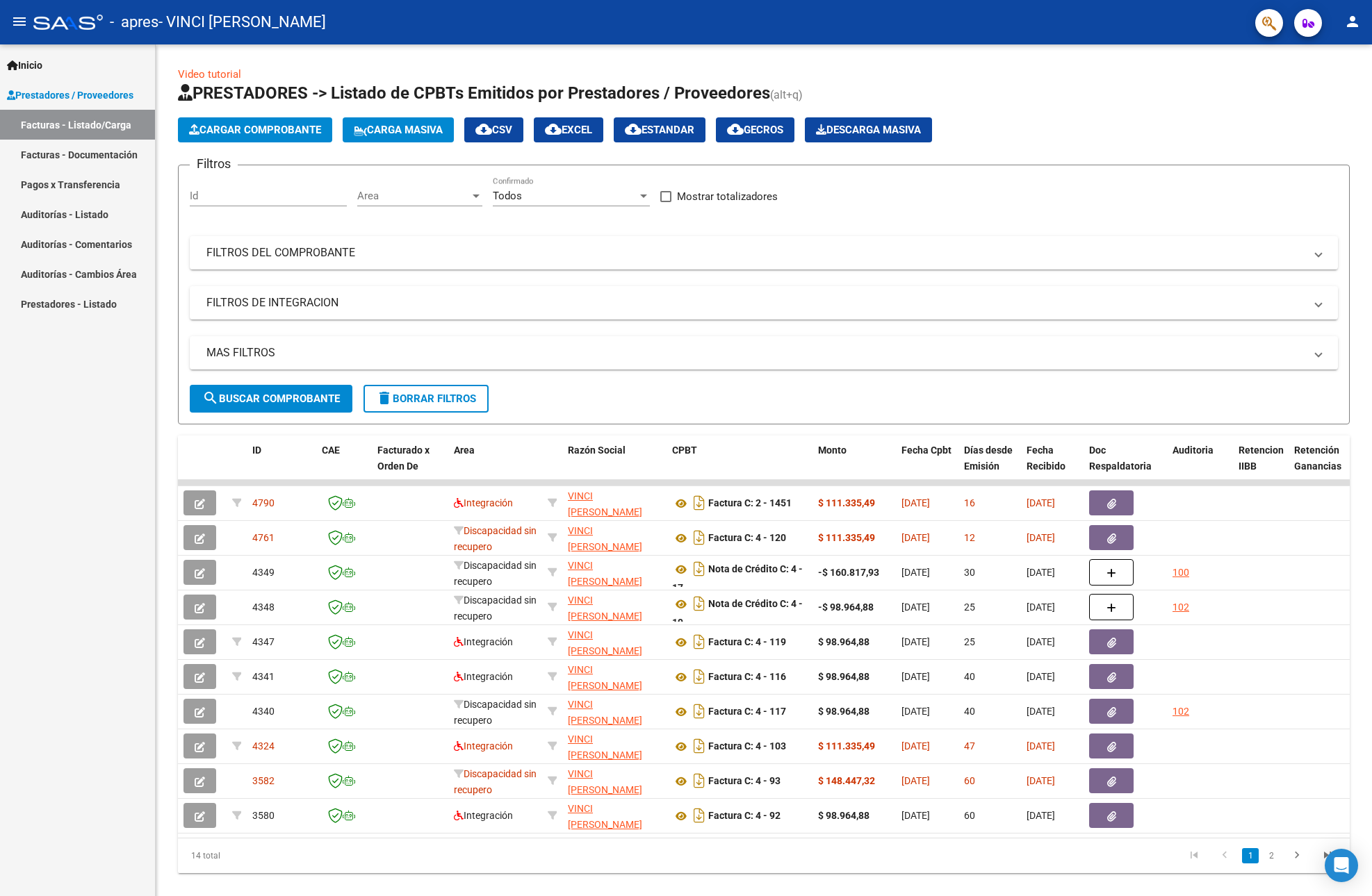
click at [75, 162] on link "Facturas - Documentación" at bounding box center [77, 154] width 155 height 29
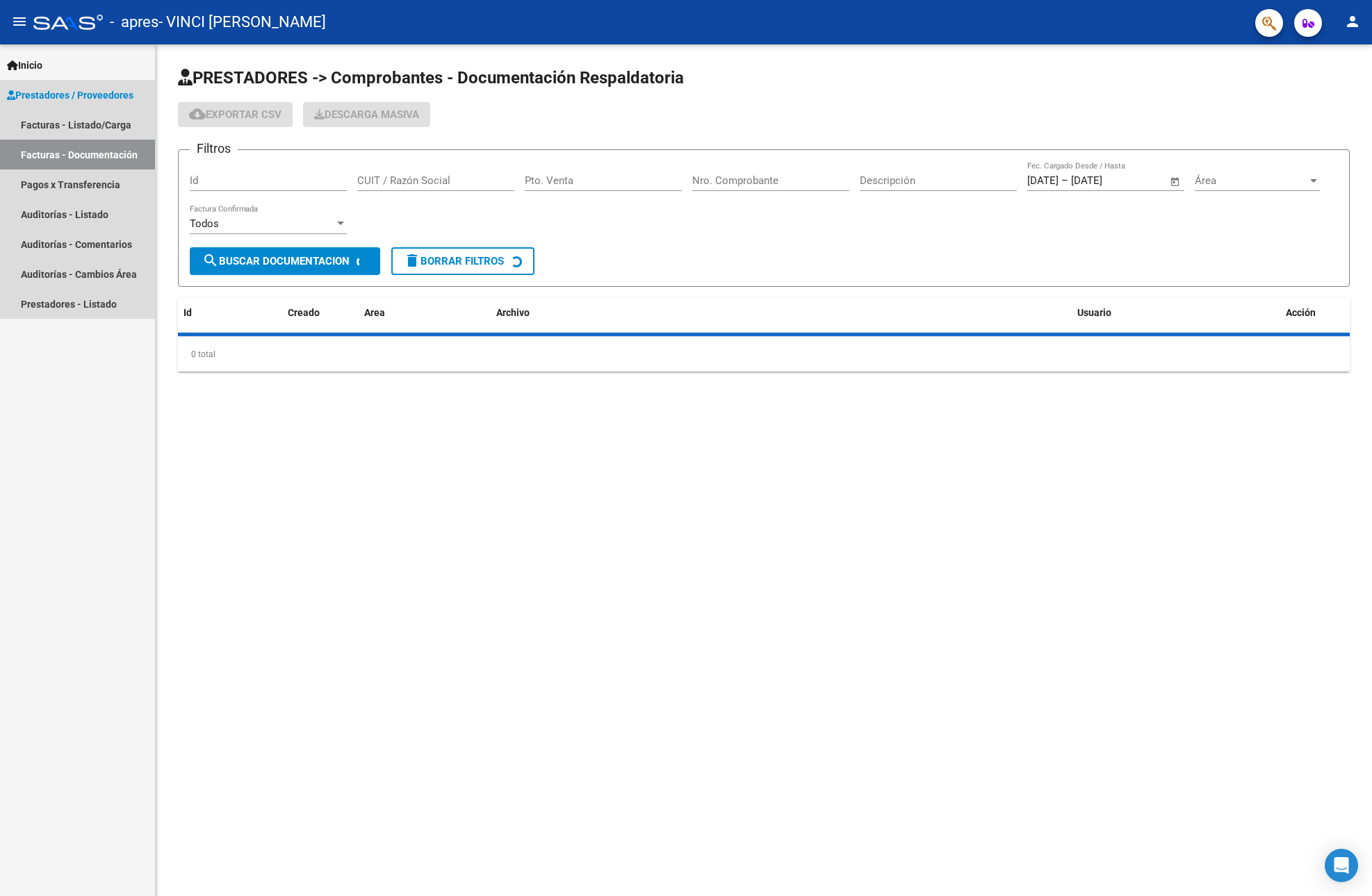
click at [104, 160] on link "Facturas - Documentación" at bounding box center [77, 154] width 155 height 29
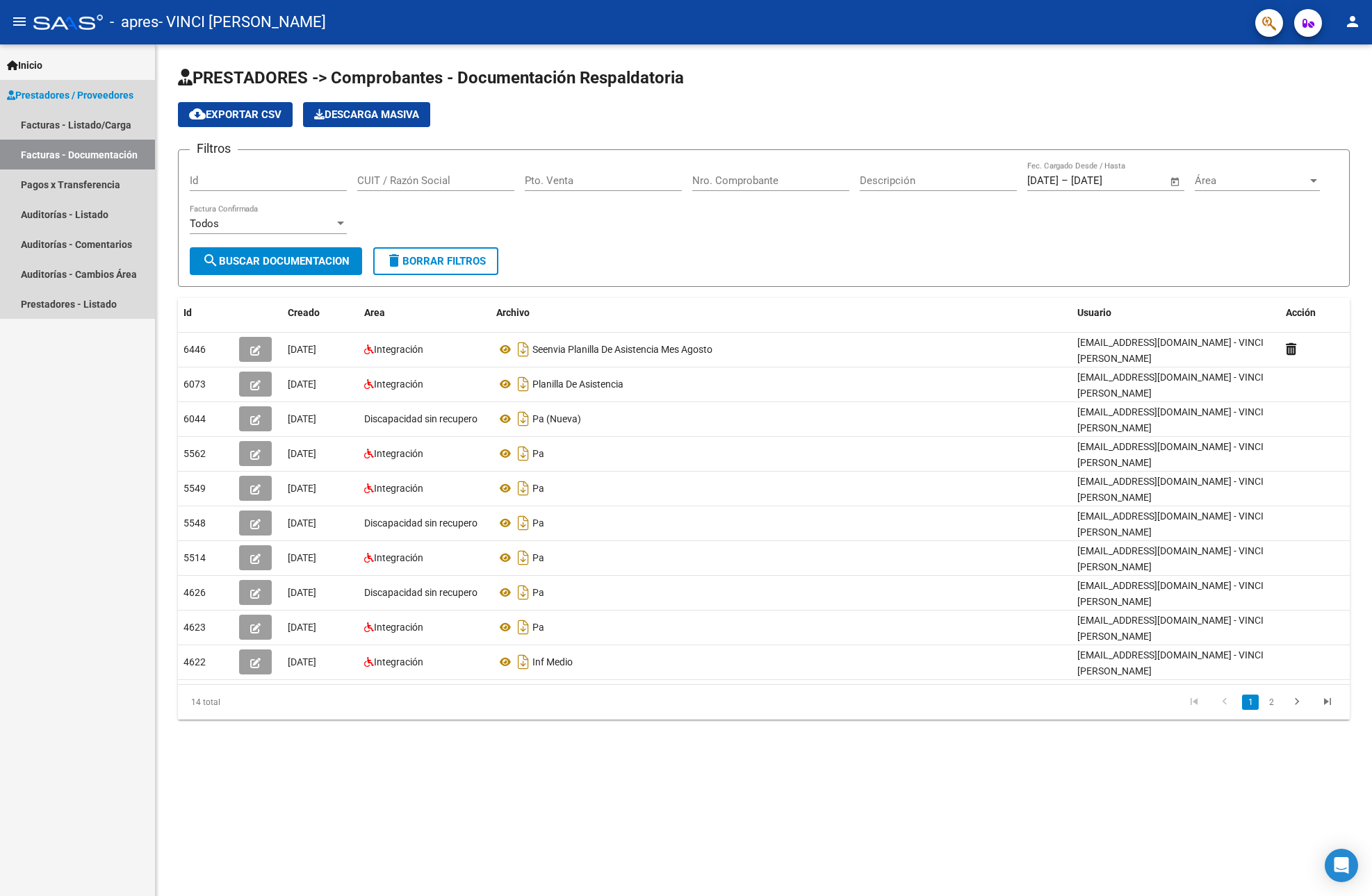
click at [104, 160] on link "Facturas - Documentación" at bounding box center [77, 154] width 155 height 29
click at [104, 159] on link "Facturas - Documentación" at bounding box center [77, 154] width 155 height 29
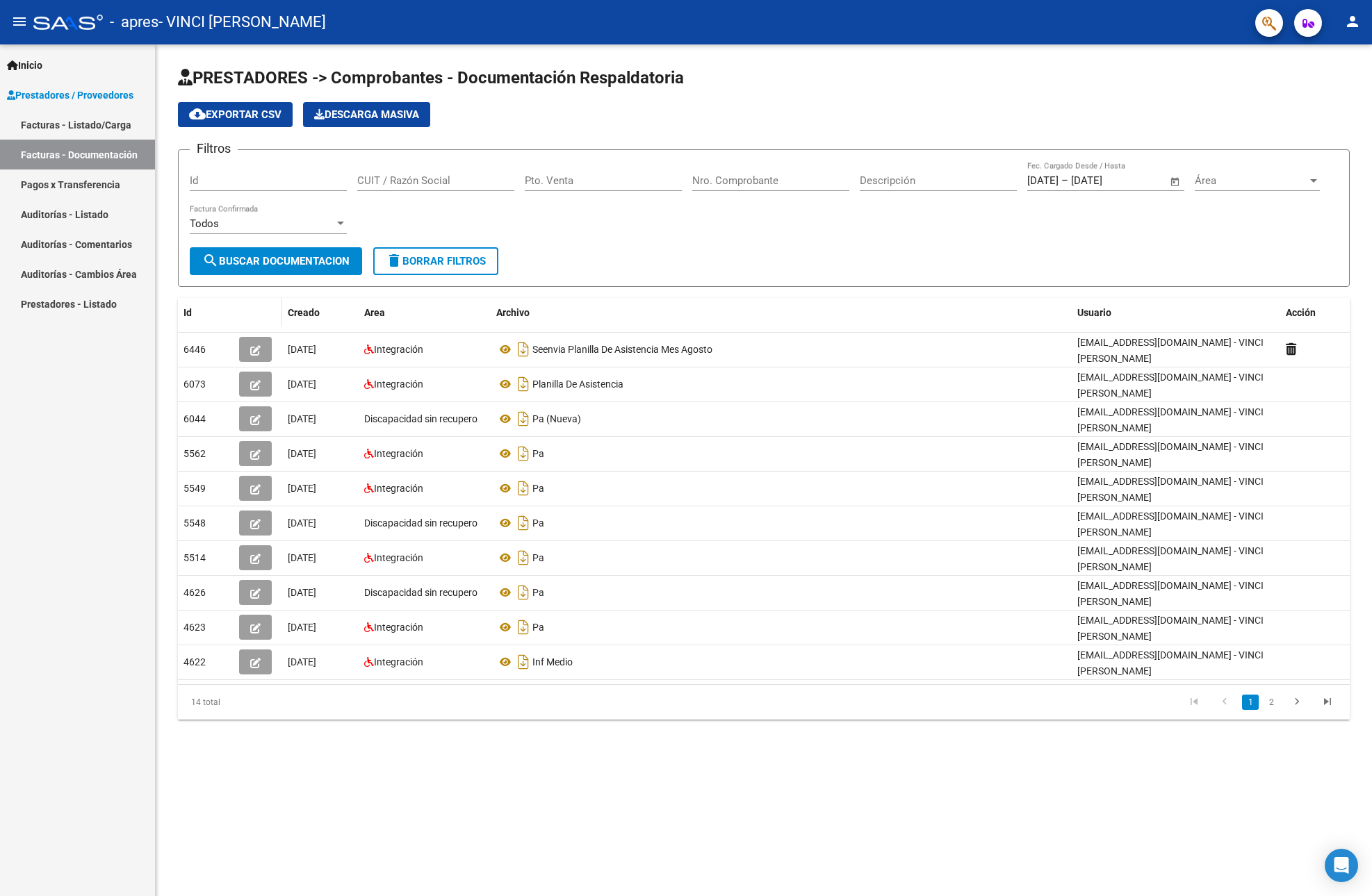
click at [254, 323] on datatable-header-cell at bounding box center [258, 312] width 49 height 29
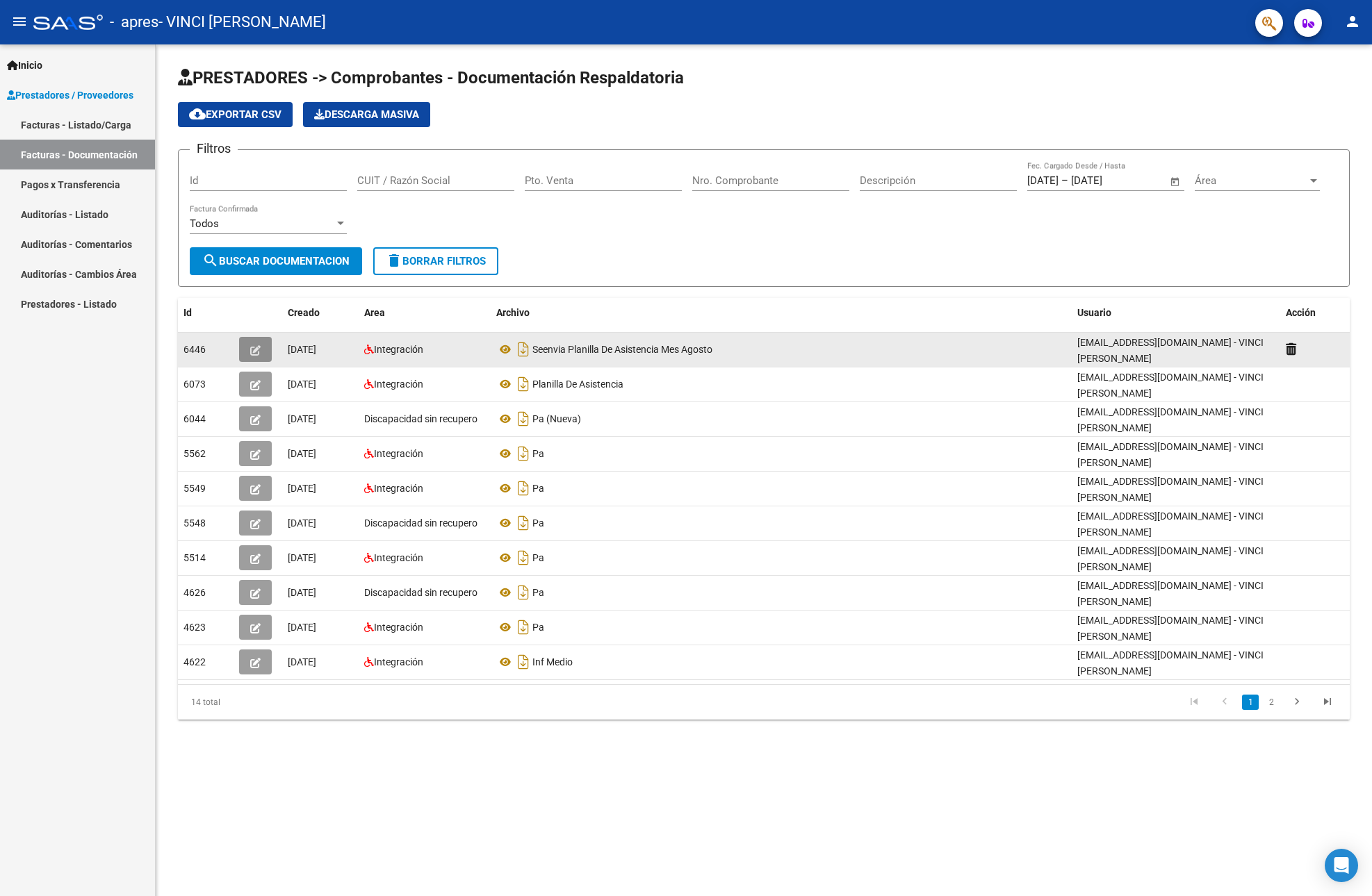
click at [253, 347] on icon "button" at bounding box center [255, 350] width 10 height 10
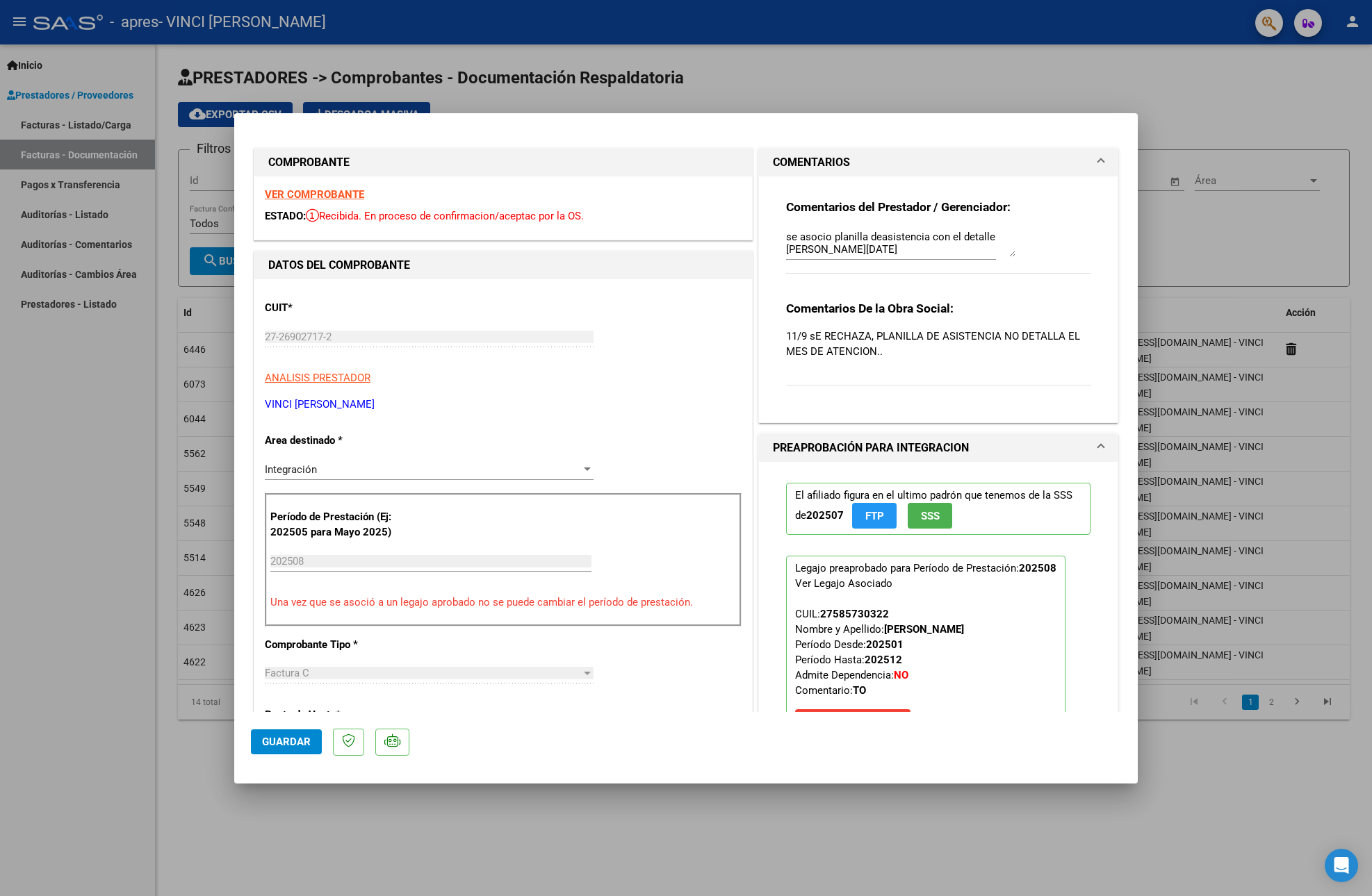
click at [753, 850] on div at bounding box center [686, 448] width 1372 height 896
type input "$ 0,00"
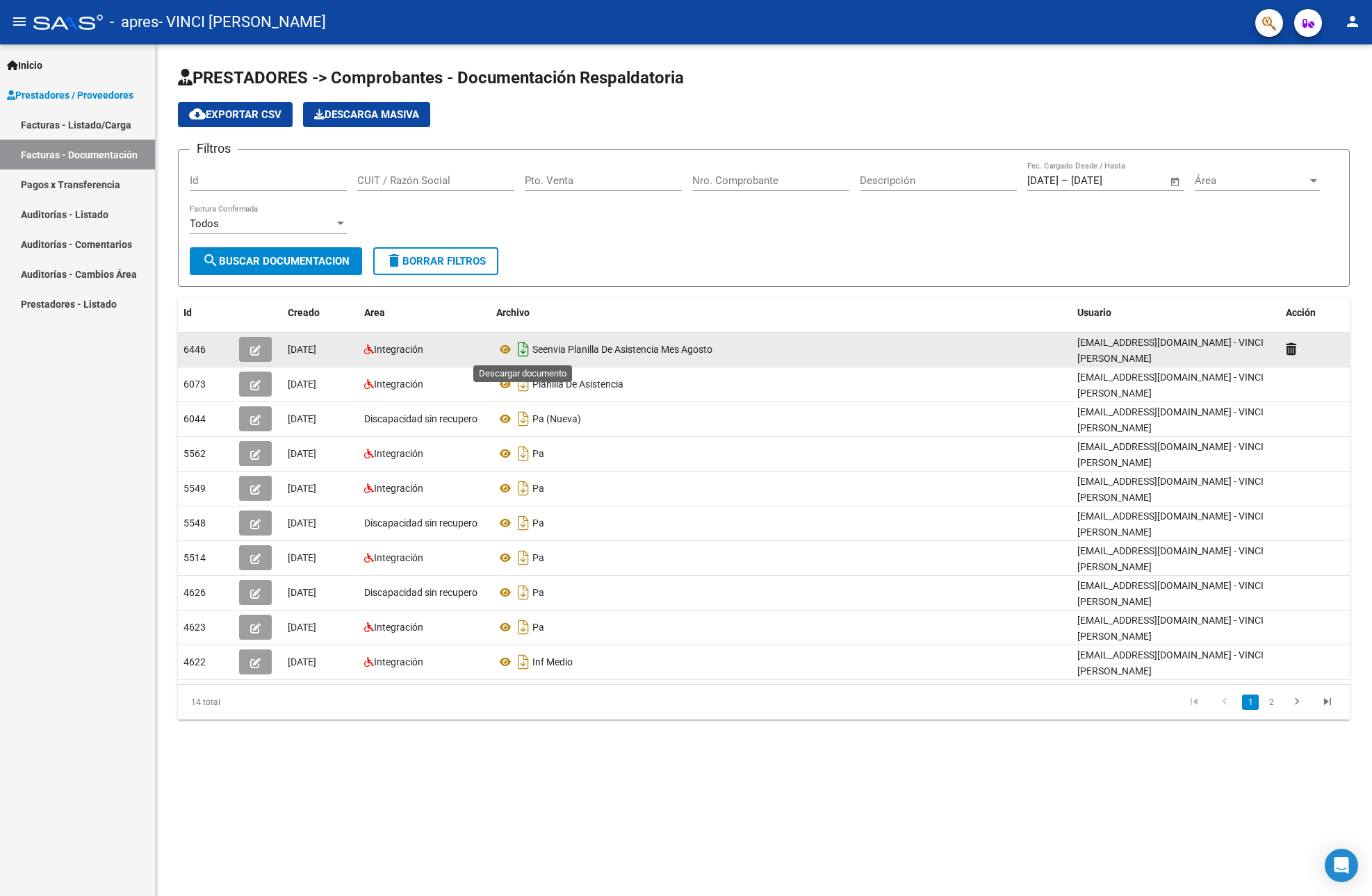
click at [525, 349] on icon "Descargar documento" at bounding box center [523, 350] width 18 height 23
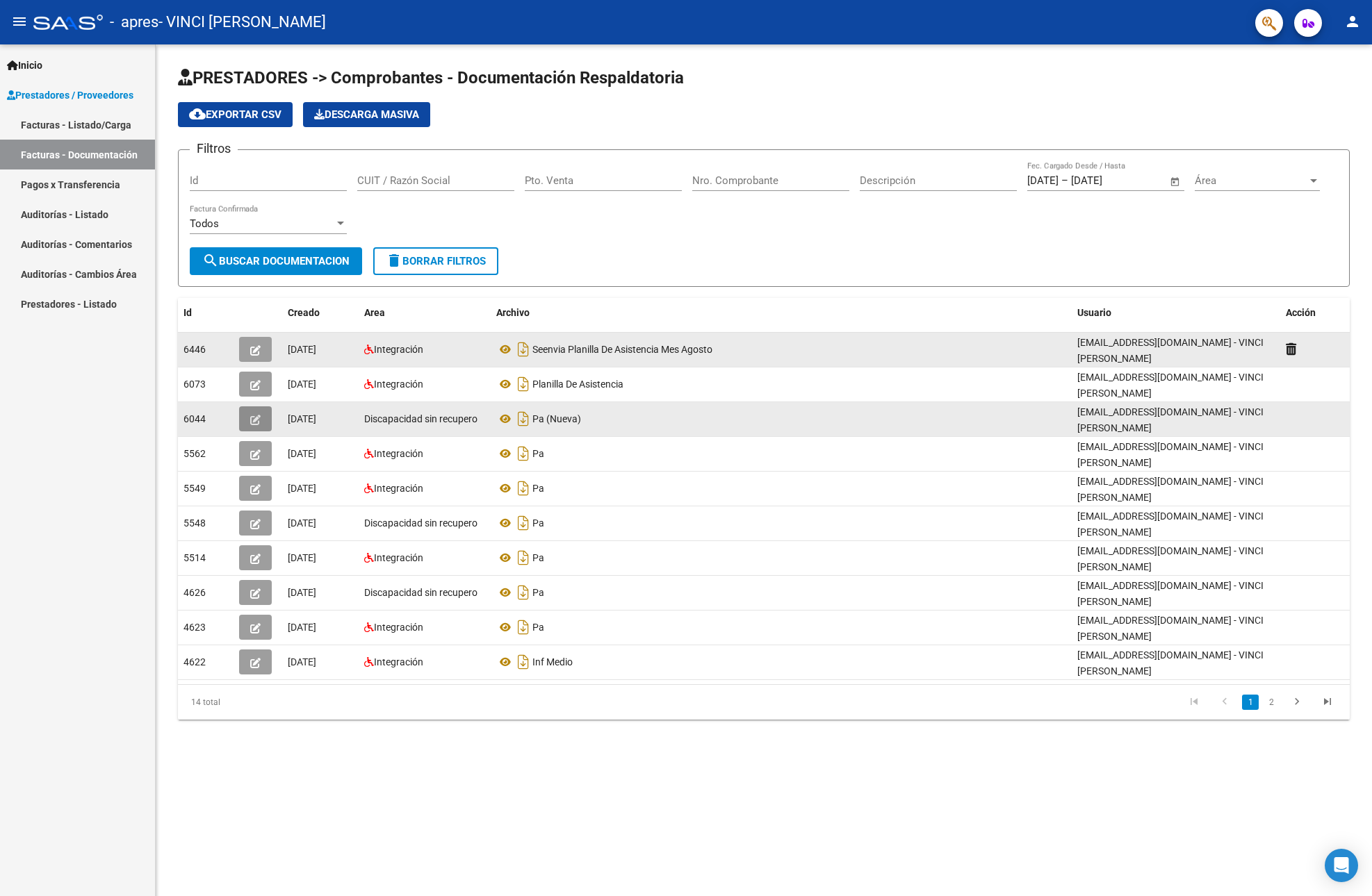
click at [254, 416] on icon "button" at bounding box center [255, 420] width 10 height 10
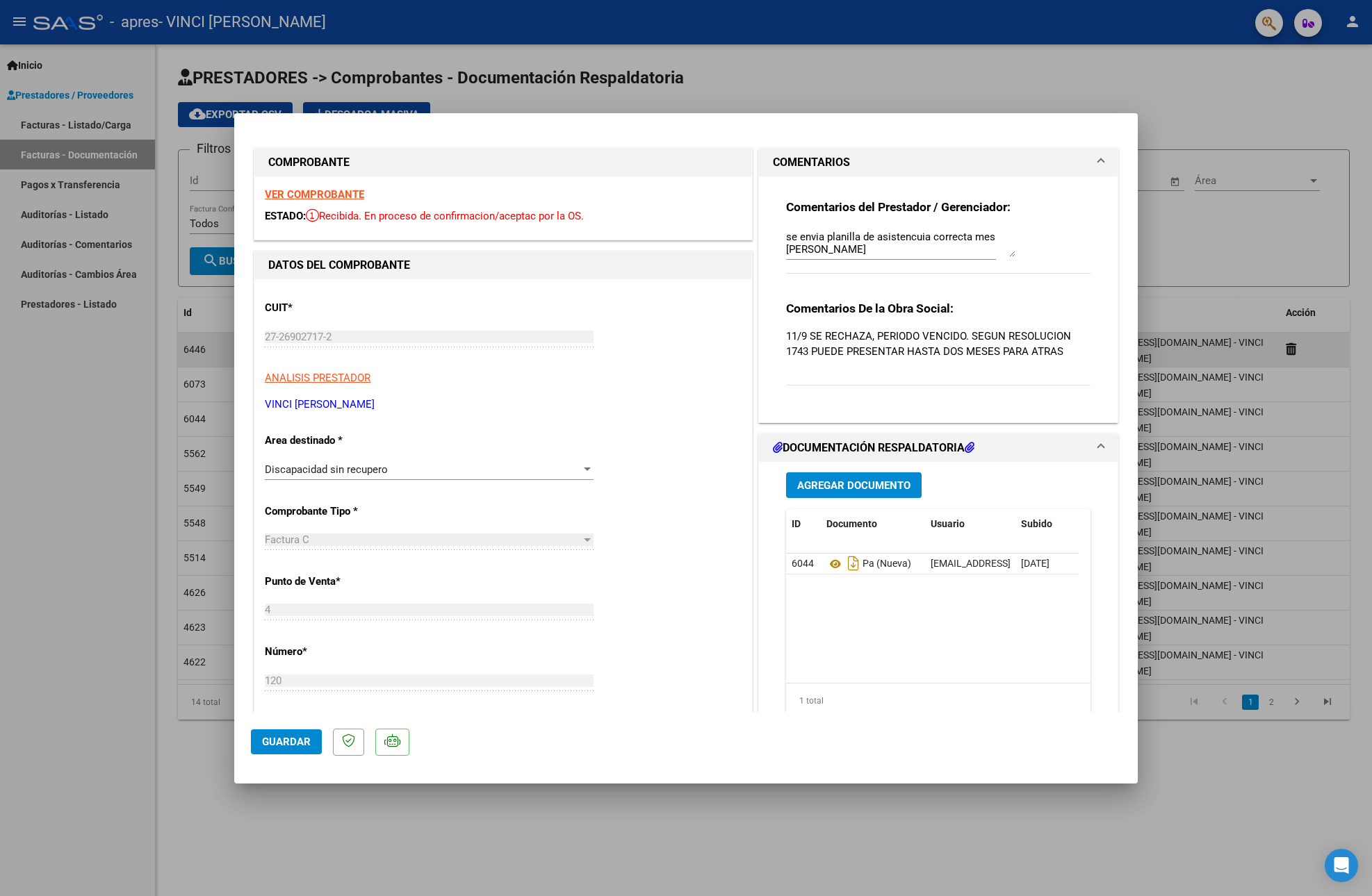
click at [1223, 136] on div at bounding box center [686, 448] width 1372 height 896
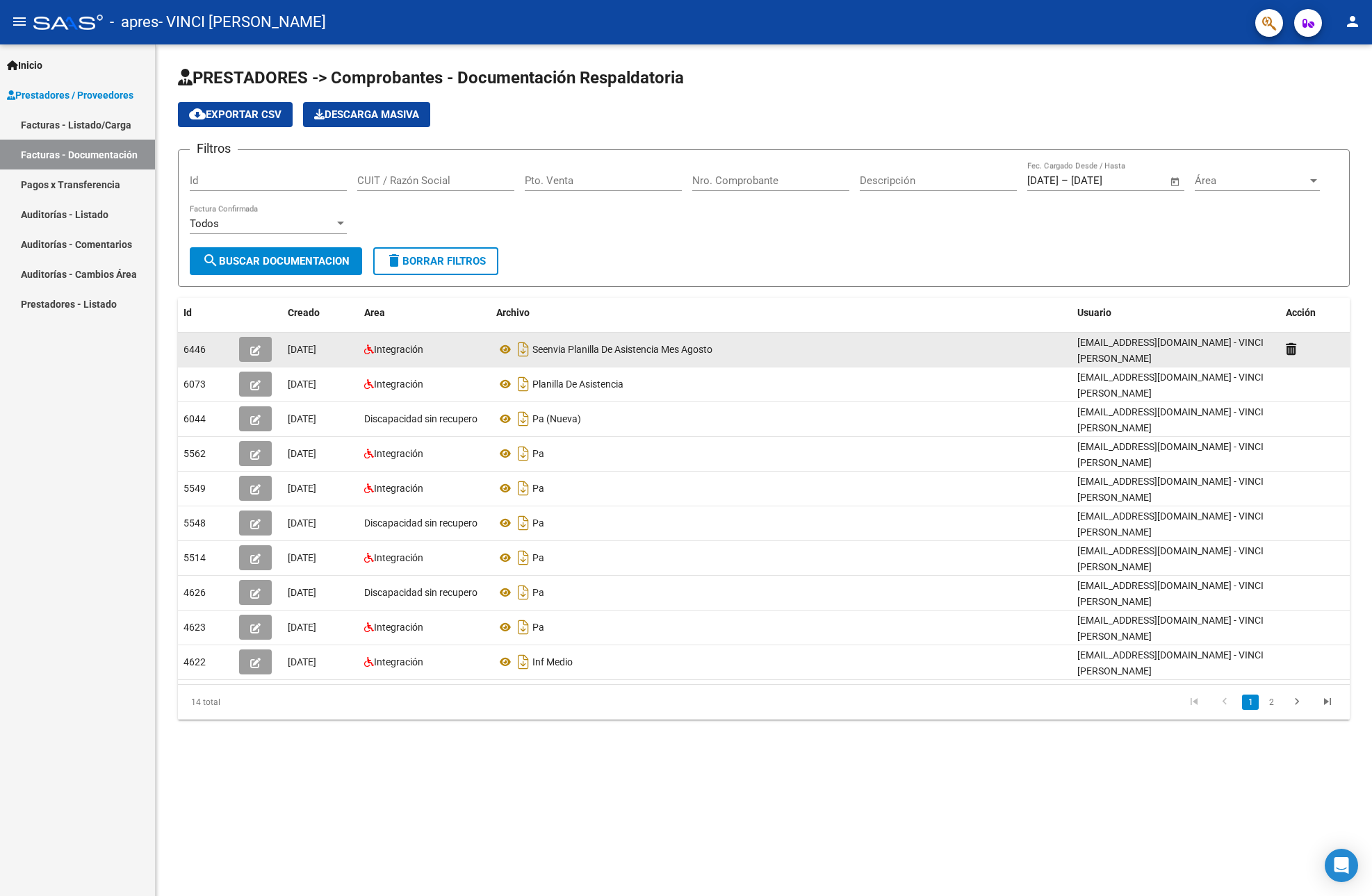
click at [242, 351] on button "button" at bounding box center [255, 349] width 33 height 25
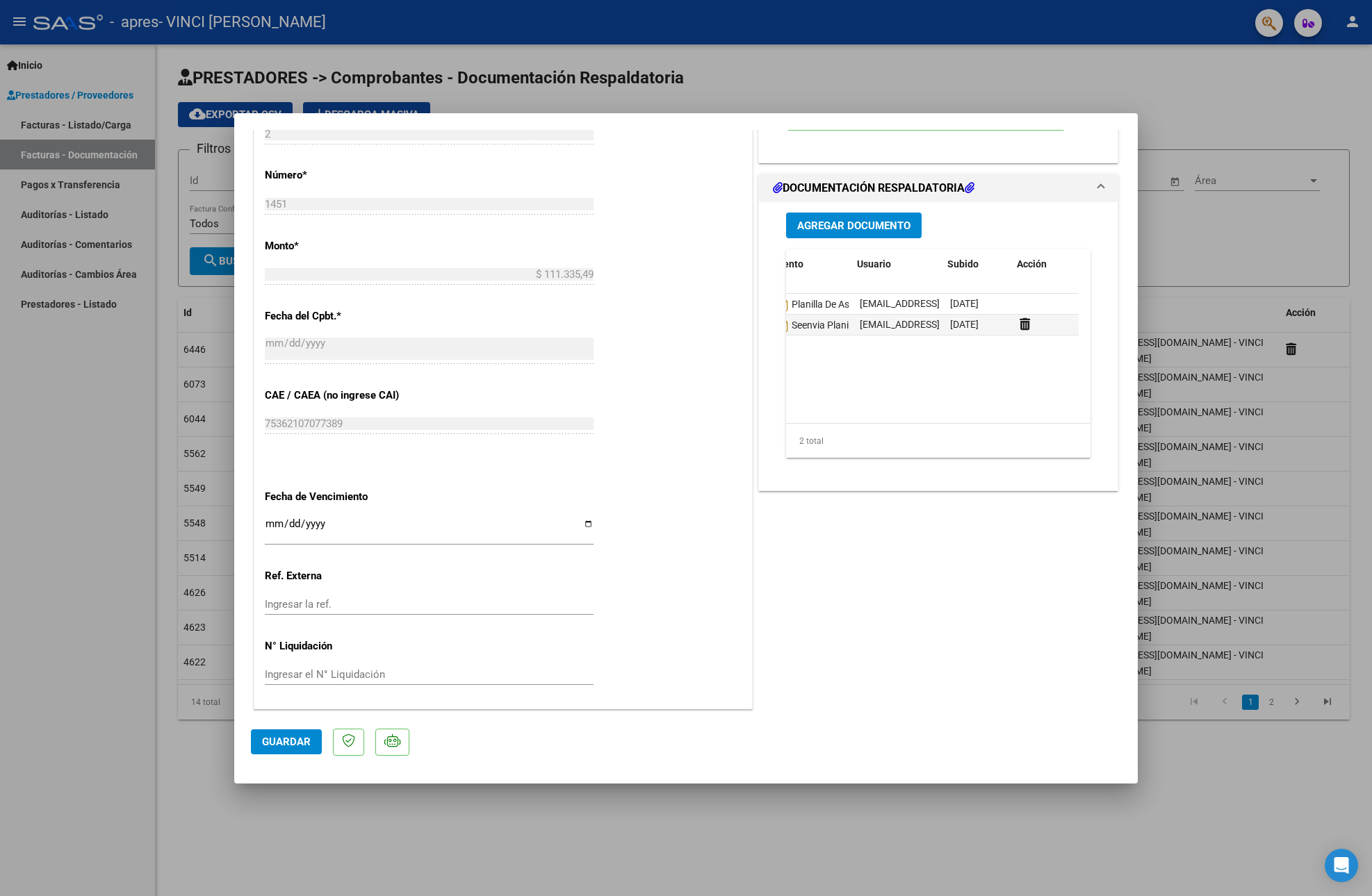
scroll to position [0, 75]
click at [1184, 266] on div at bounding box center [686, 448] width 1372 height 896
type input "$ 0,00"
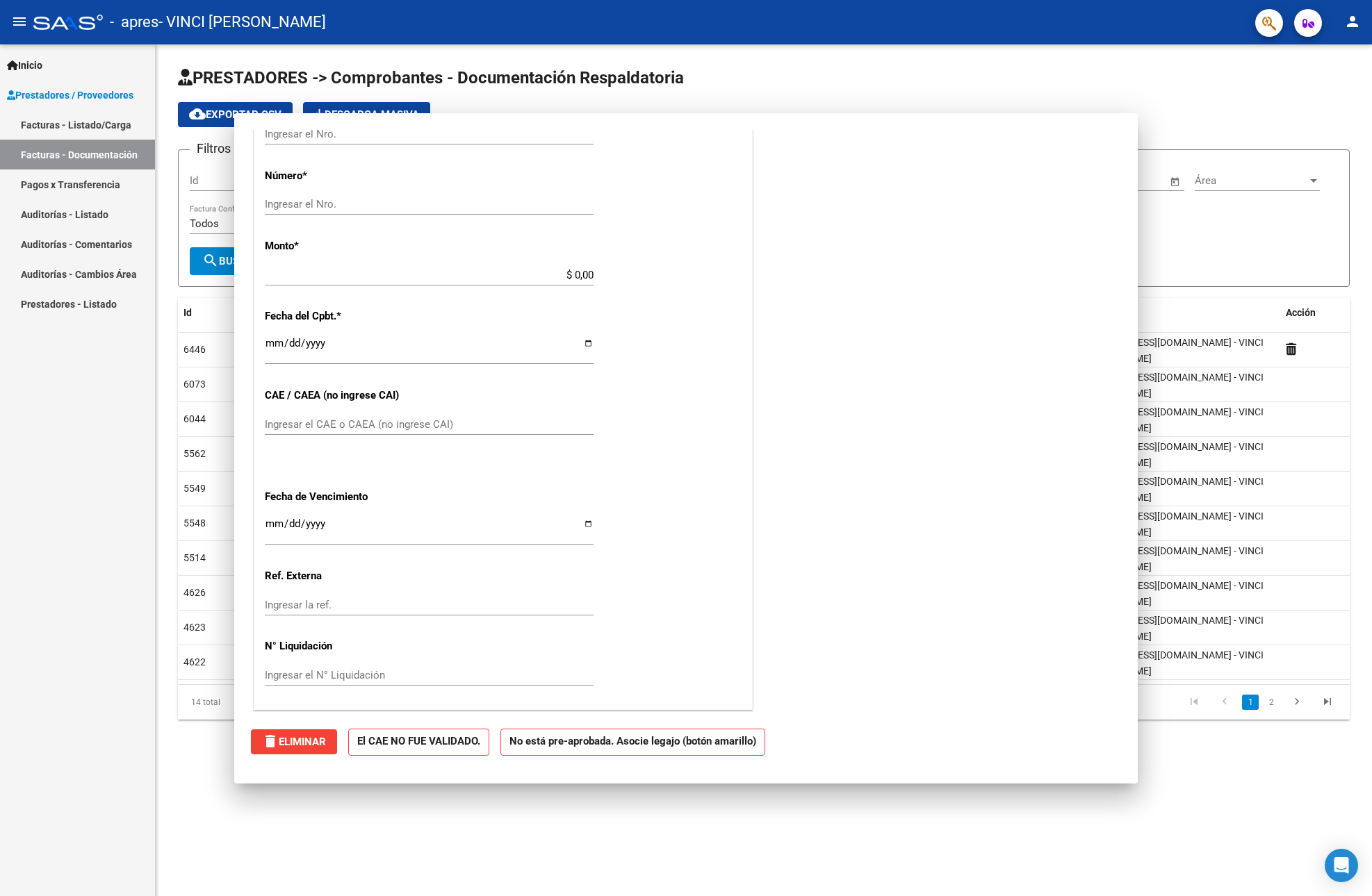
scroll to position [0, 0]
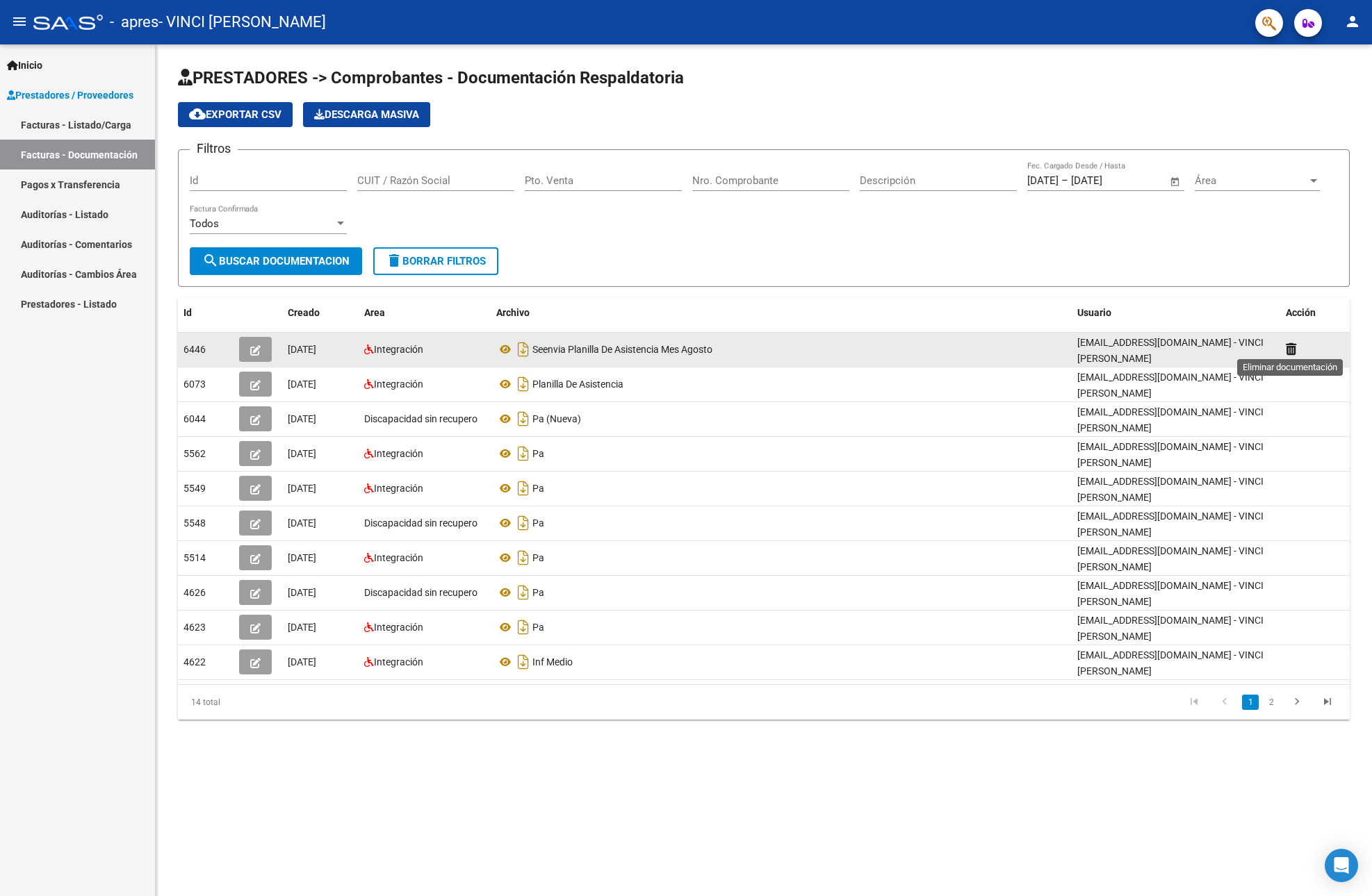
click at [1292, 346] on icon at bounding box center [1290, 349] width 10 height 13
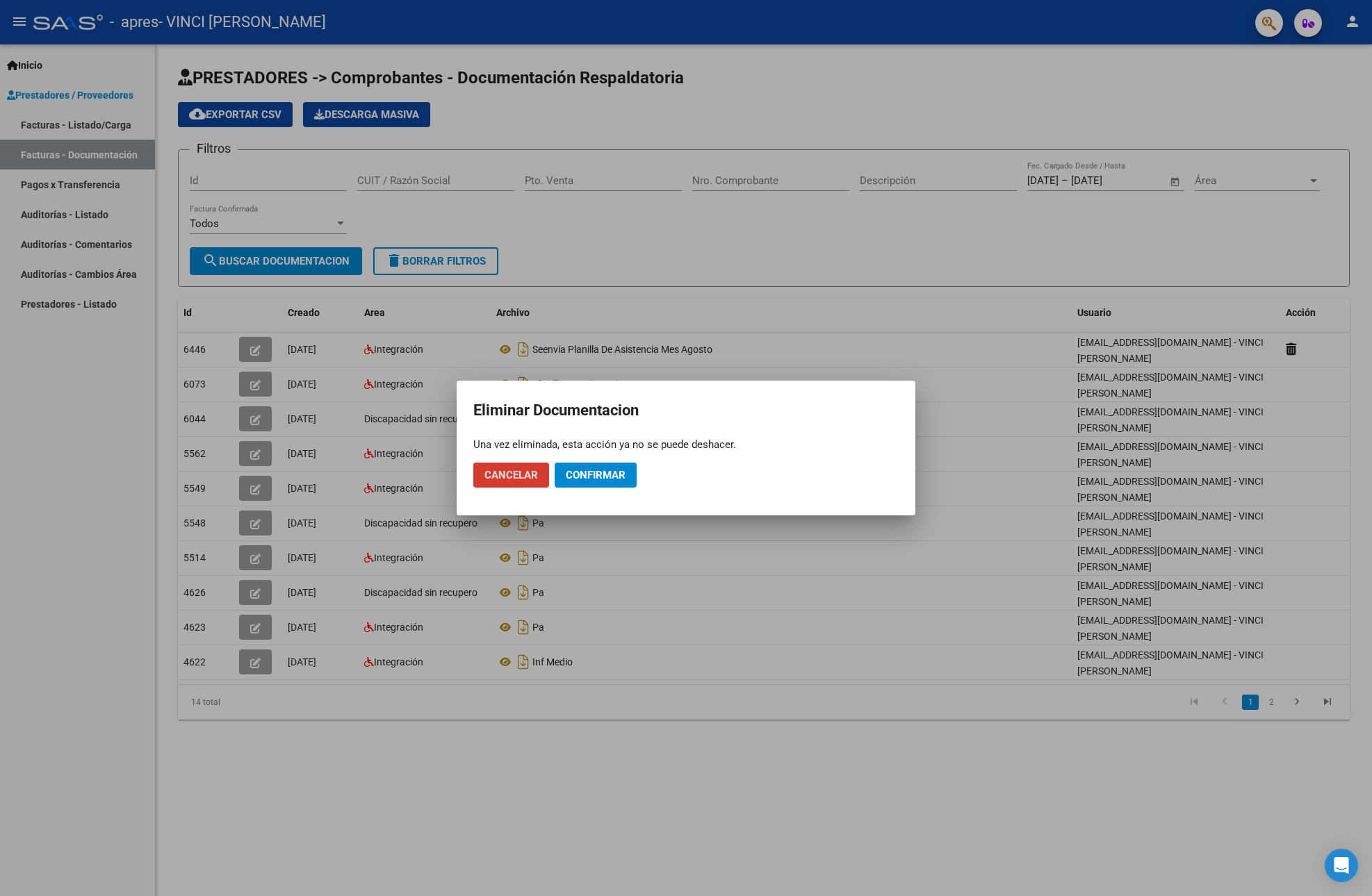
click at [723, 238] on div at bounding box center [686, 448] width 1372 height 896
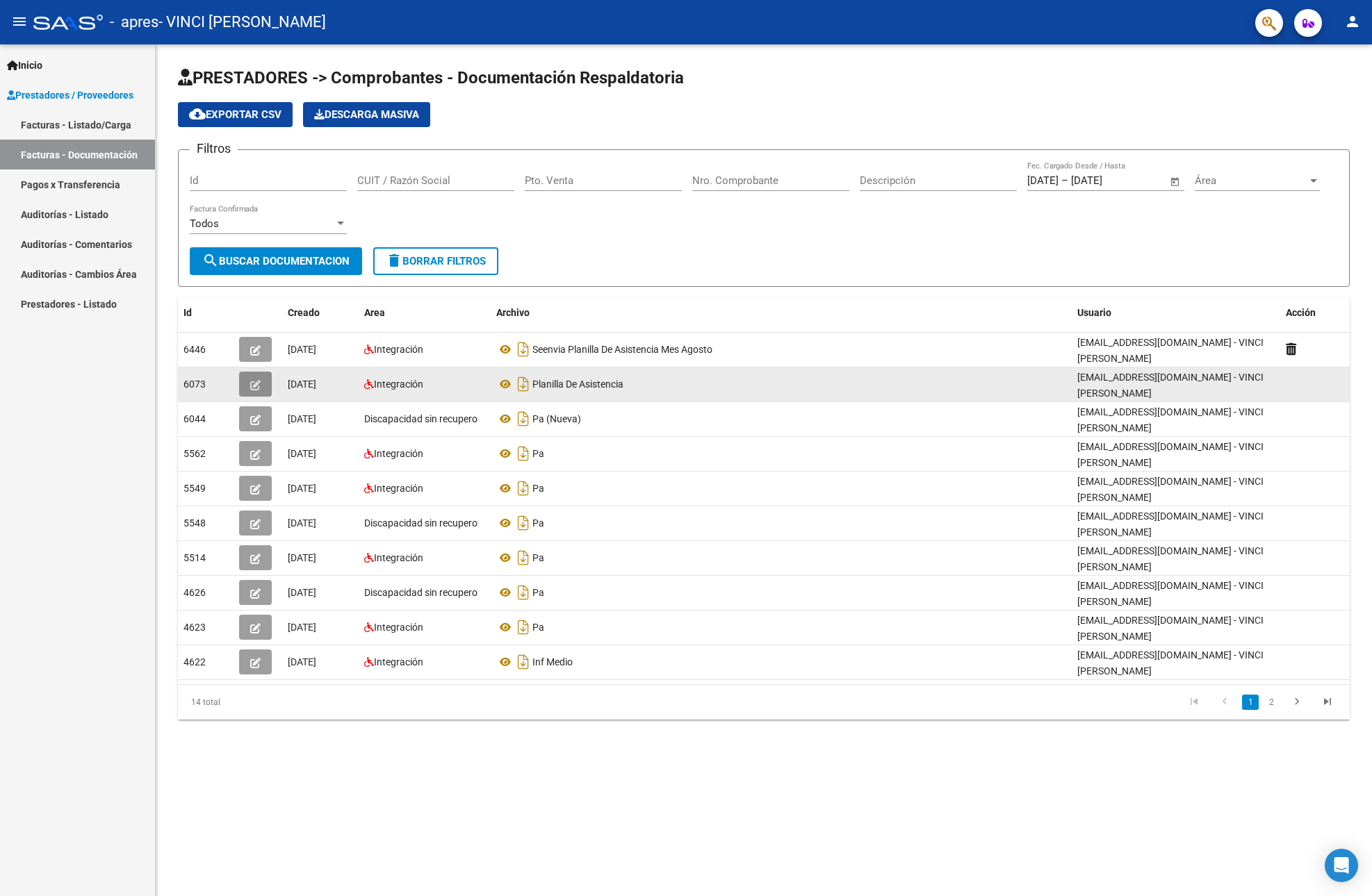
click at [257, 386] on icon "button" at bounding box center [255, 385] width 10 height 10
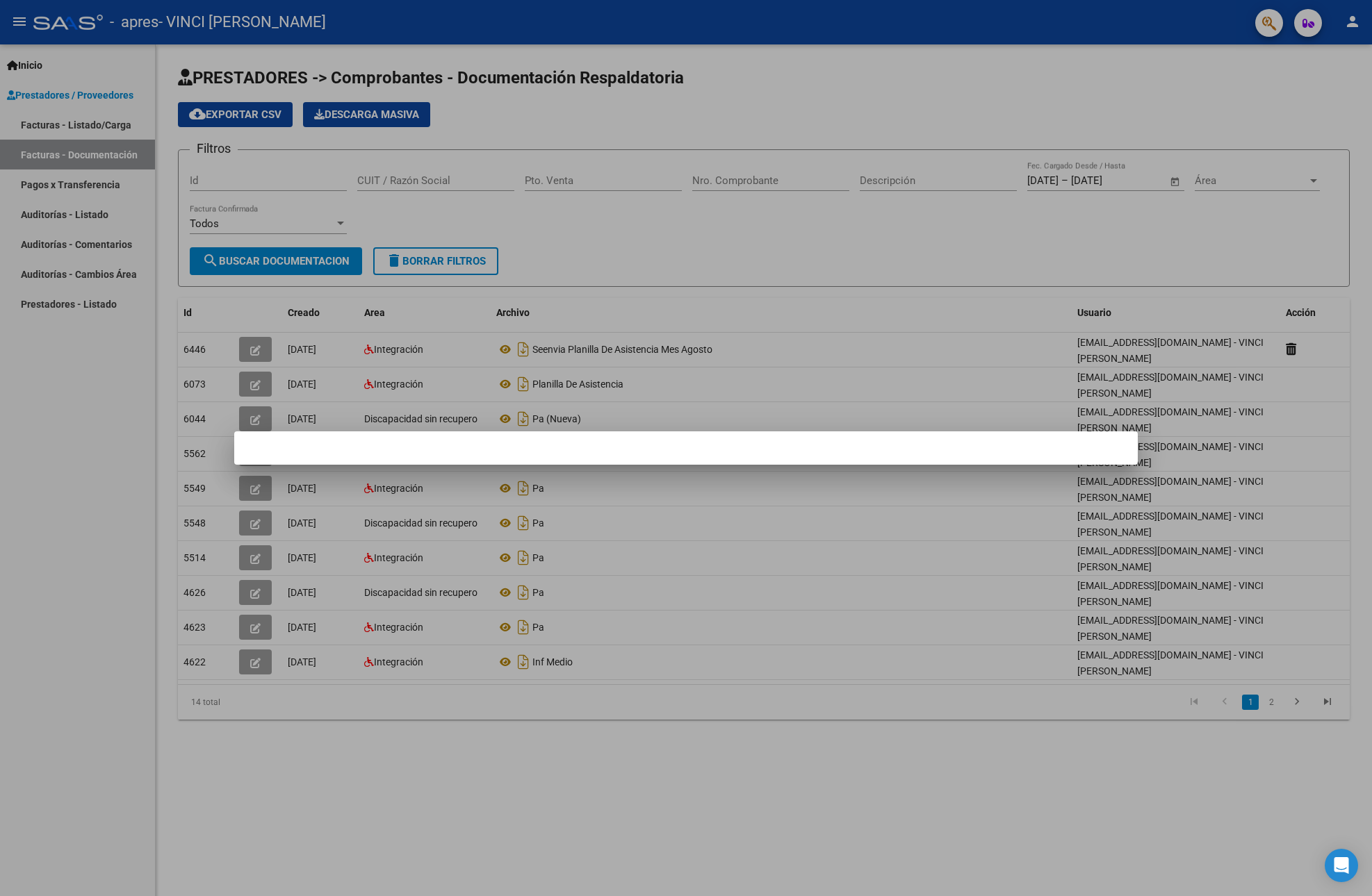
click at [259, 381] on div at bounding box center [686, 448] width 1372 height 896
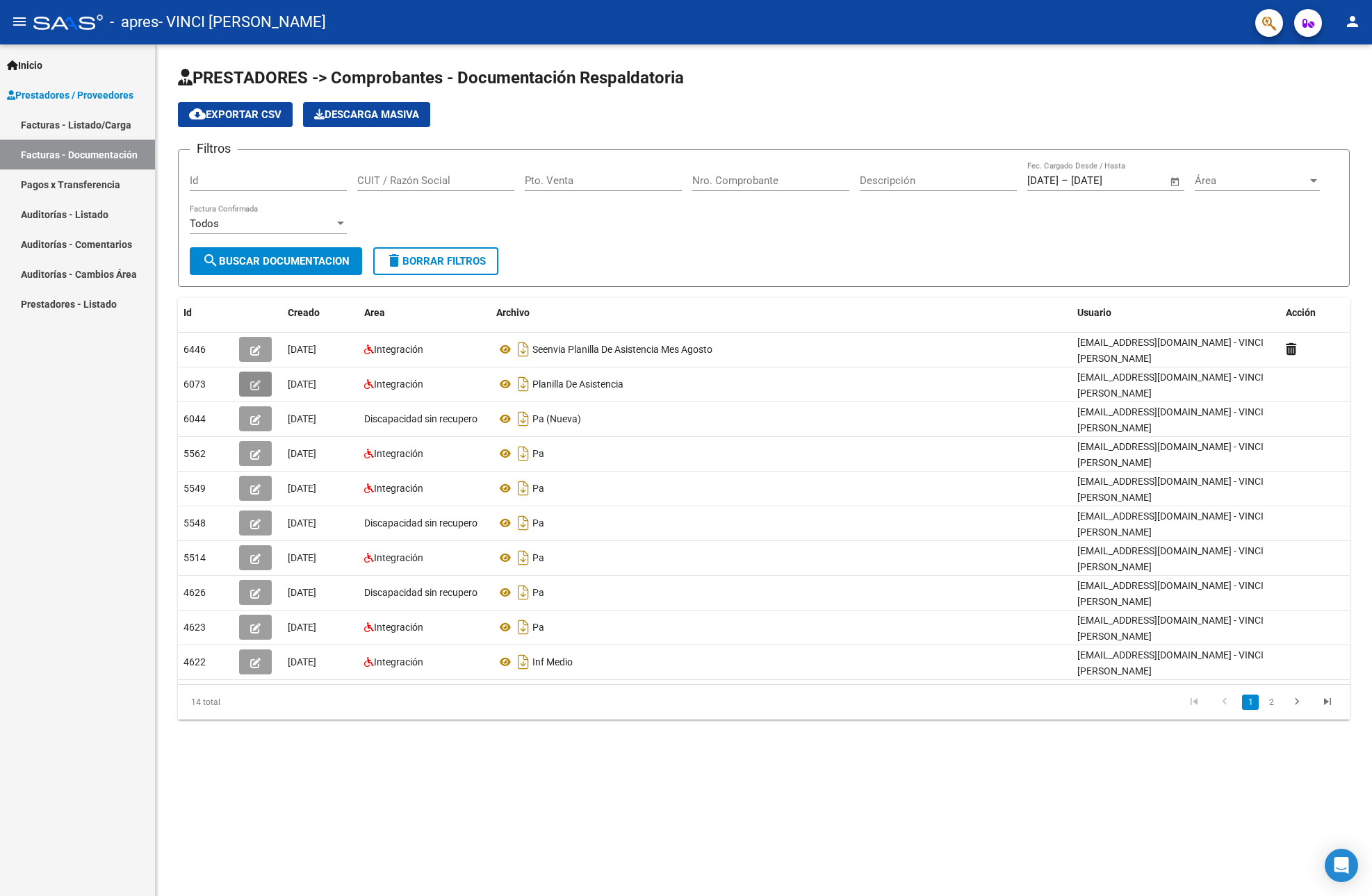
click at [259, 381] on icon "button" at bounding box center [255, 385] width 10 height 10
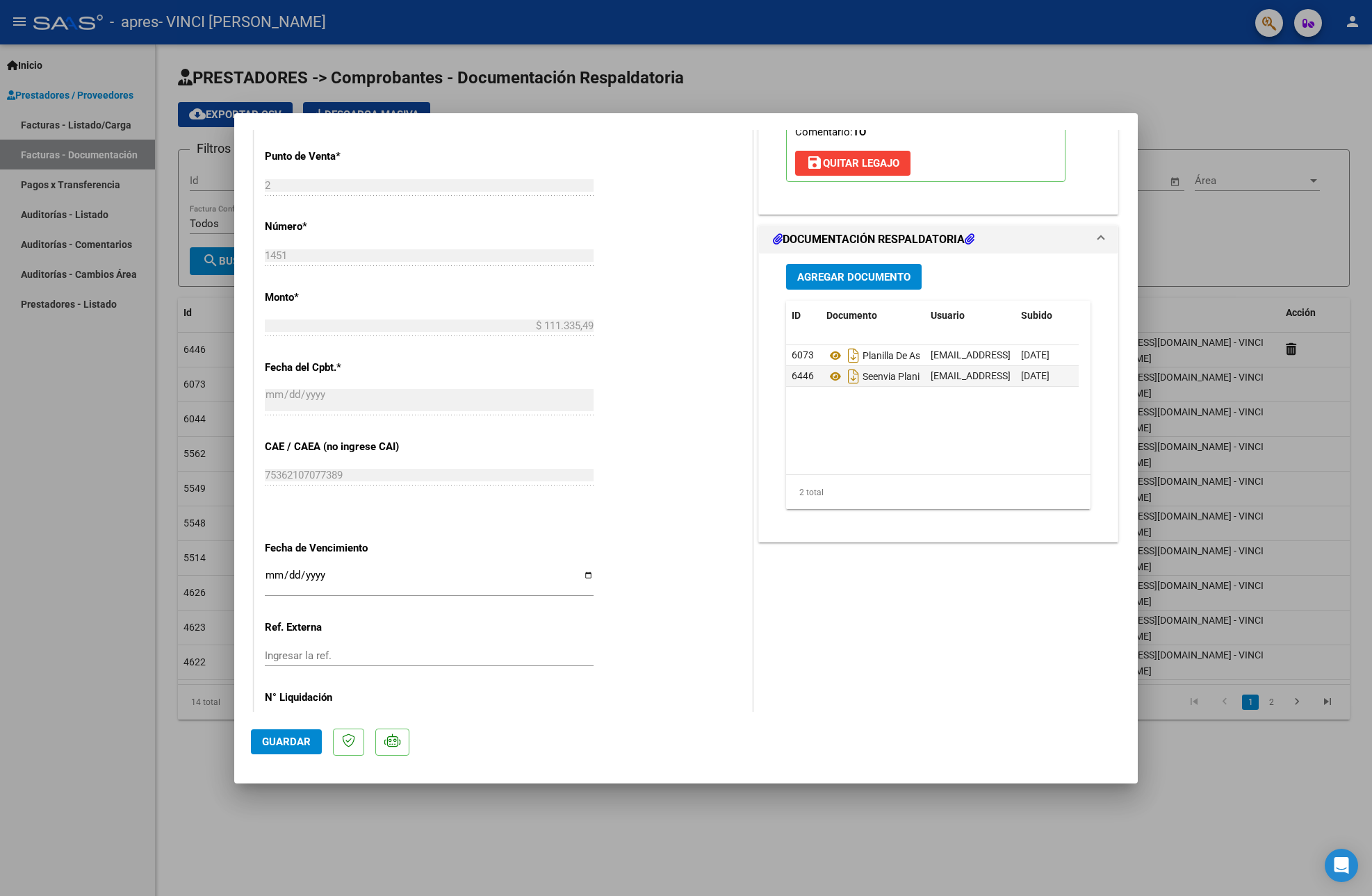
scroll to position [617, 0]
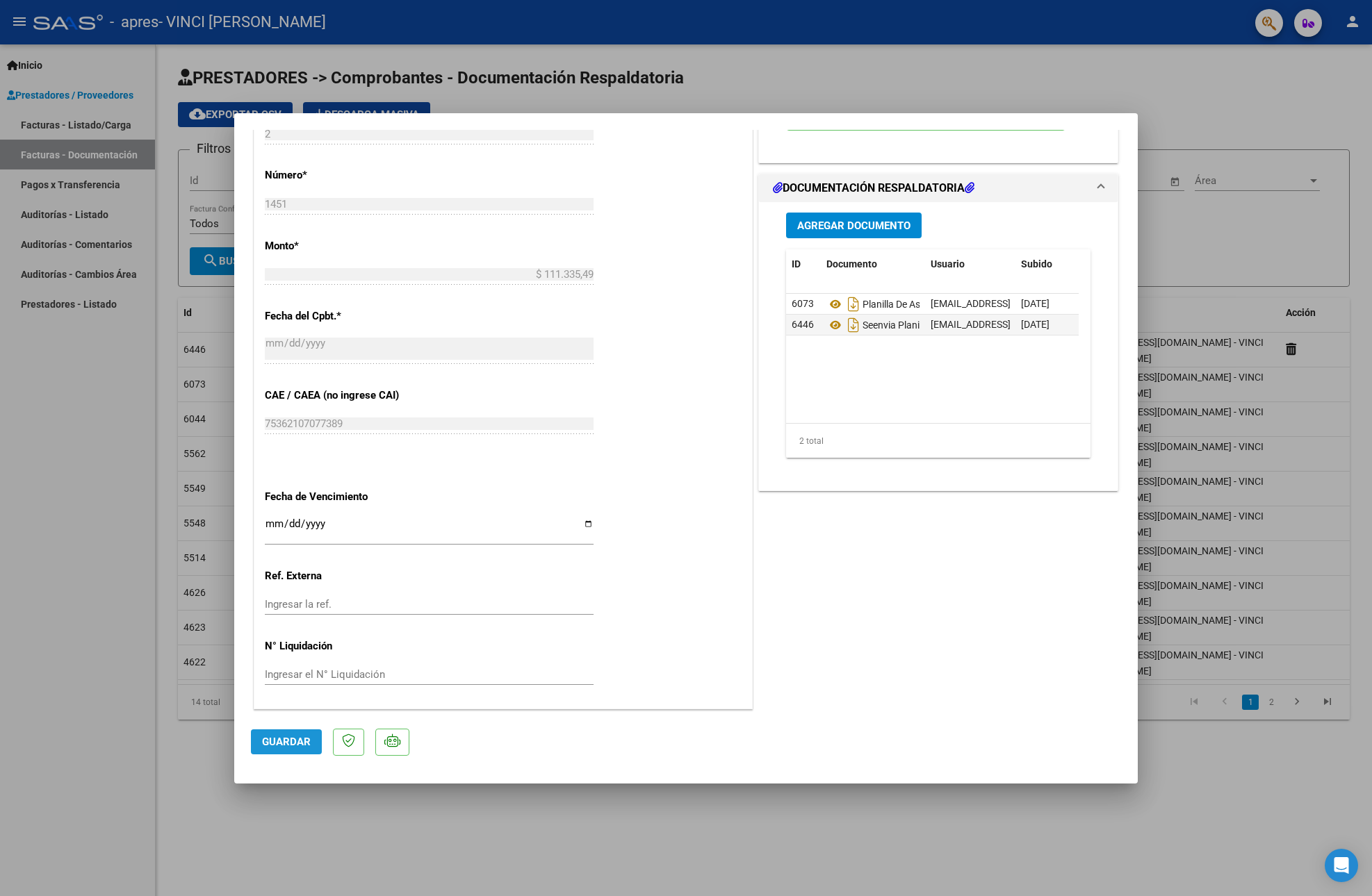
click at [293, 744] on span "Guardar" at bounding box center [286, 742] width 49 height 12
click at [1106, 118] on mat-dialog-container "COMPROBANTE VER COMPROBANTE ESTADO: Recibida. En proceso de confirmacion/acepta…" at bounding box center [686, 448] width 903 height 670
click at [1114, 82] on div at bounding box center [686, 448] width 1372 height 896
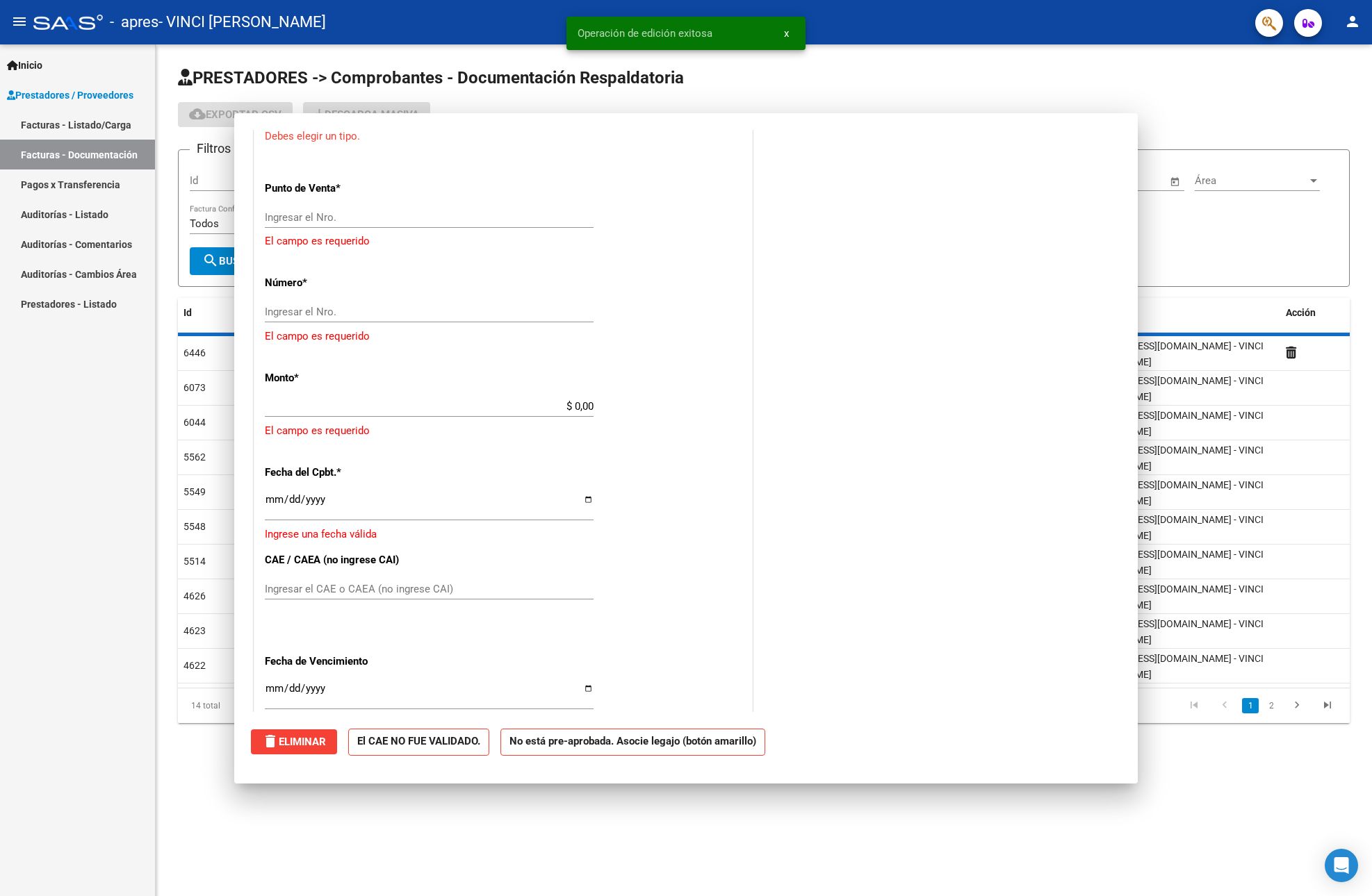
scroll to position [0, 0]
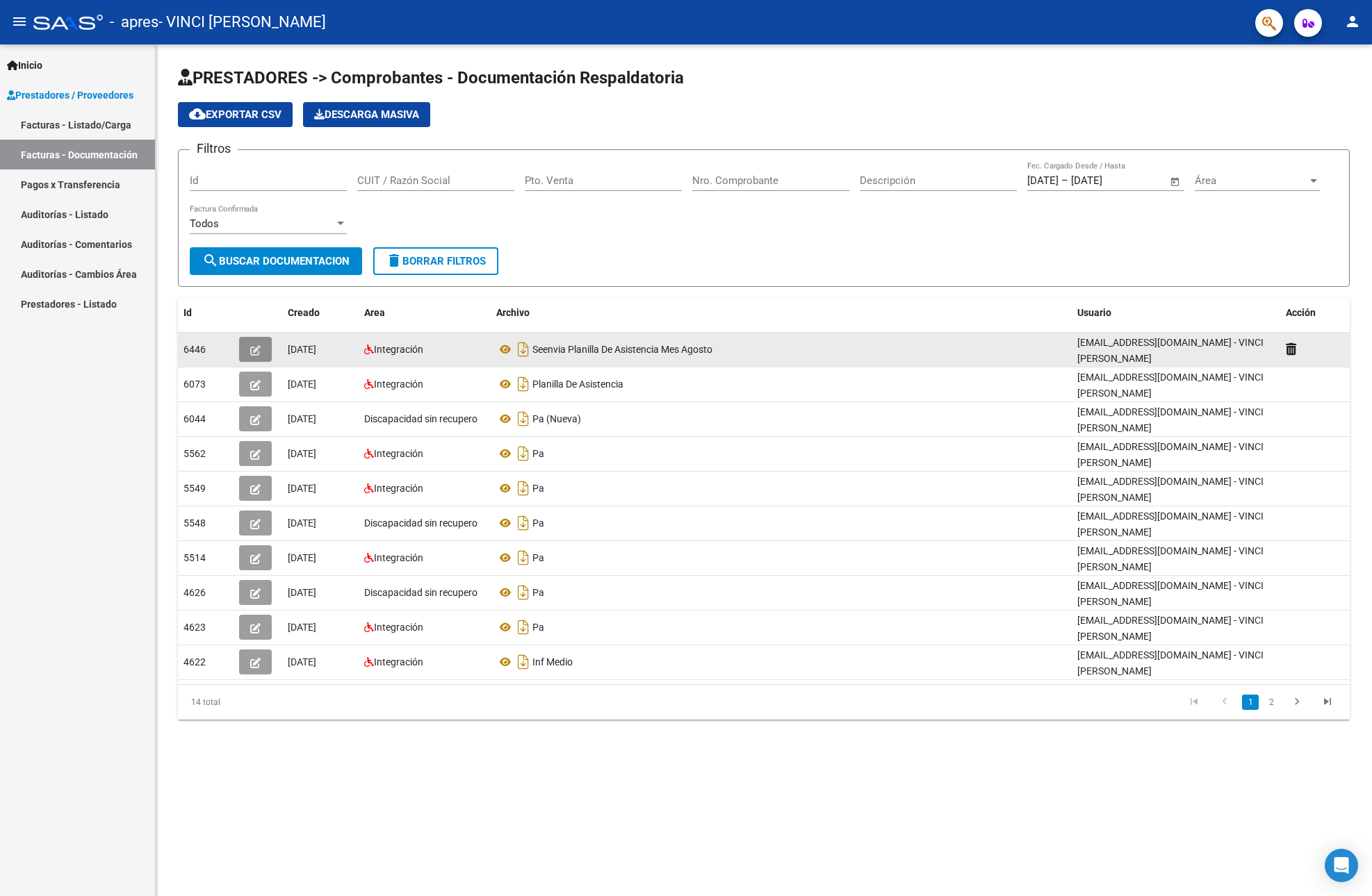
click at [259, 350] on icon "button" at bounding box center [255, 350] width 10 height 10
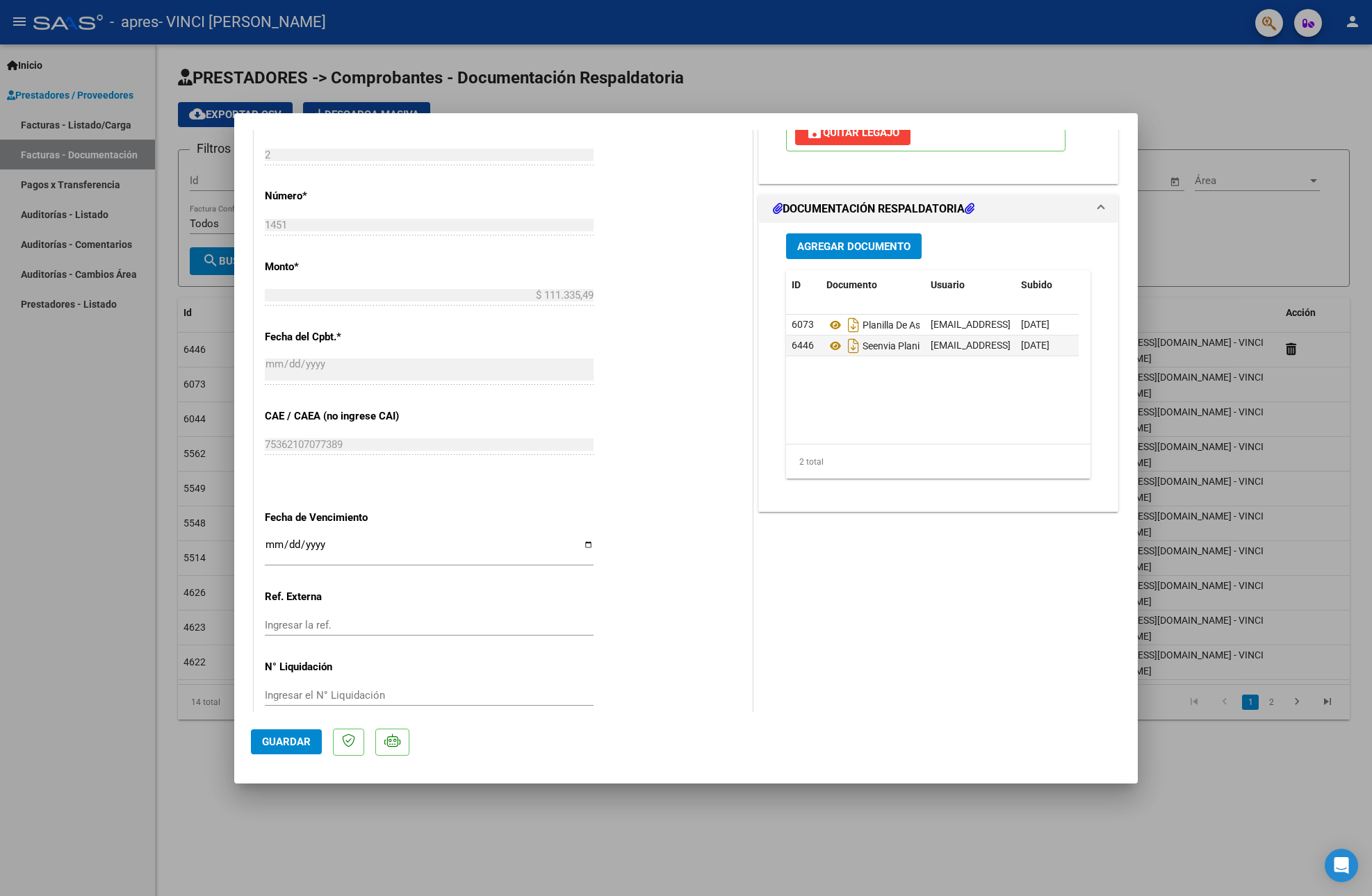
scroll to position [592, 0]
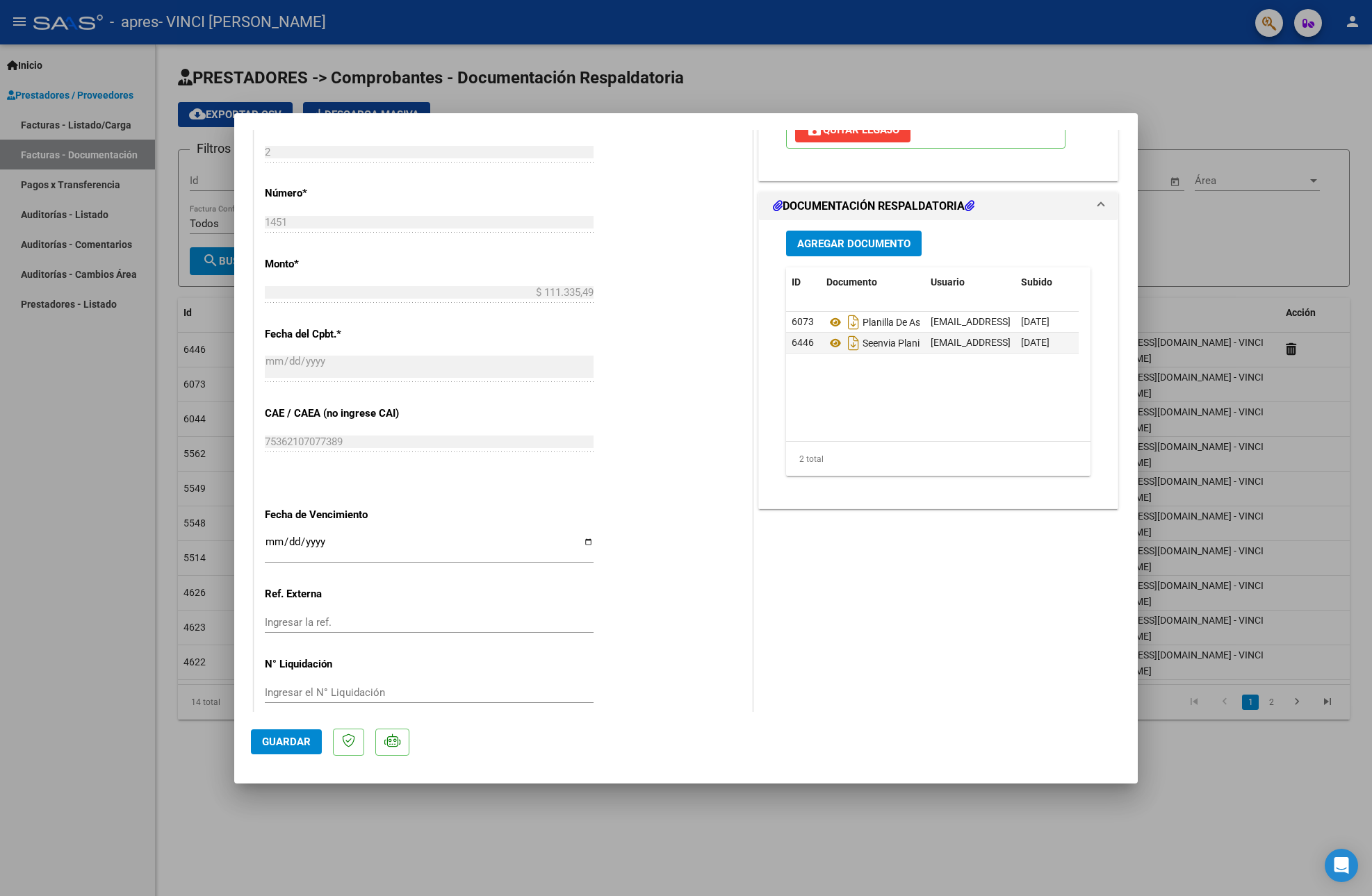
click at [280, 737] on span "Guardar" at bounding box center [286, 742] width 49 height 12
click at [890, 47] on div at bounding box center [686, 448] width 1372 height 896
type input "$ 0,00"
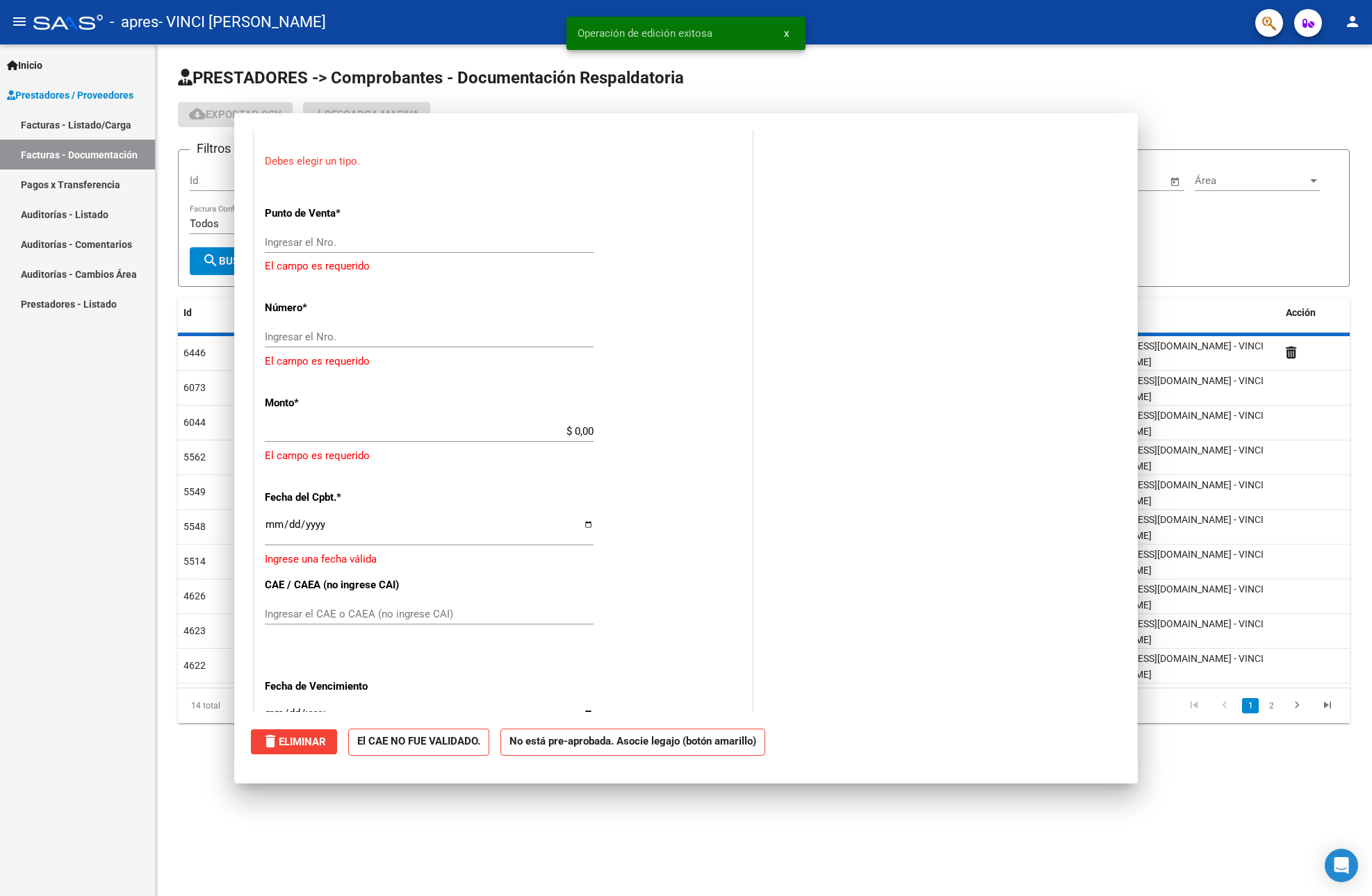
scroll to position [0, 0]
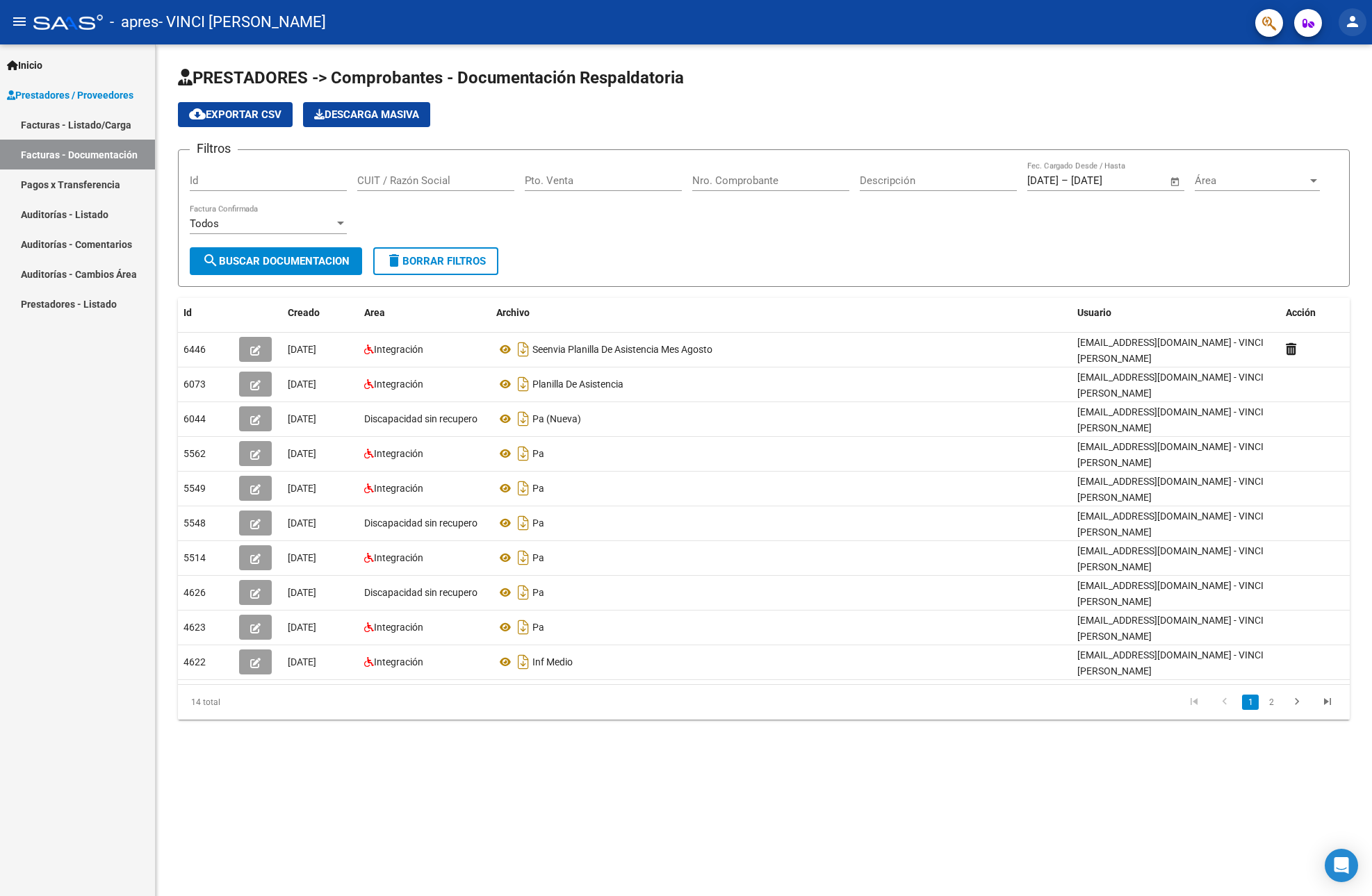
click at [1352, 21] on mat-icon "person" at bounding box center [1352, 21] width 16 height 16
click at [1338, 93] on button "exit_to_app Salir" at bounding box center [1323, 91] width 85 height 33
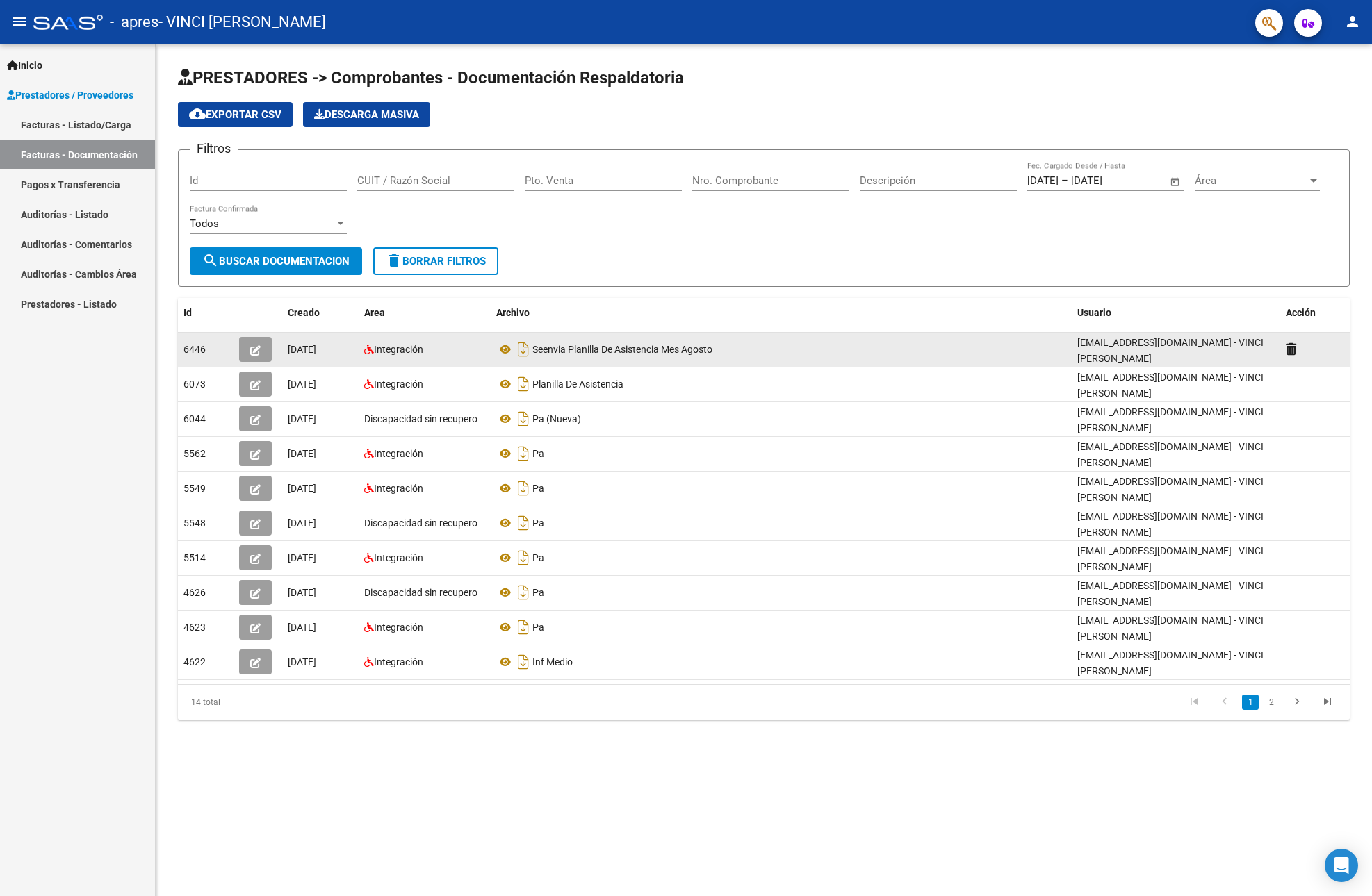
click at [257, 349] on icon "button" at bounding box center [255, 350] width 10 height 10
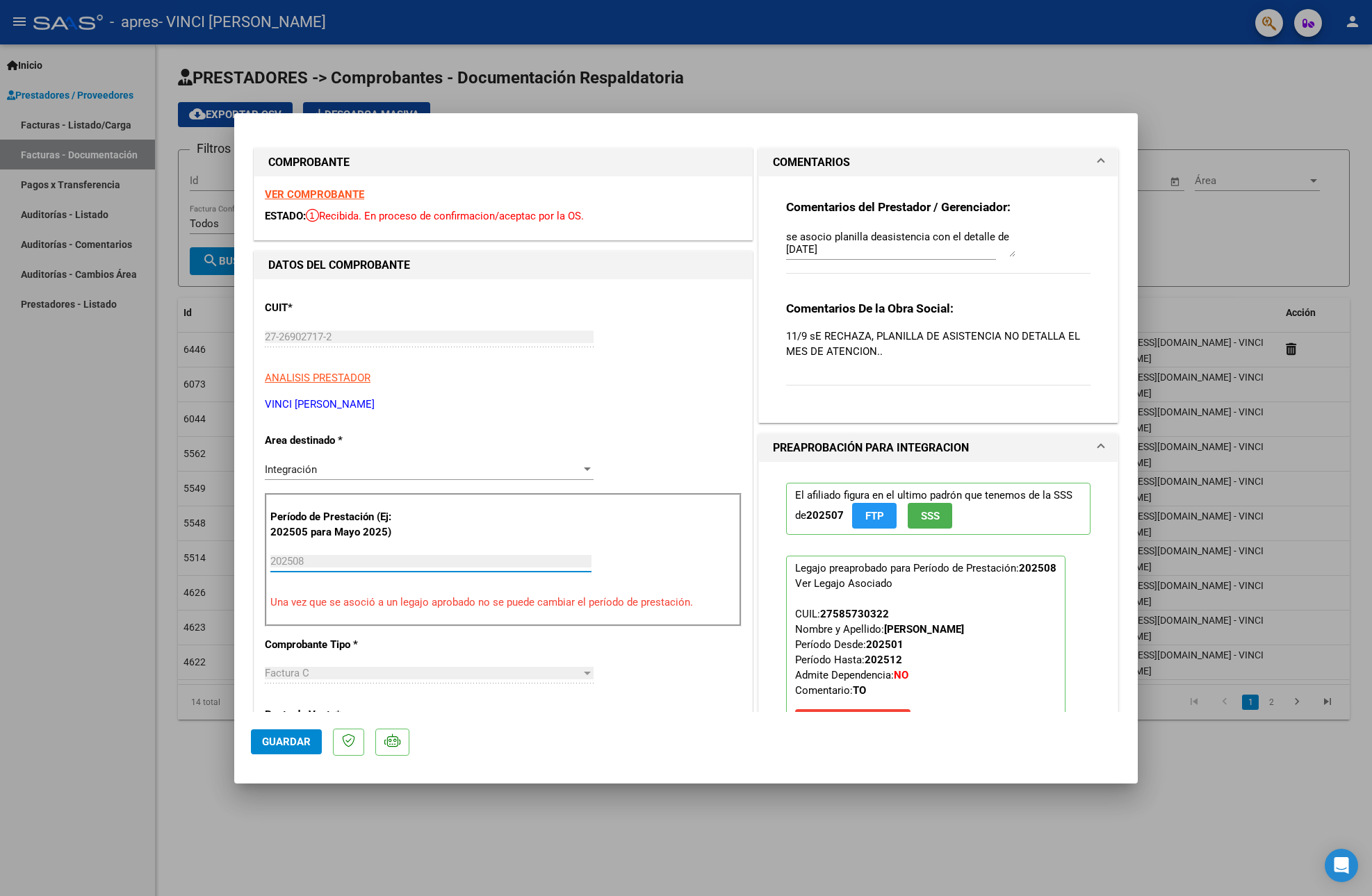
click at [416, 561] on input "202508" at bounding box center [430, 561] width 321 height 12
